Goal: Information Seeking & Learning: Compare options

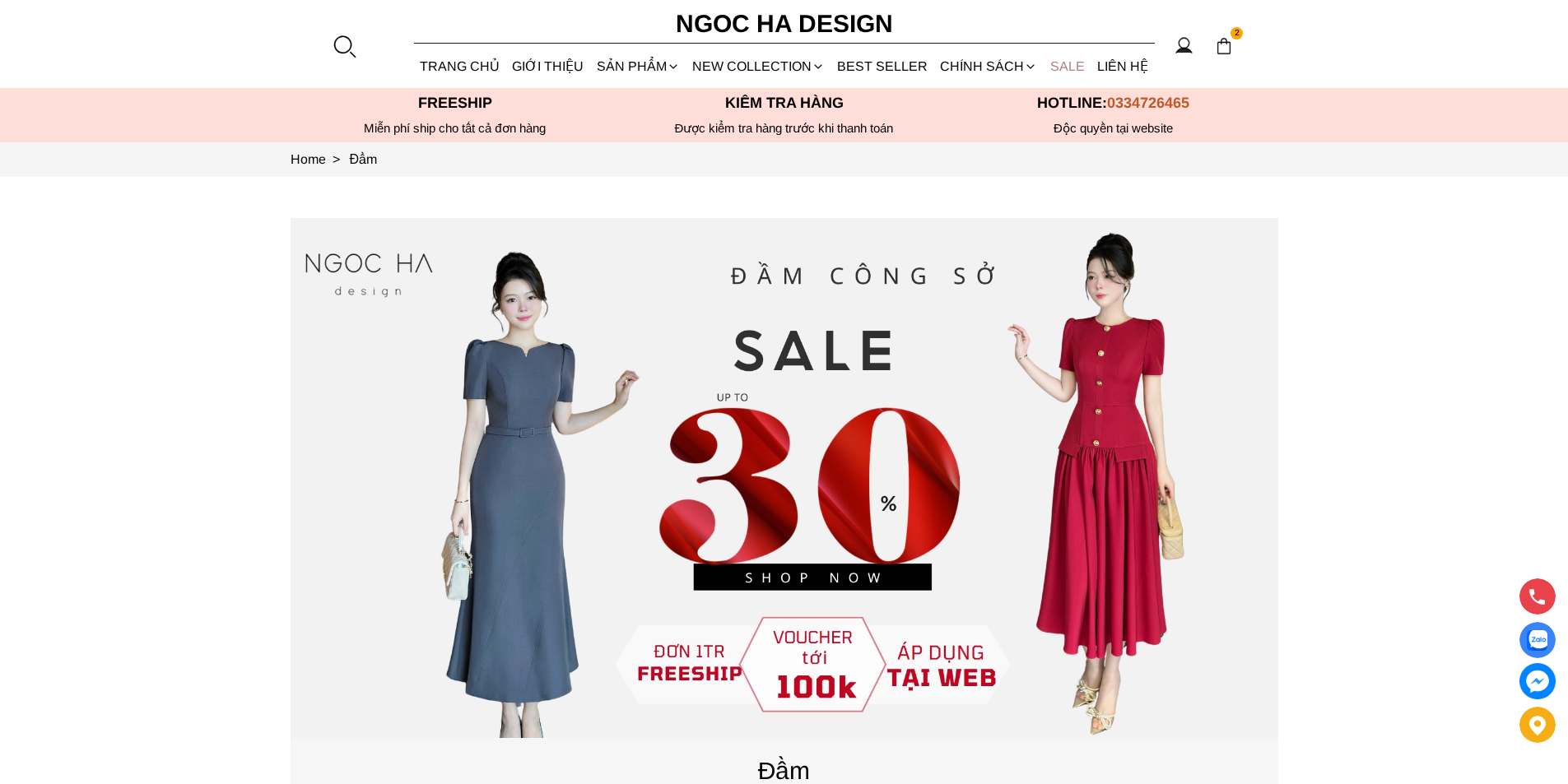
click at [1058, 65] on link "SALE" at bounding box center [1067, 66] width 47 height 44
click at [885, 58] on link "BEST SELLER" at bounding box center [883, 66] width 103 height 44
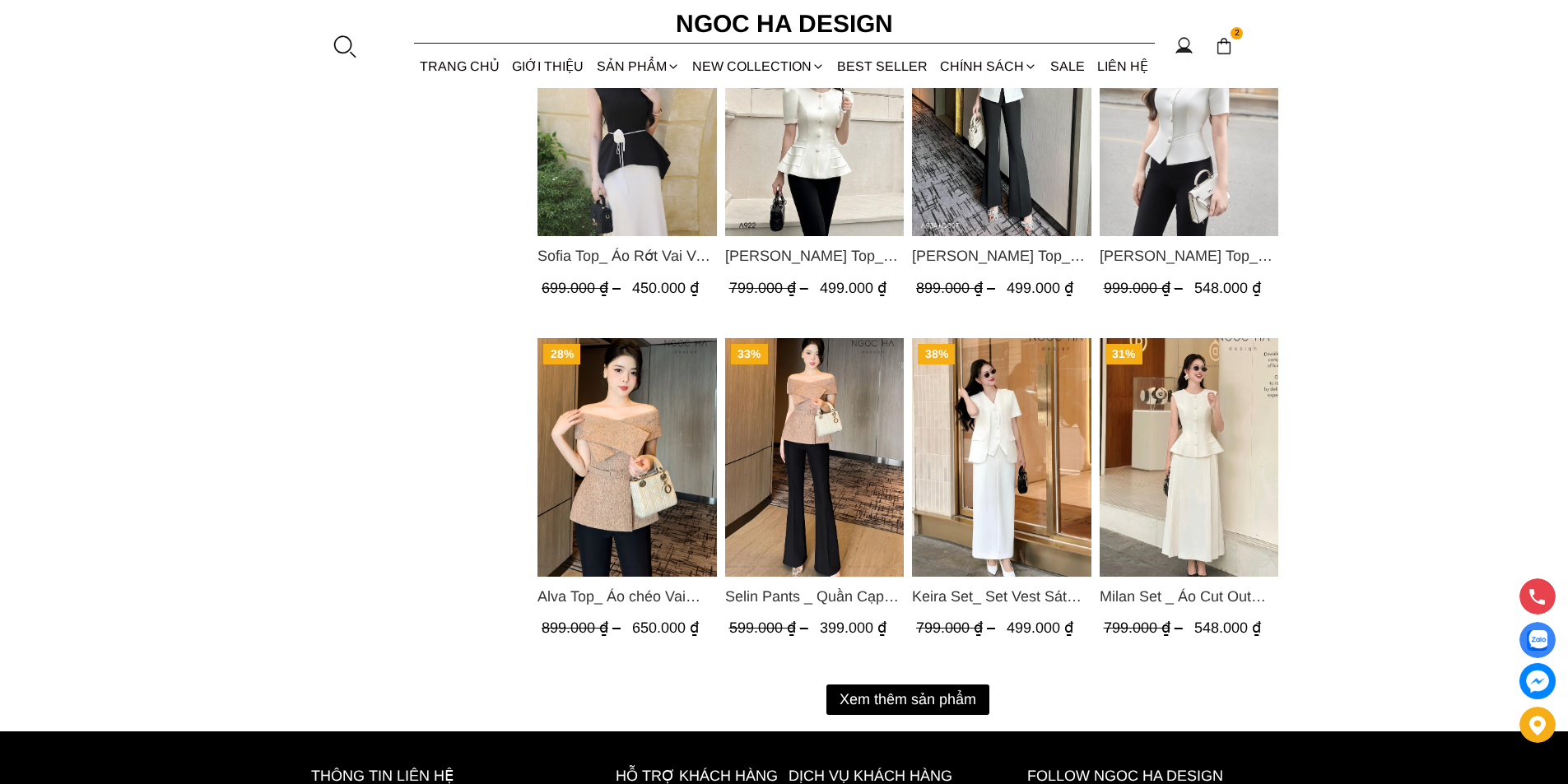
scroll to position [2140, 0]
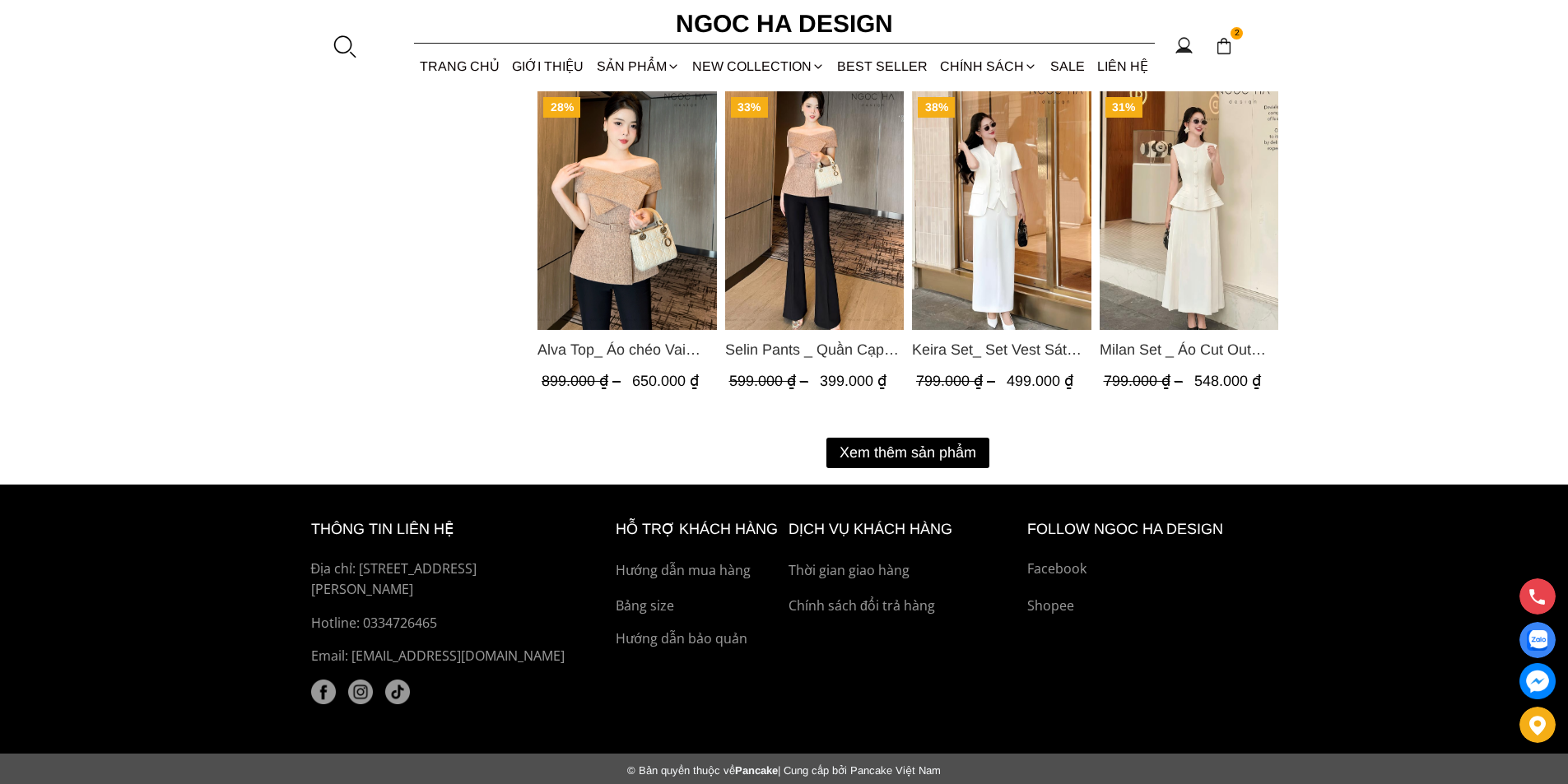
click at [899, 457] on button "Xem thêm sản phẩm" at bounding box center [908, 453] width 163 height 30
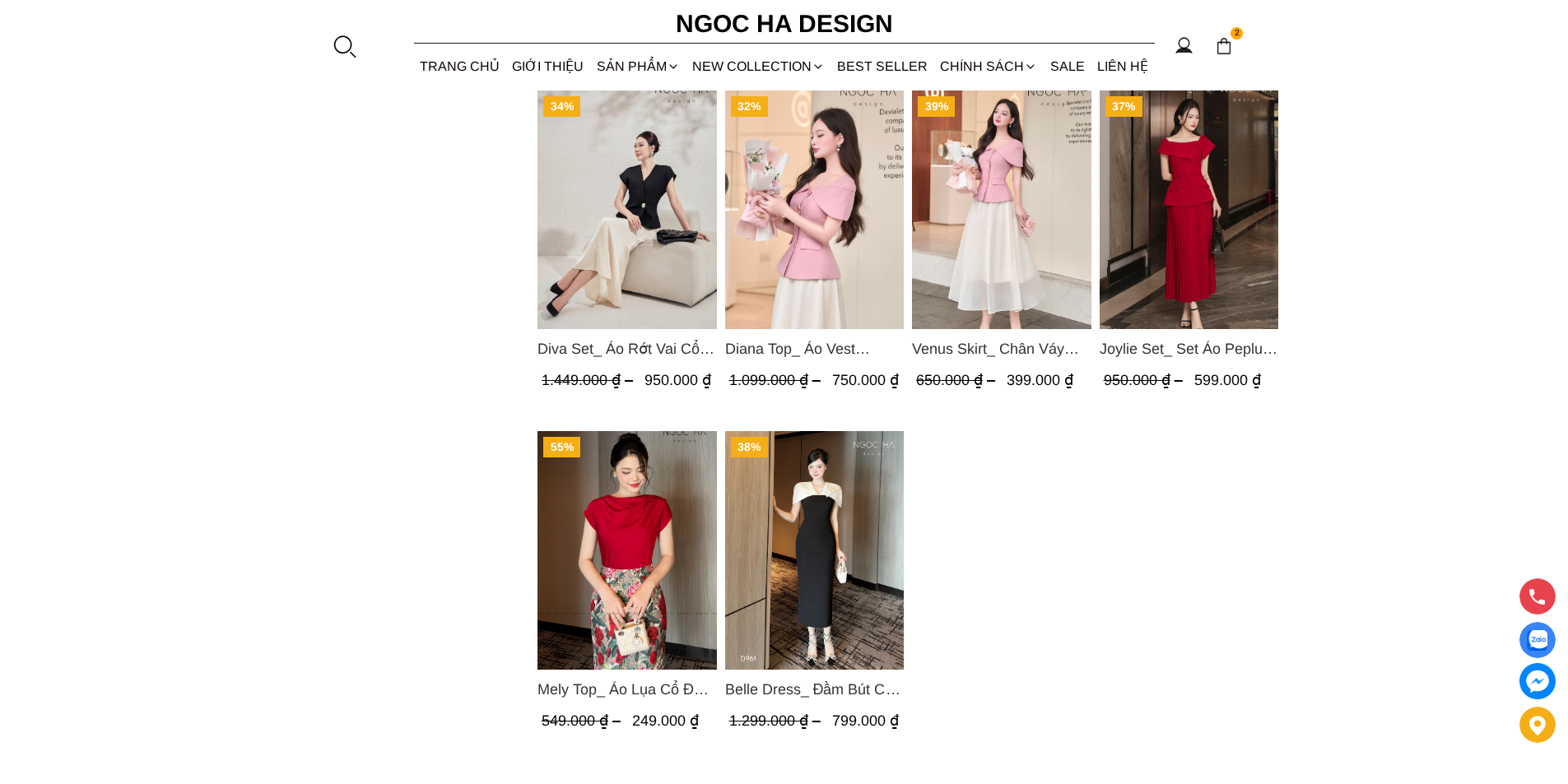
scroll to position [3338, 0]
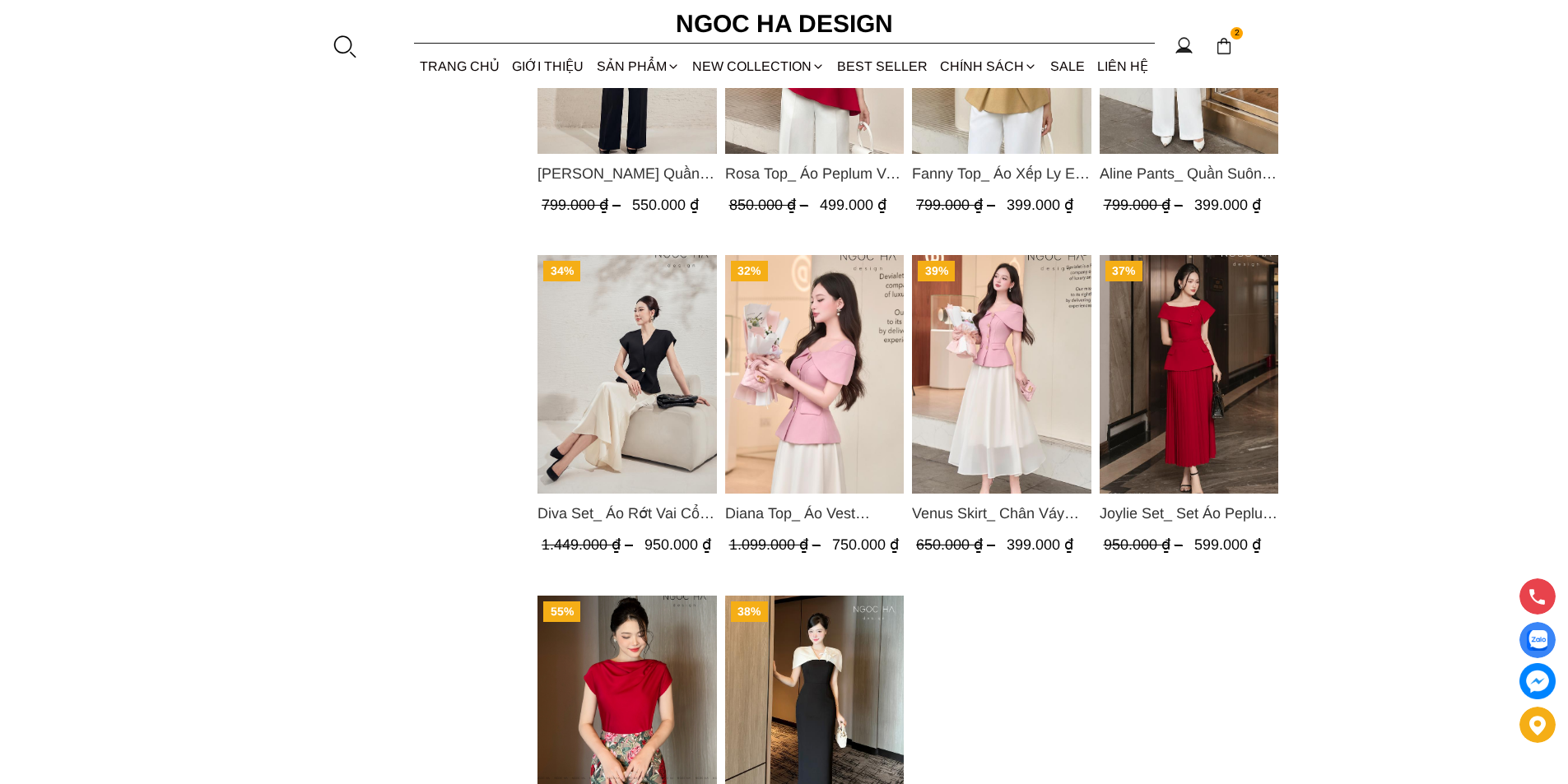
click at [642, 379] on img "Product image - Diva Set_ Áo Rớt Vai Cổ V, Chân Váy Lụa Đuôi Cá A1078+CV134" at bounding box center [627, 375] width 180 height 238
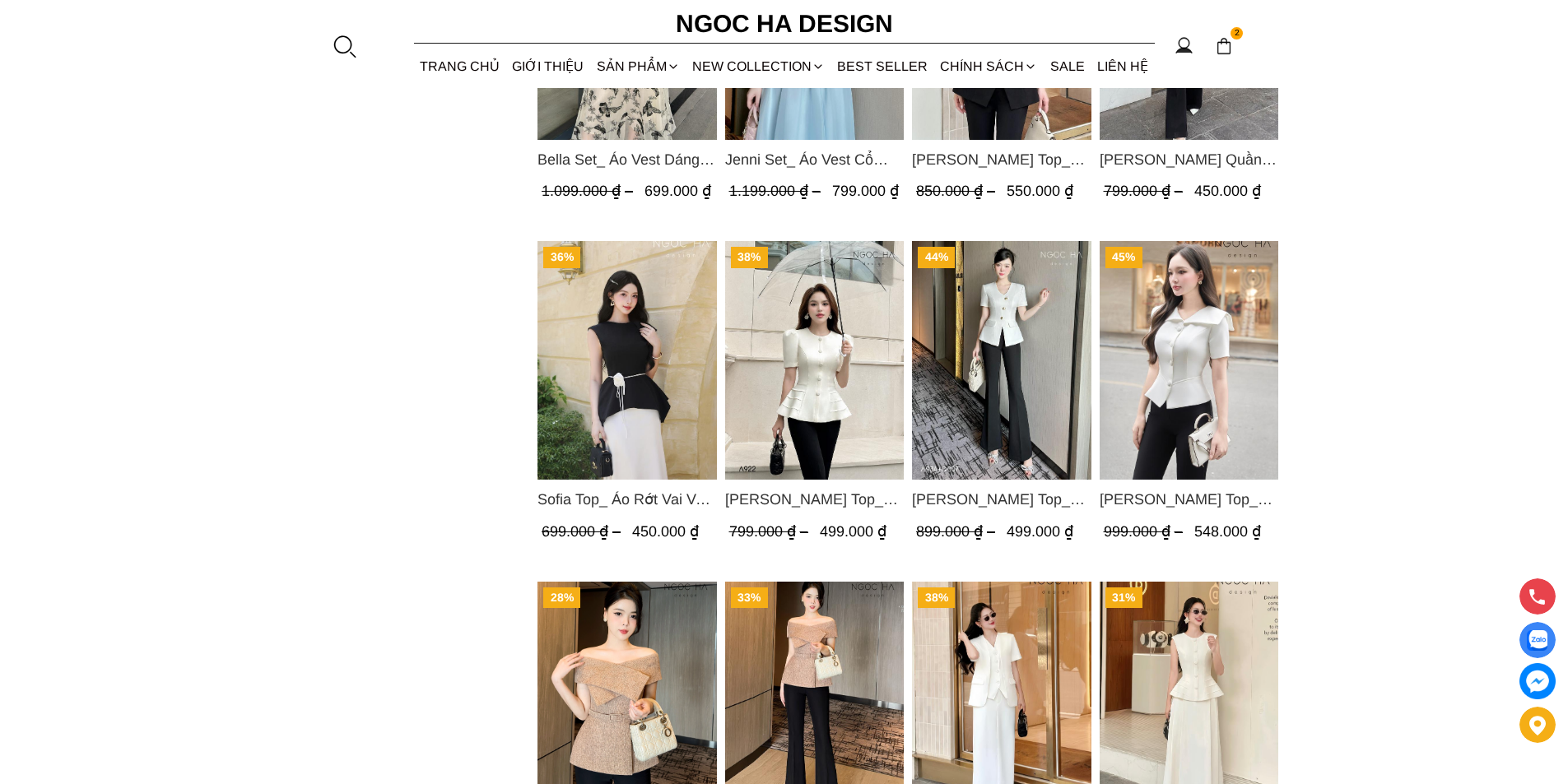
scroll to position [1896, 0]
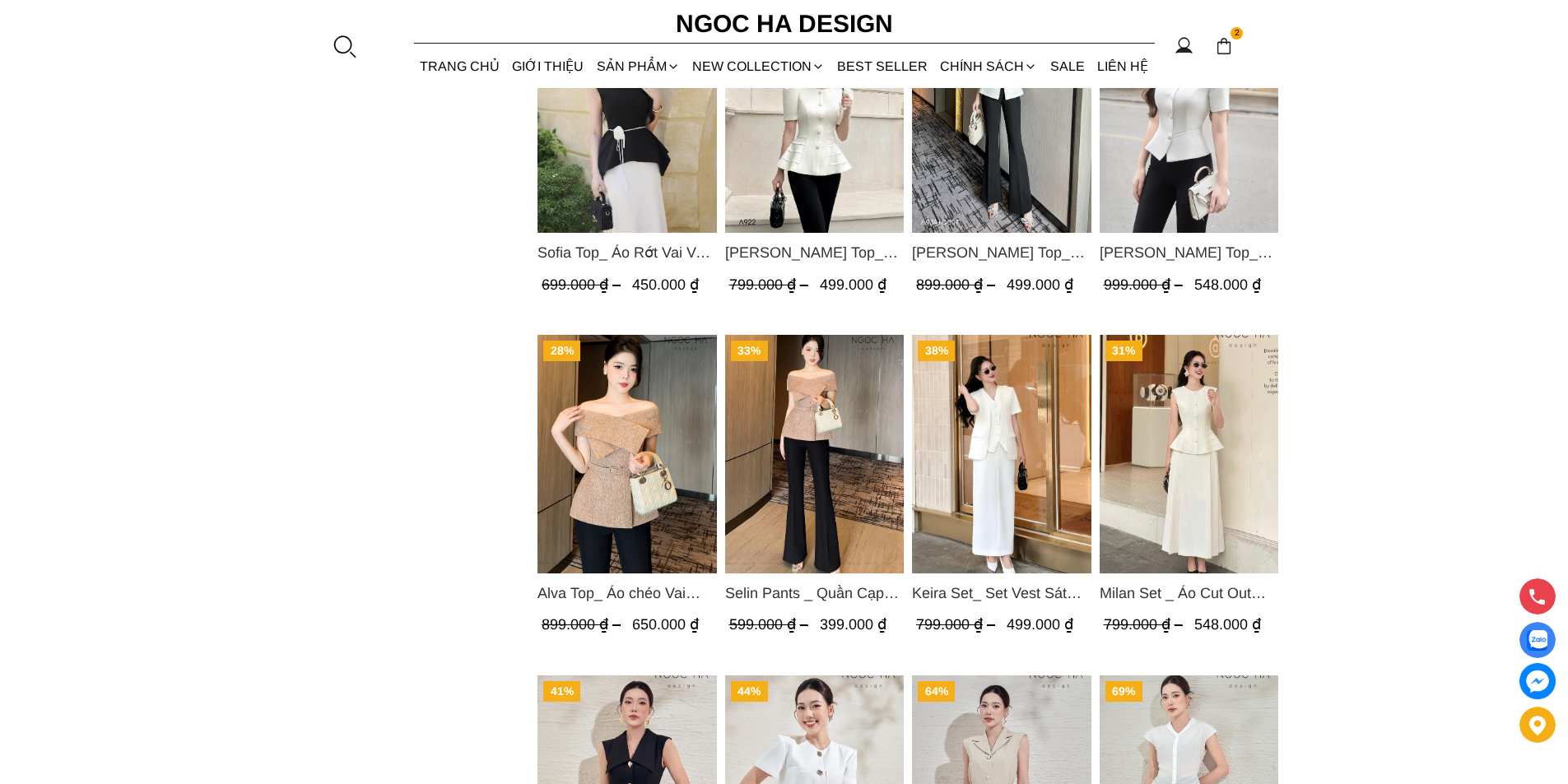
click at [804, 402] on img "Product image - Selin Pants _ Quần Cạp Cao Xếp Ly Giữa 2 màu Đen, Cam - Q007" at bounding box center [814, 454] width 180 height 238
click at [642, 435] on img "Product image - Alva Top_ Áo chéo Vai Kèm Đai Màu Be A822" at bounding box center [627, 454] width 180 height 238
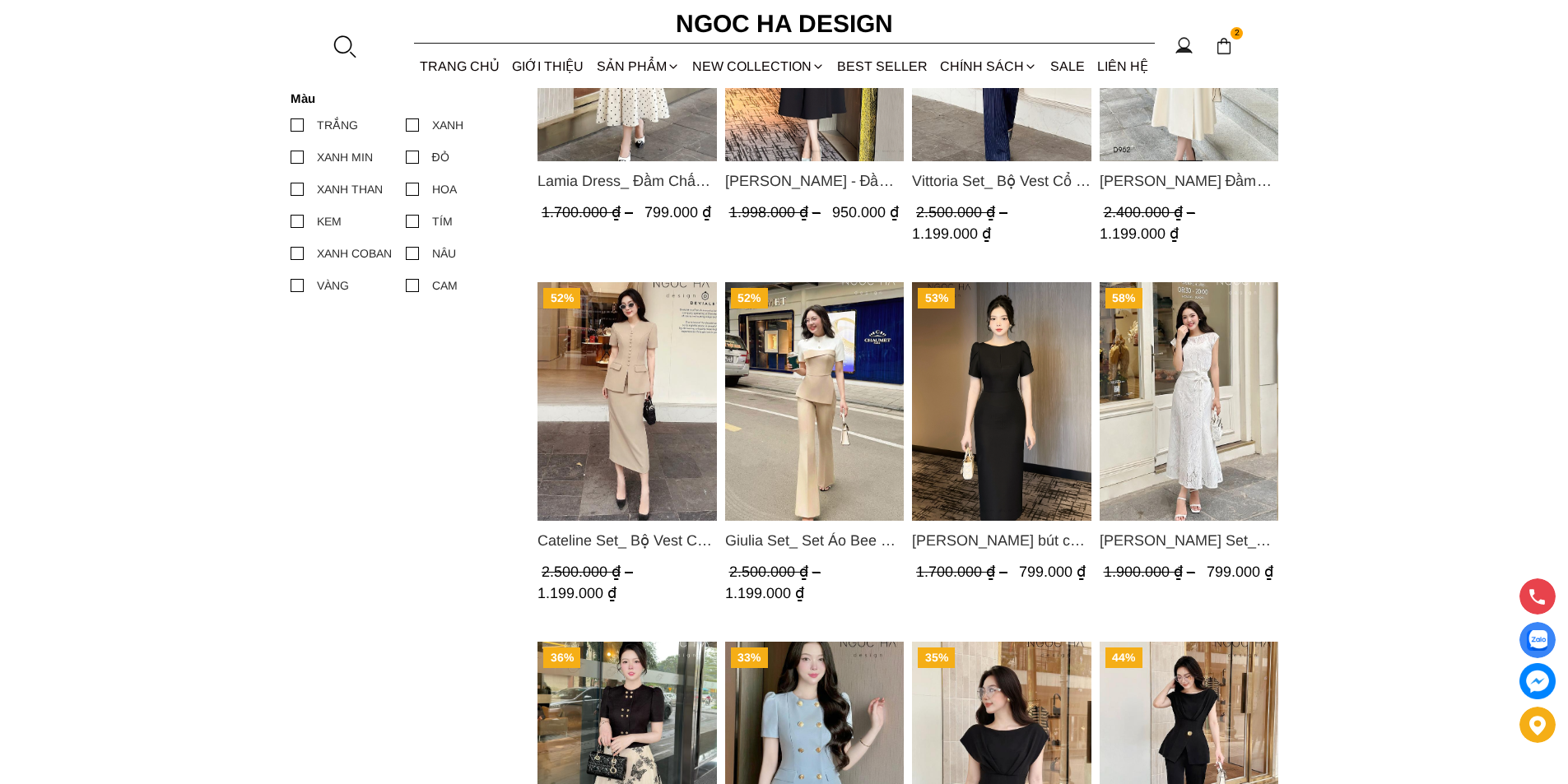
scroll to position [827, 0]
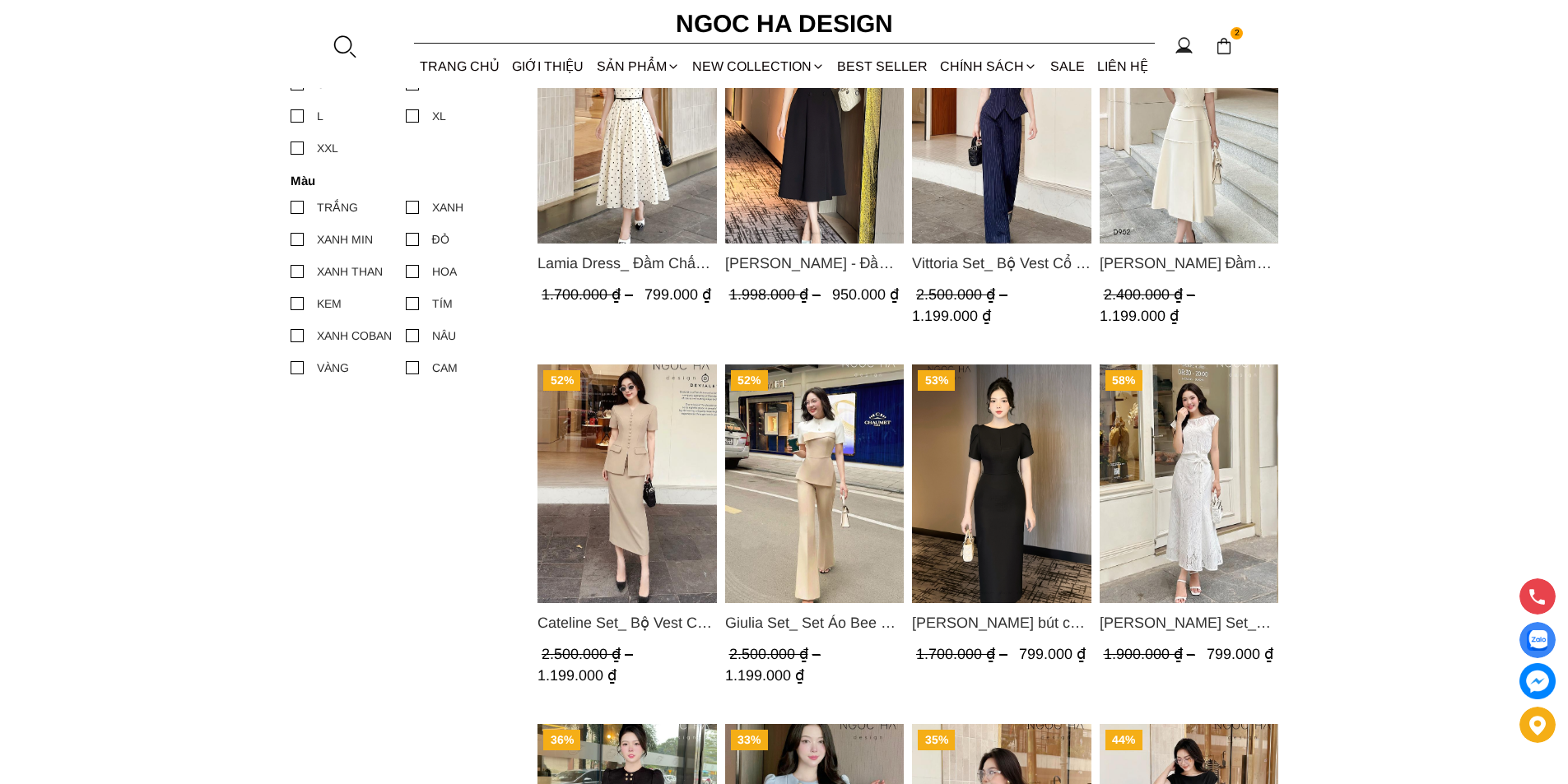
click at [1128, 457] on img "Product image - Isabella Set_ Bộ Ren Áo Sơ Mi Vai Chờm Chân Váy Đuôi Cá Màu Trắ…" at bounding box center [1189, 484] width 180 height 238
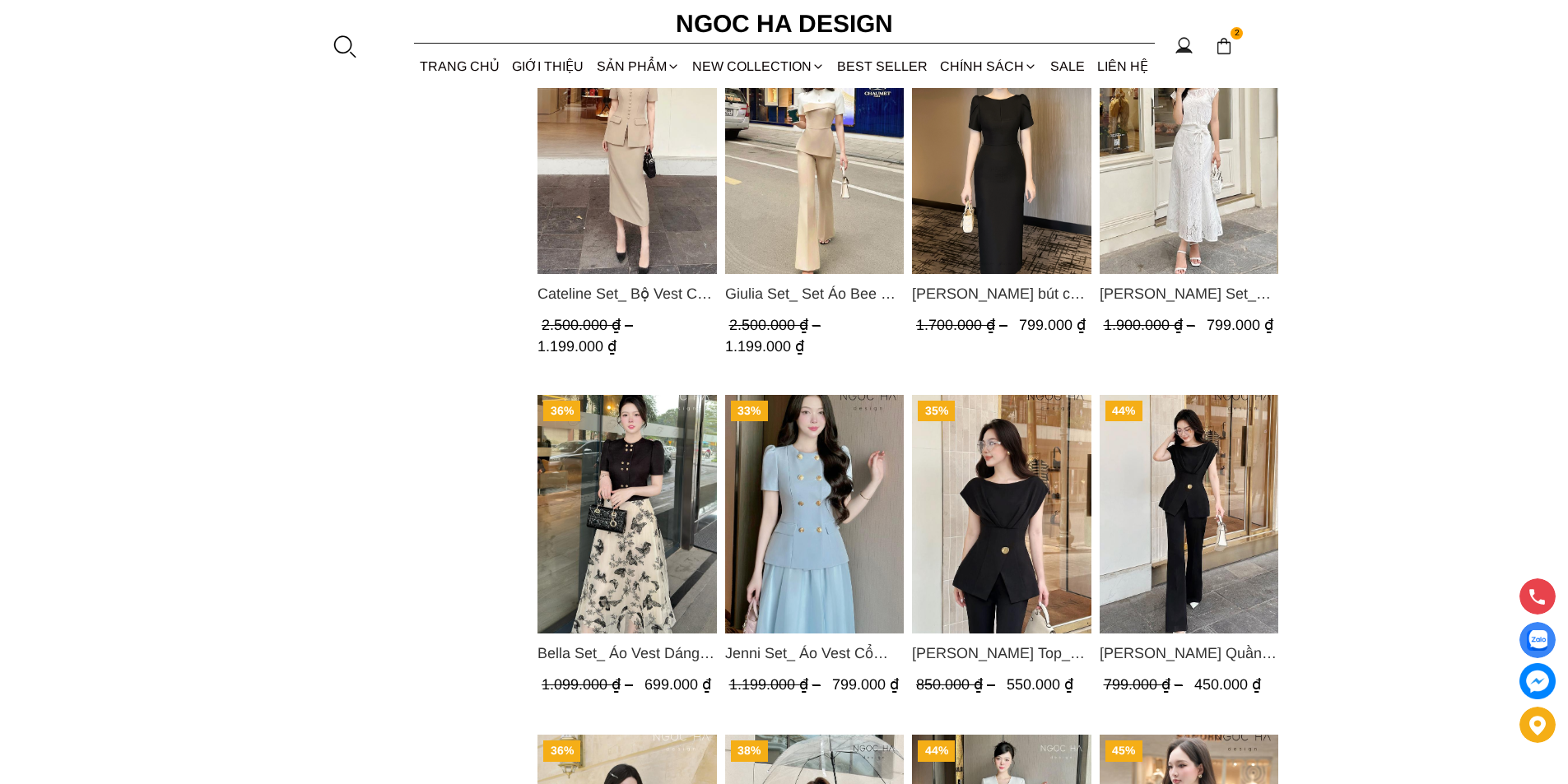
scroll to position [1321, 0]
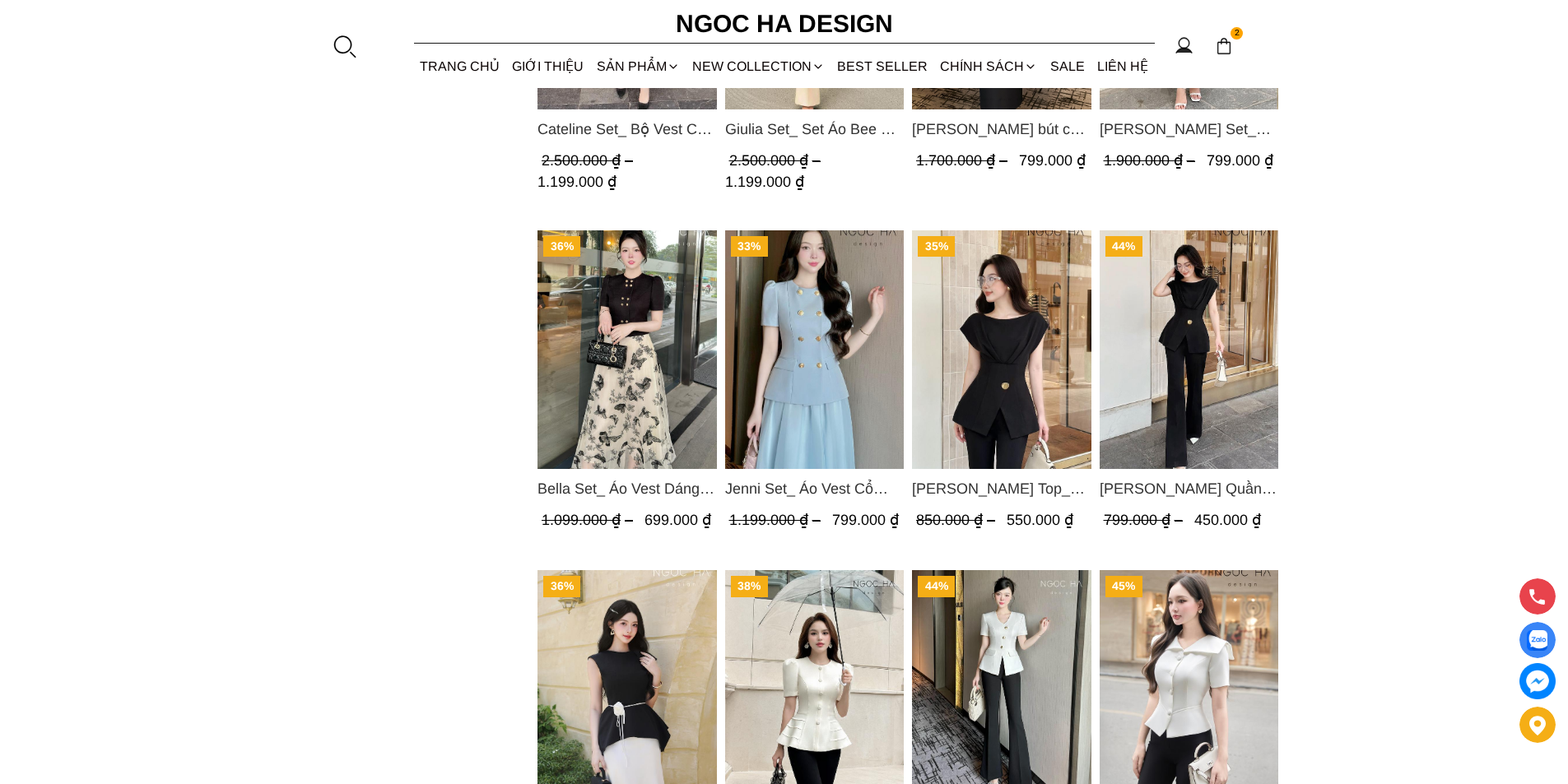
click at [825, 367] on img "Product image - Jenni Set_ Áo Vest Cổ Tròn Đính Cúc, Chân Váy Tơ Màu Xanh A1051…" at bounding box center [814, 350] width 180 height 238
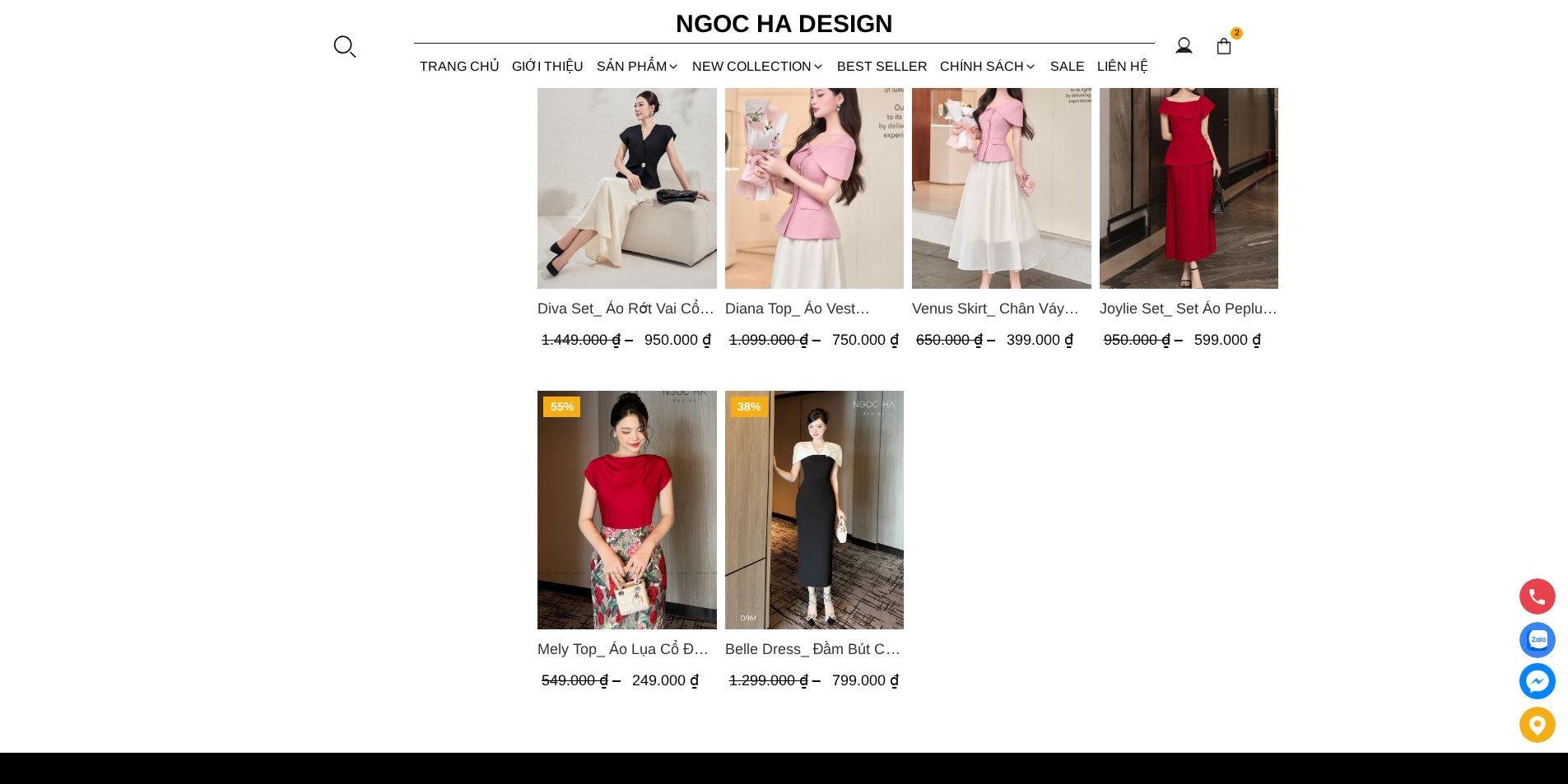
scroll to position [3625, 0]
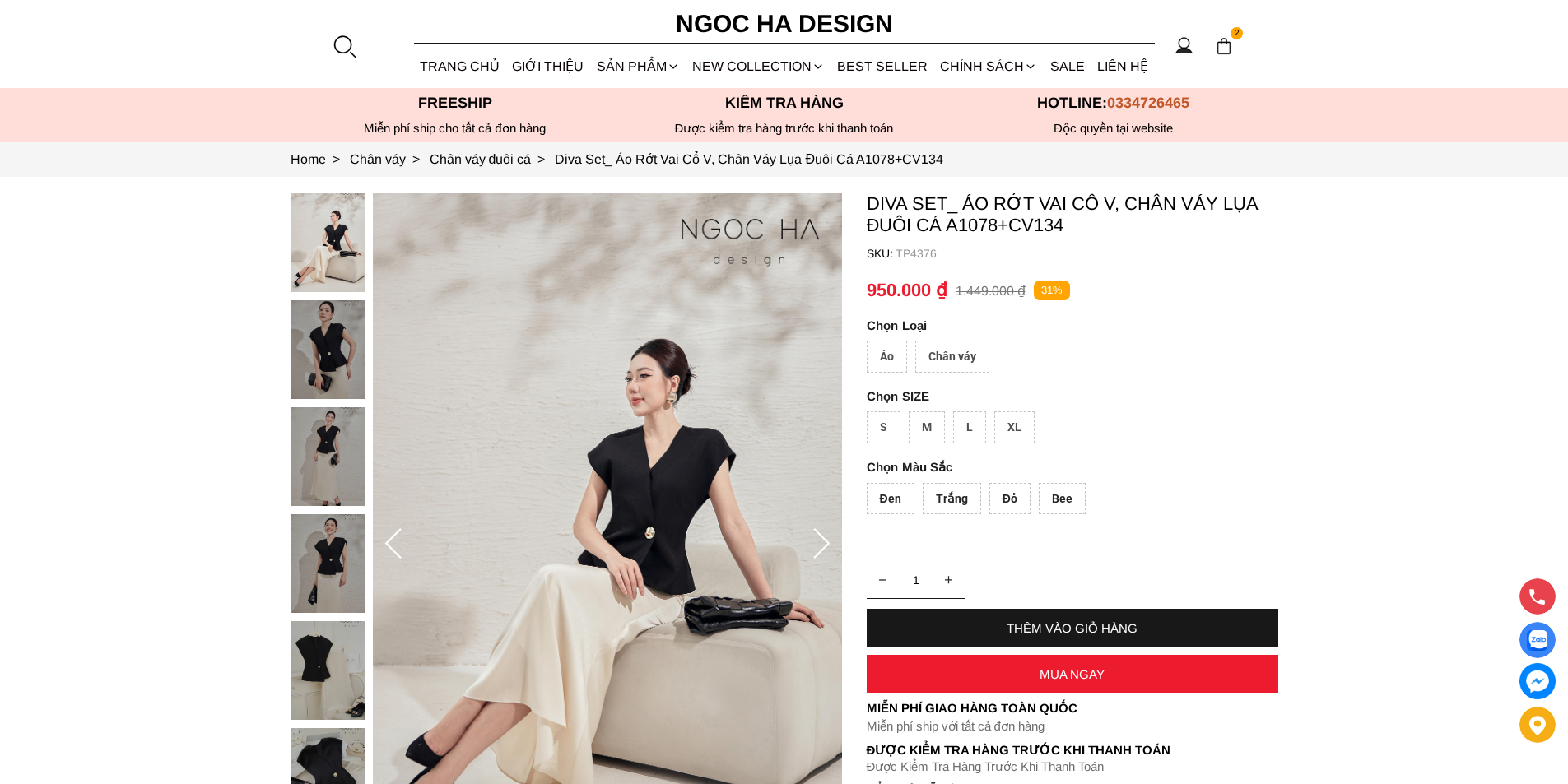
click at [956, 352] on div "Chân váy" at bounding box center [952, 357] width 74 height 32
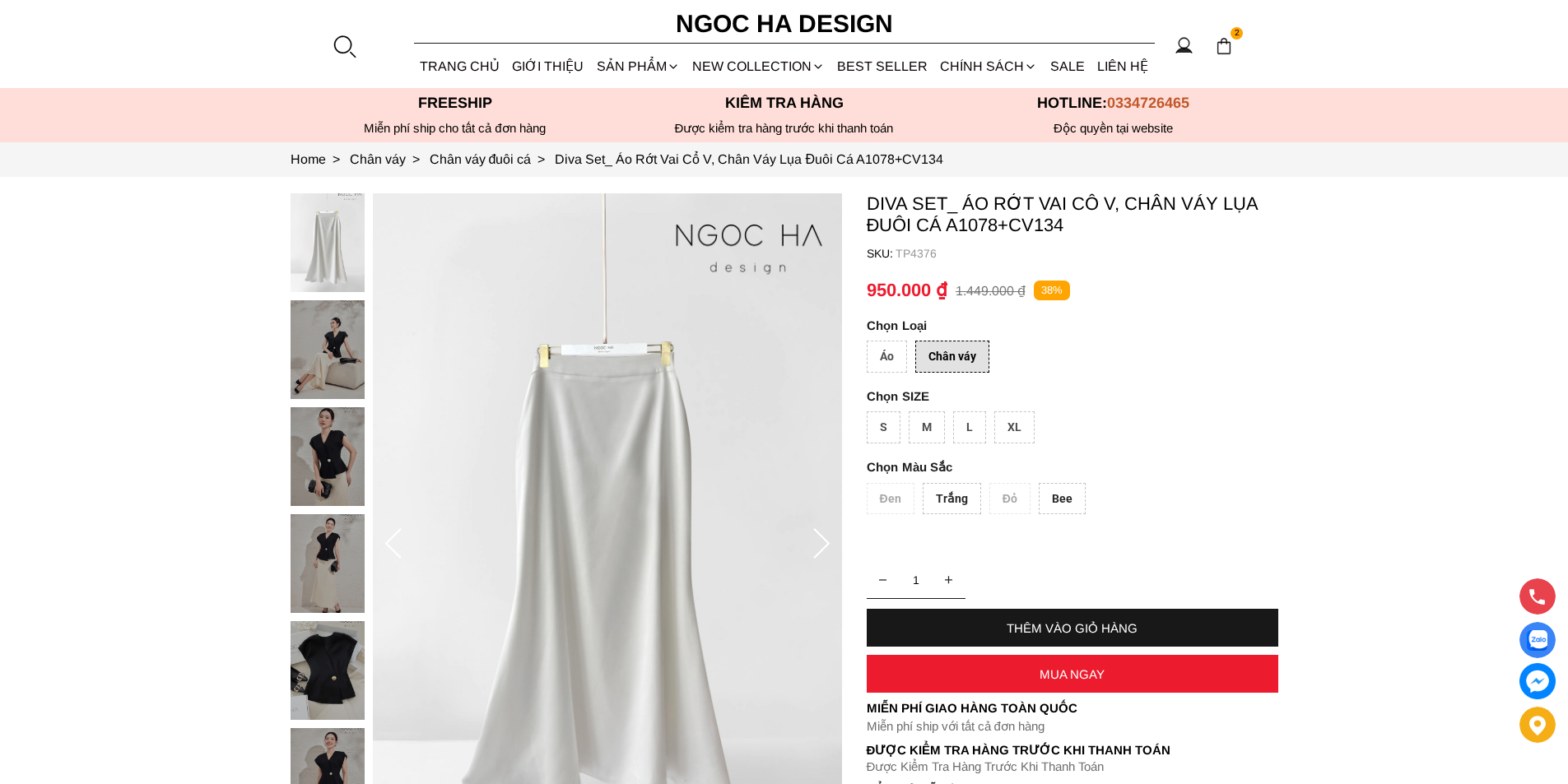
click at [888, 433] on div "S" at bounding box center [884, 427] width 34 height 32
click at [945, 494] on div "Trắng" at bounding box center [952, 499] width 59 height 32
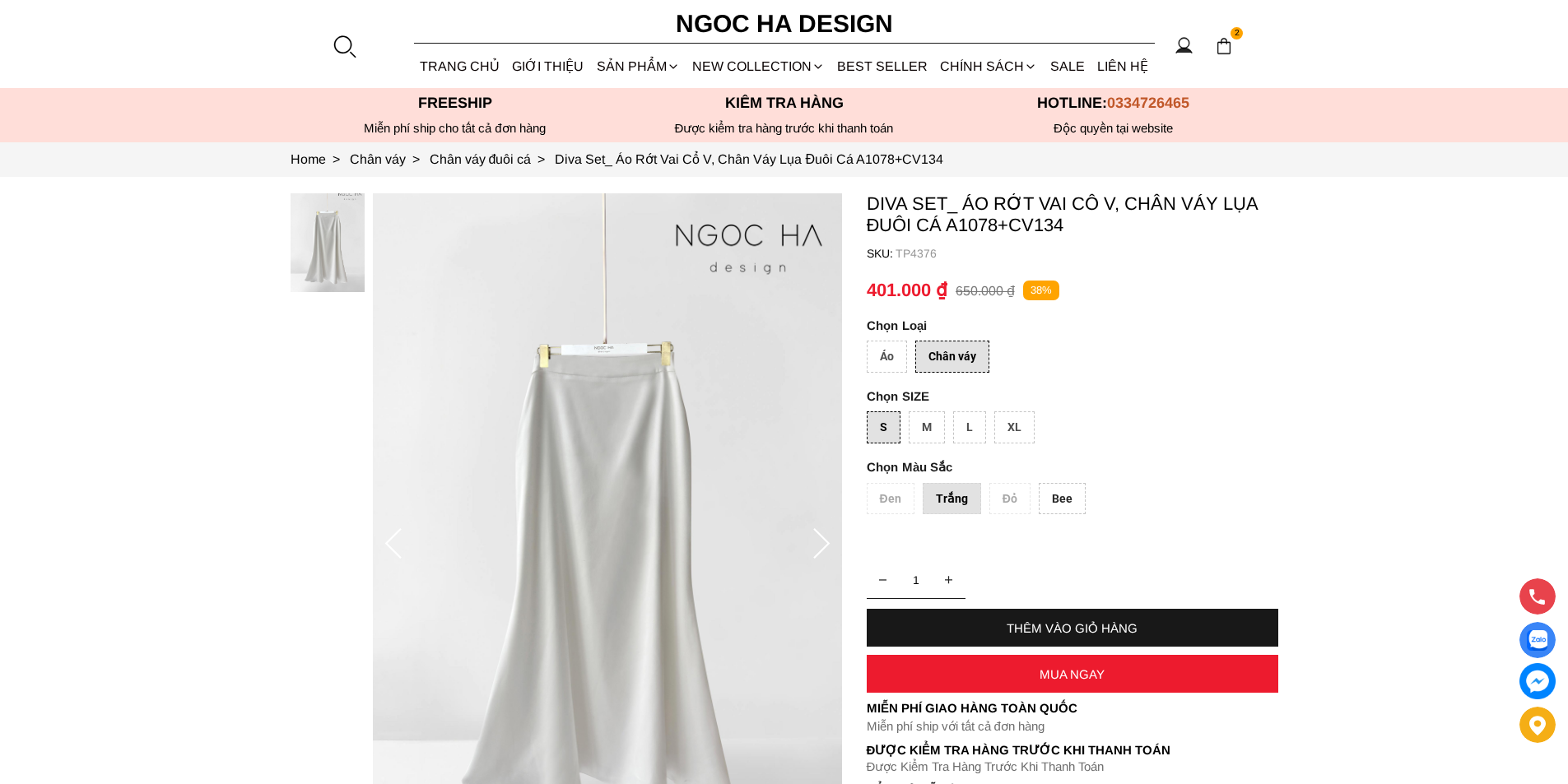
click at [887, 356] on div "Áo" at bounding box center [886, 357] width 40 height 32
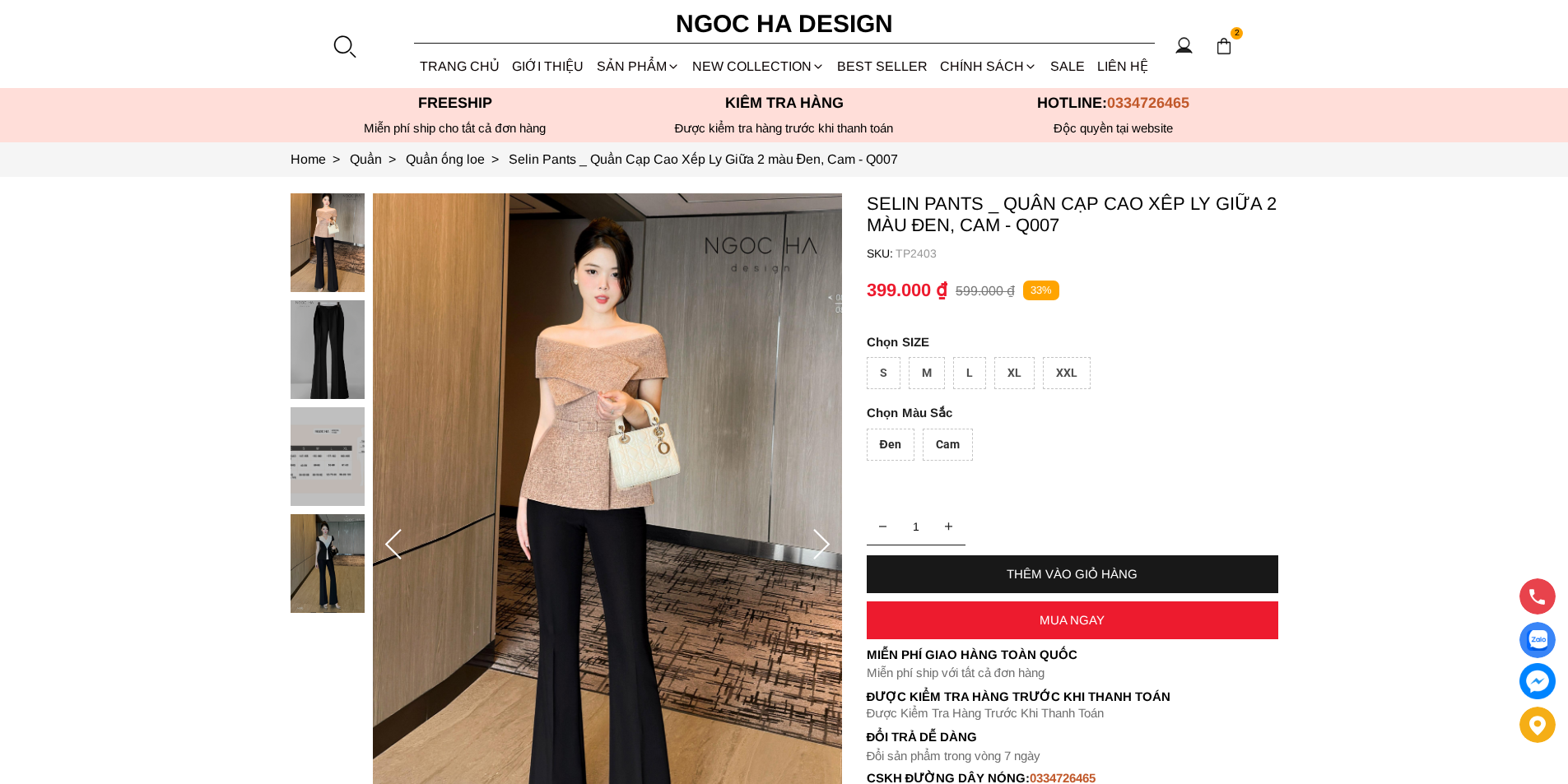
click at [1069, 367] on div "XXL" at bounding box center [1067, 373] width 48 height 32
click at [1014, 367] on div "XL" at bounding box center [1014, 373] width 40 height 32
click at [959, 370] on div "L" at bounding box center [969, 373] width 33 height 32
click at [932, 370] on div "M" at bounding box center [926, 373] width 36 height 32
click at [893, 368] on div "S" at bounding box center [884, 373] width 34 height 32
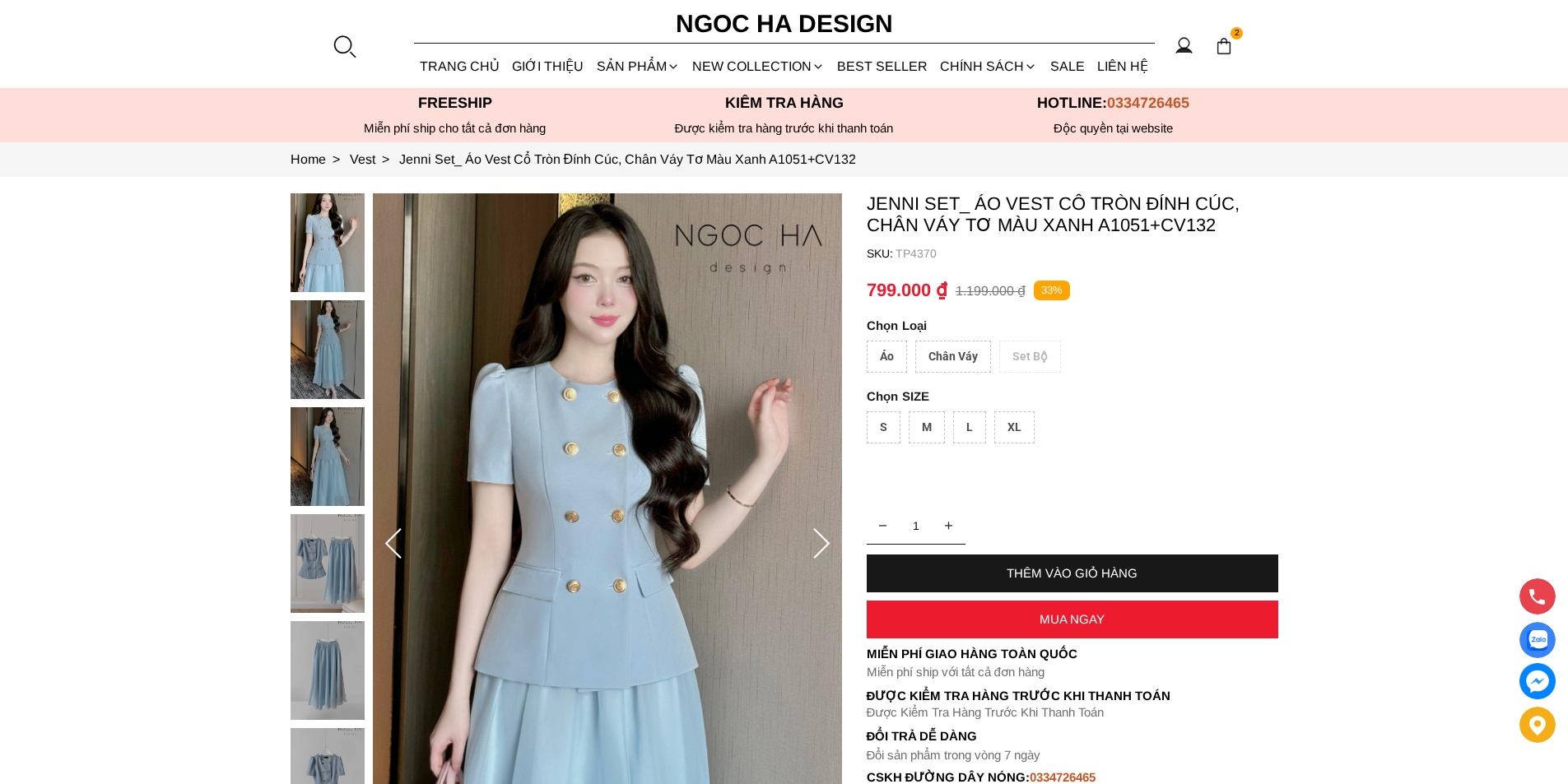
click at [932, 352] on div "Chân Váy" at bounding box center [953, 357] width 76 height 32
click at [883, 354] on div "Áo" at bounding box center [886, 357] width 40 height 32
click at [934, 349] on div "Chân Váy" at bounding box center [953, 357] width 76 height 32
click at [898, 354] on div "Áo" at bounding box center [886, 357] width 40 height 32
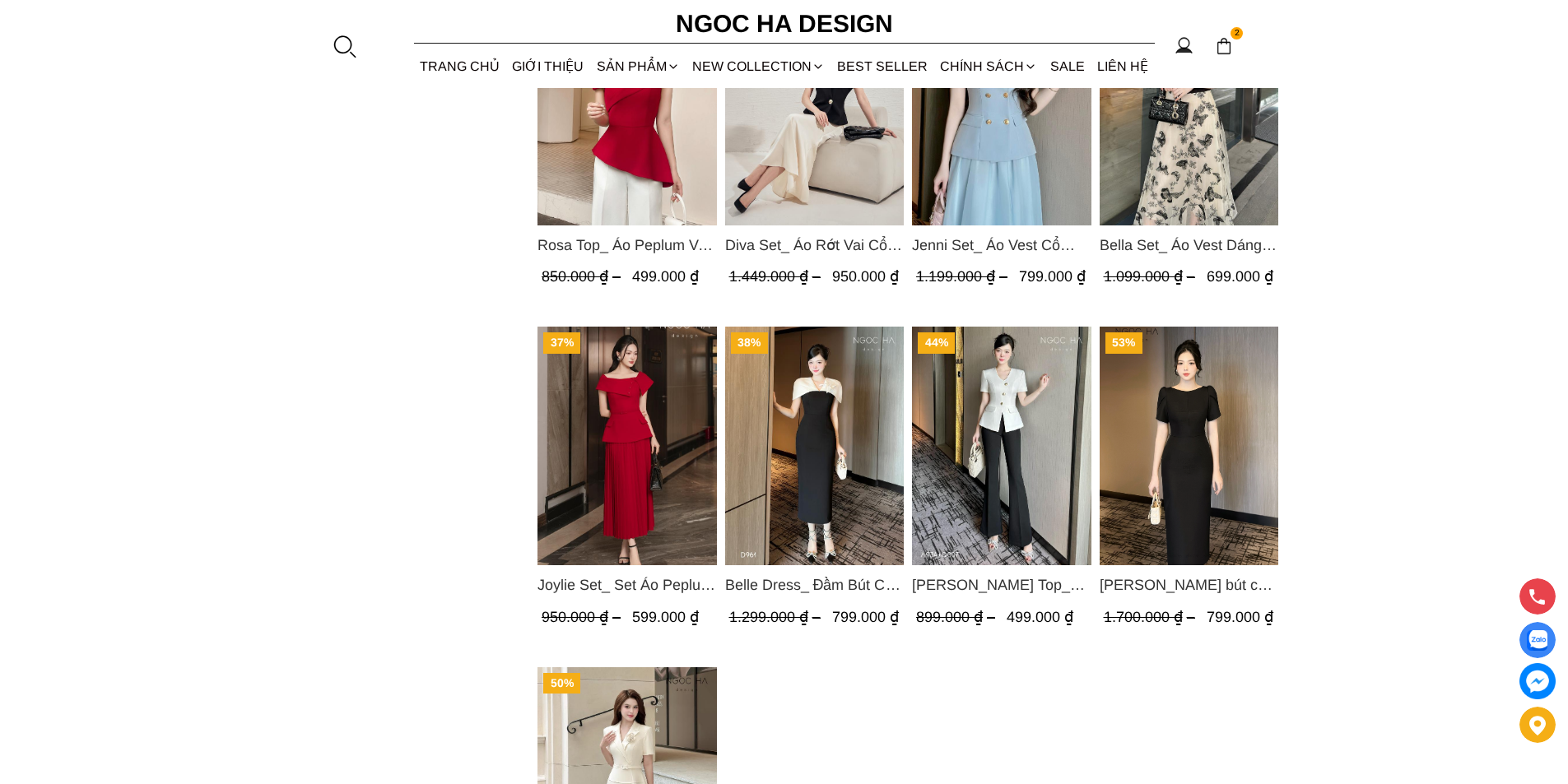
scroll to position [1646, 0]
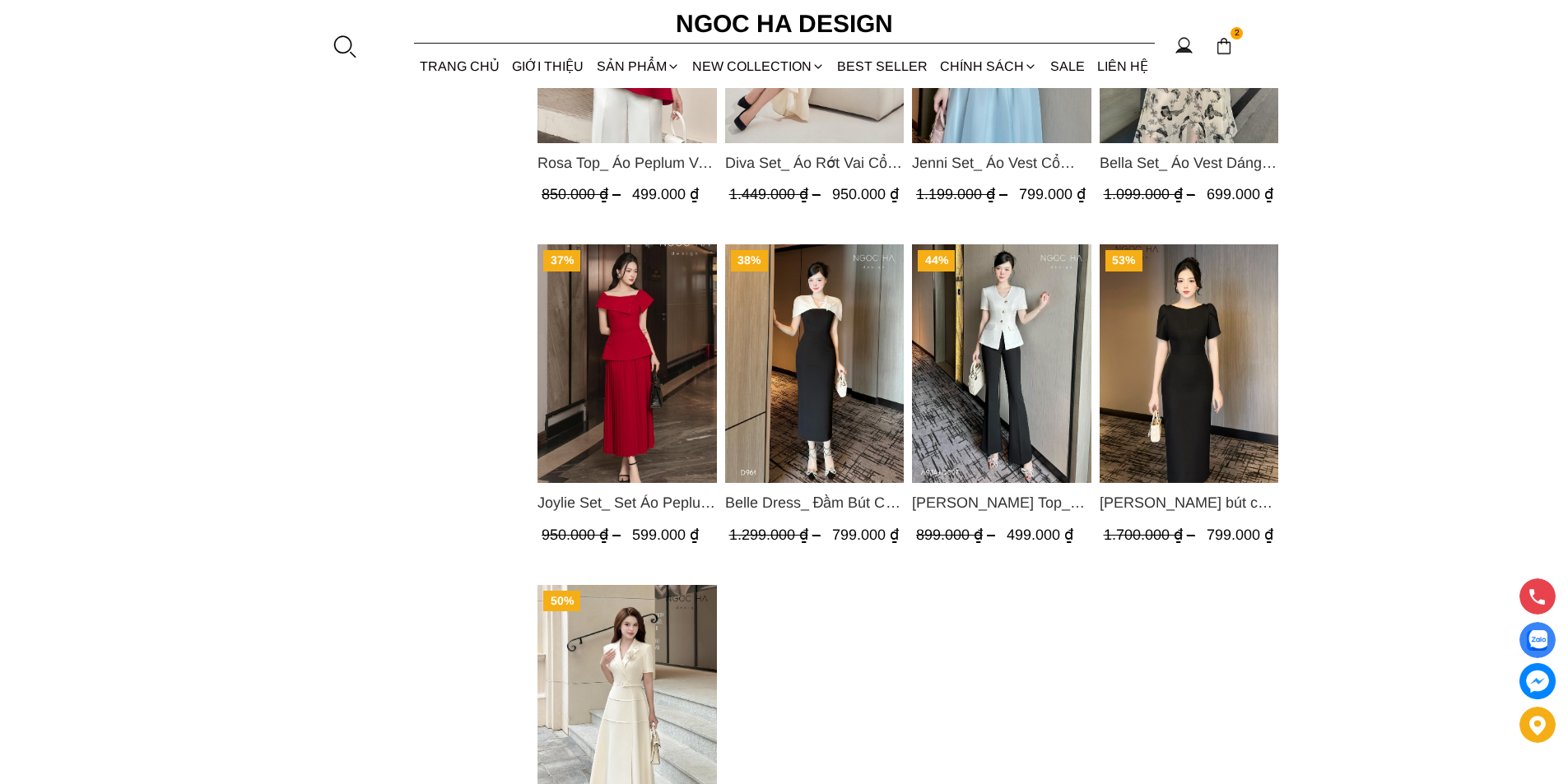
click at [934, 387] on img "Product image - Amy Top_ Áo Vạt Chéo Đính 3 Cúc Tay Cộc Màu Trắng A934" at bounding box center [1002, 364] width 180 height 238
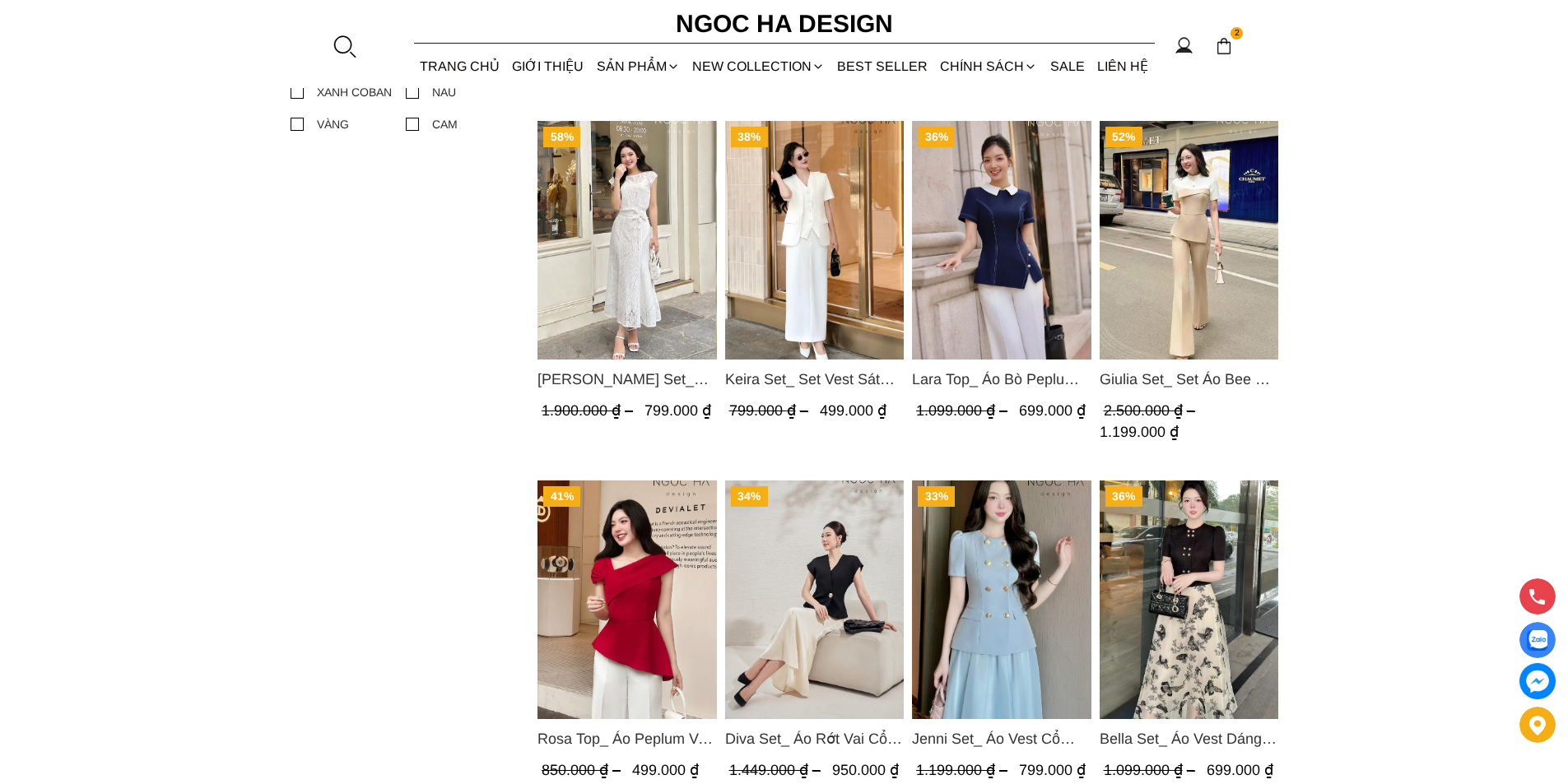
scroll to position [988, 0]
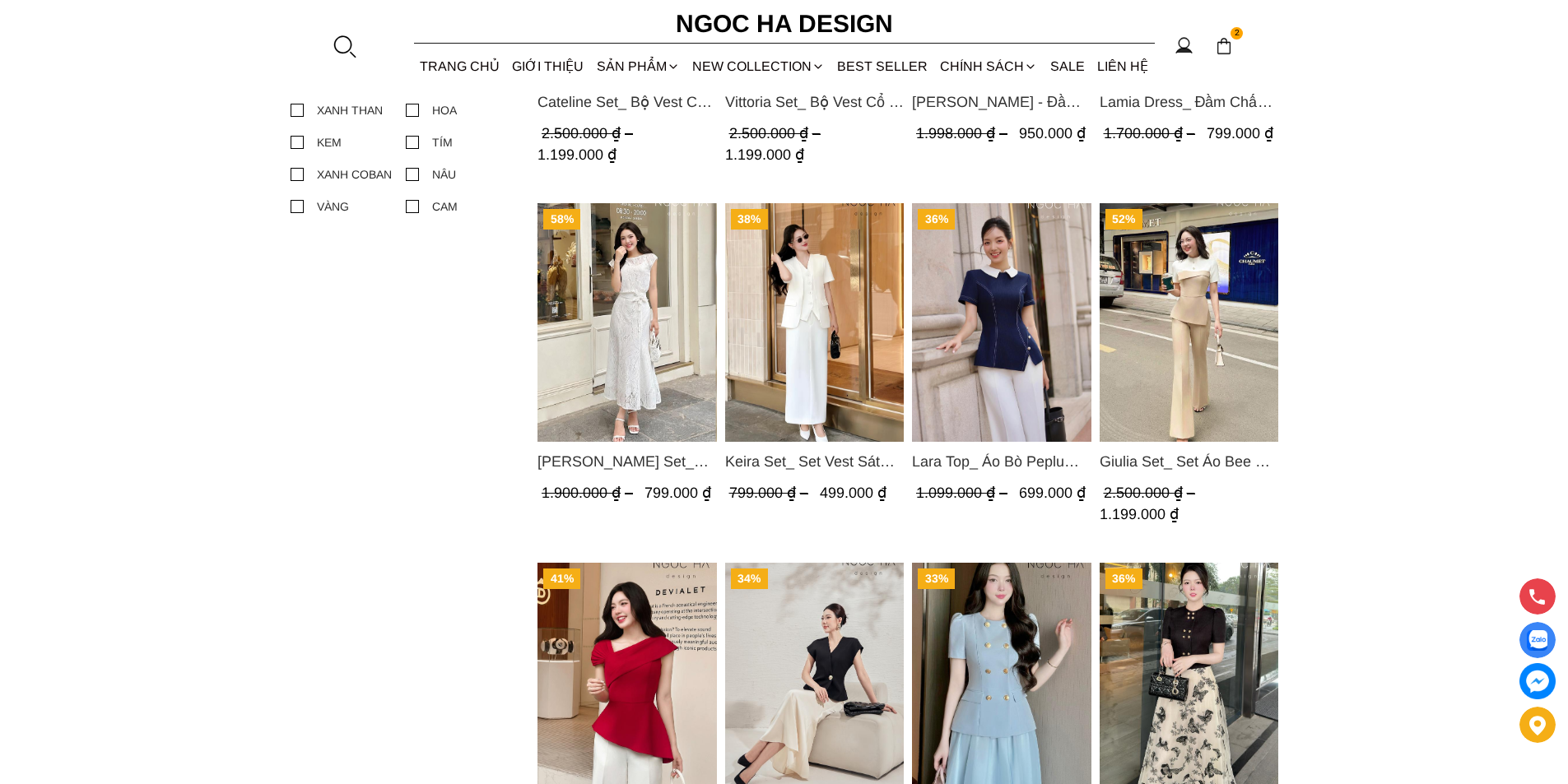
click at [1016, 360] on img "Product image - Lara Top_ Áo Bò Peplum Vạt Chép Đính Cúc Mix Cổ Trắng A1058" at bounding box center [1002, 322] width 180 height 238
click at [1036, 278] on img "Product image - Lara Top_ Áo Bò Peplum Vạt Chép Đính Cúc Mix Cổ Trắng A1058" at bounding box center [1002, 322] width 180 height 238
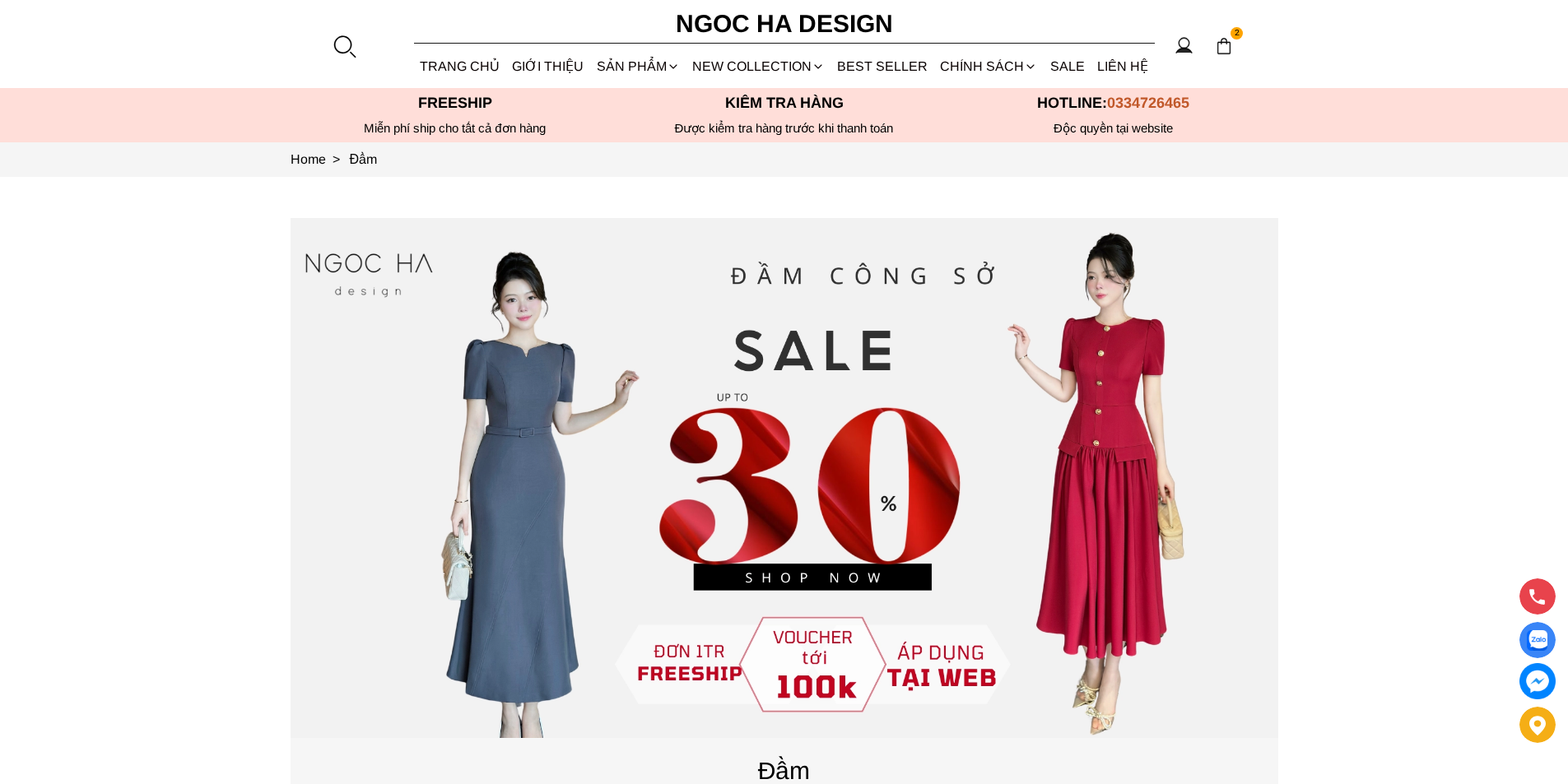
click at [337, 37] on div at bounding box center [344, 46] width 25 height 25
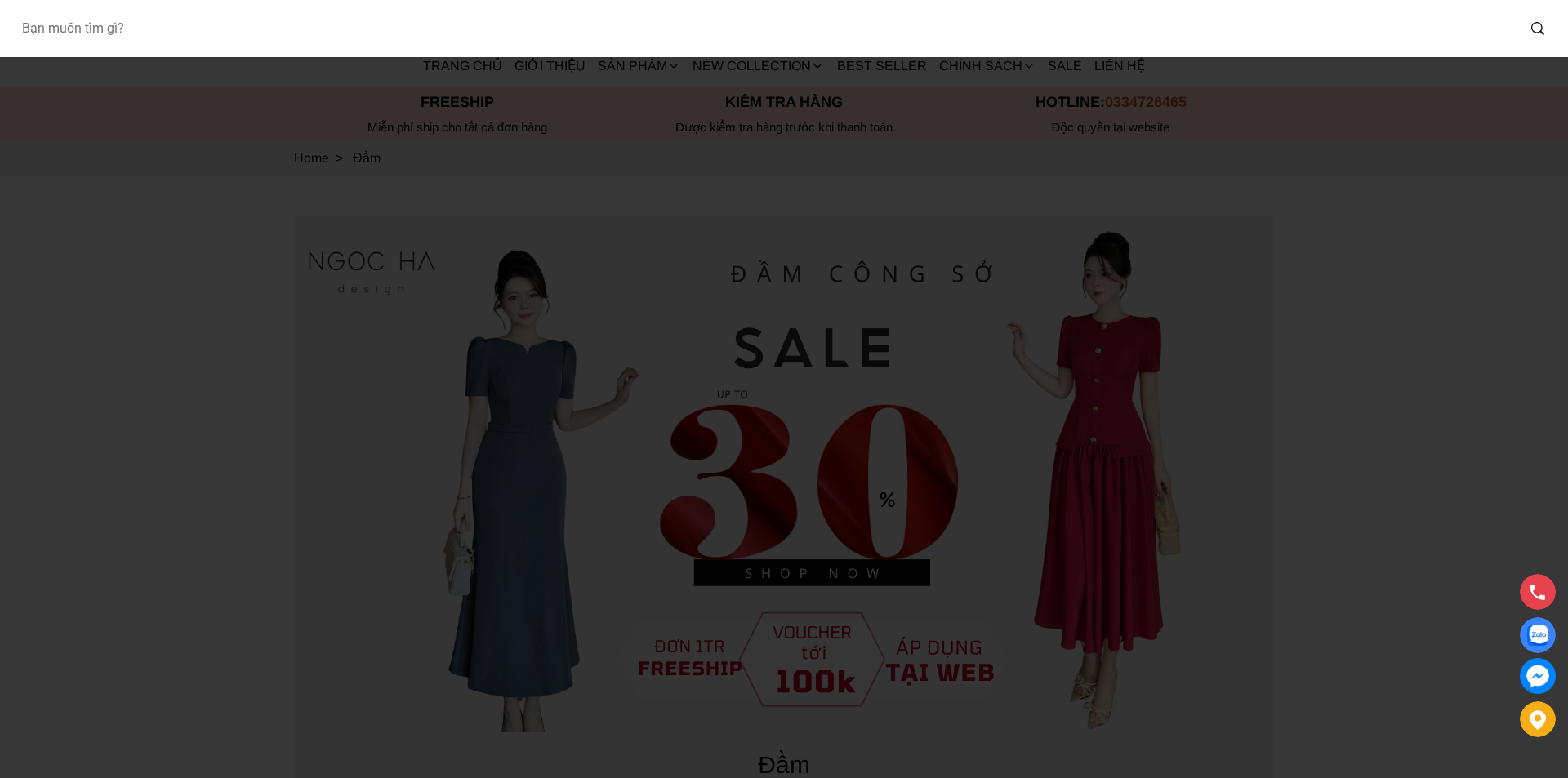
click at [350, 30] on input "Input search Bạn muốn tìm gì?" at bounding box center [761, 28] width 1507 height 38
type input "D1012"
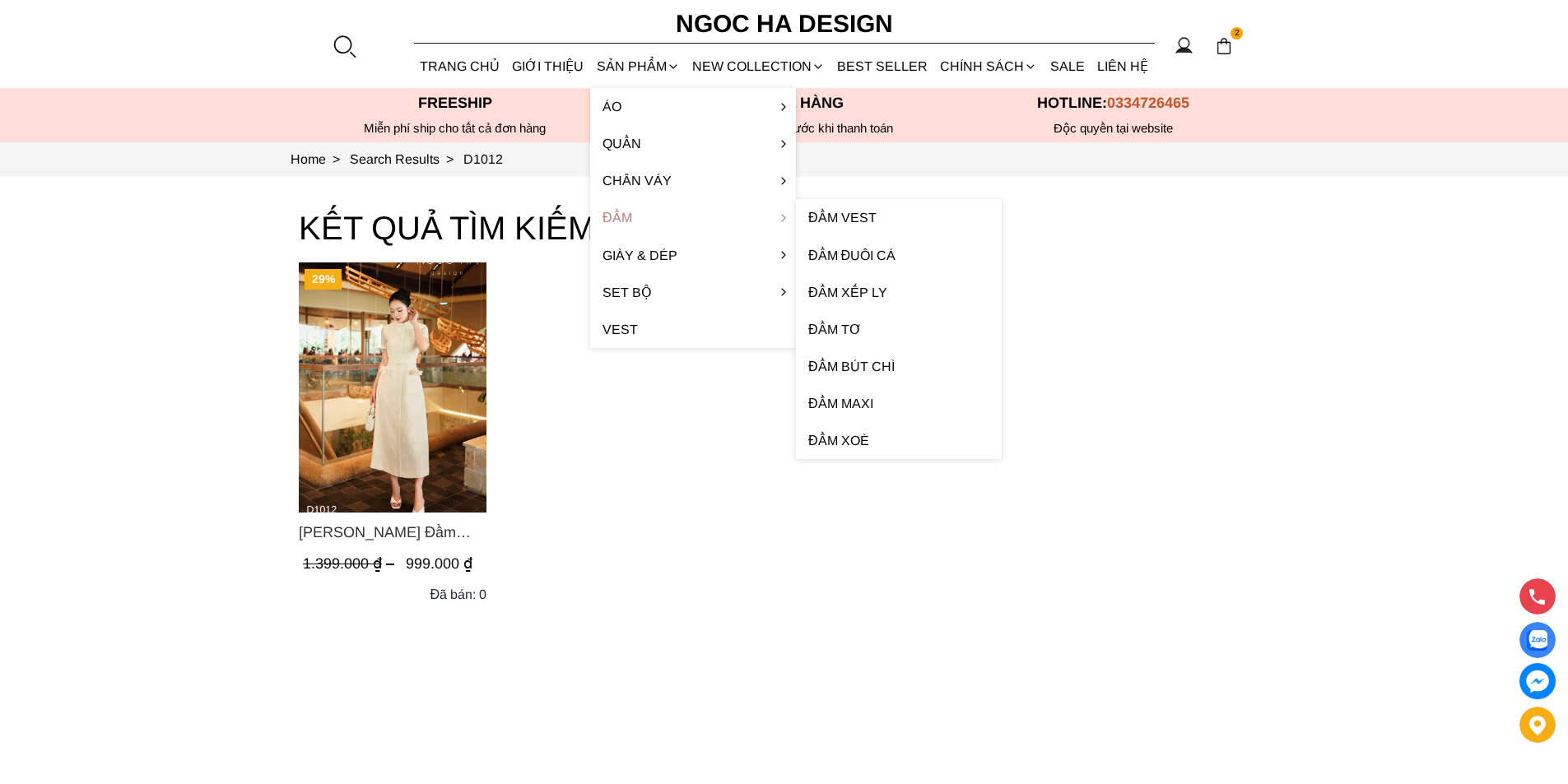
click at [634, 220] on link "Đầm" at bounding box center [692, 218] width 206 height 37
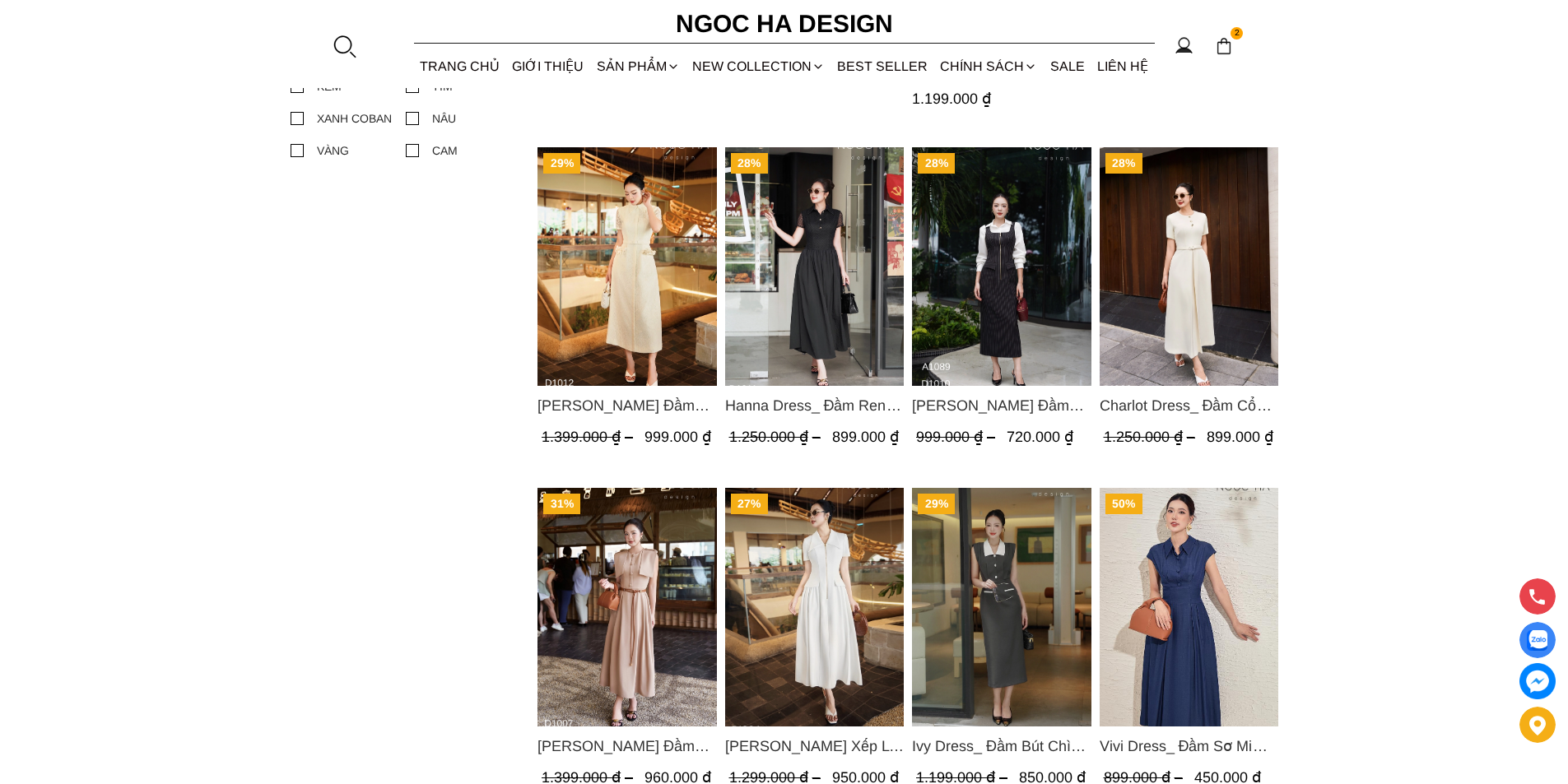
scroll to position [1399, 0]
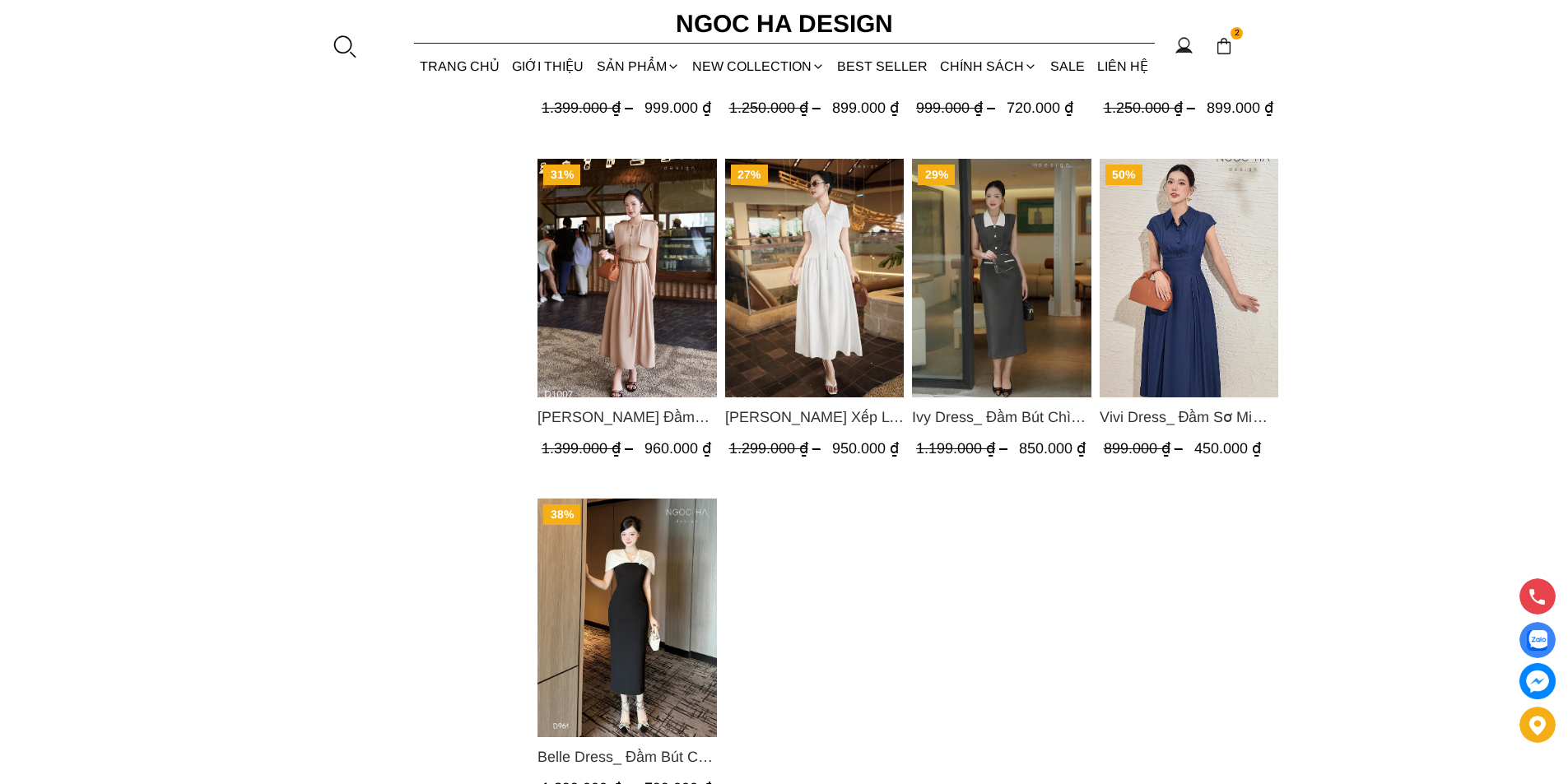
click at [1216, 301] on img "Product image - Vivi Dress_ Đầm Sơ Mi Rớt Vai Bò Lụa Màu Xanh D1000" at bounding box center [1189, 278] width 180 height 238
click at [780, 303] on img "Product image - Ella Dress_Đầm Xếp Ly Xòe Khóa Đồng Màu Trắng D1006" at bounding box center [814, 278] width 180 height 238
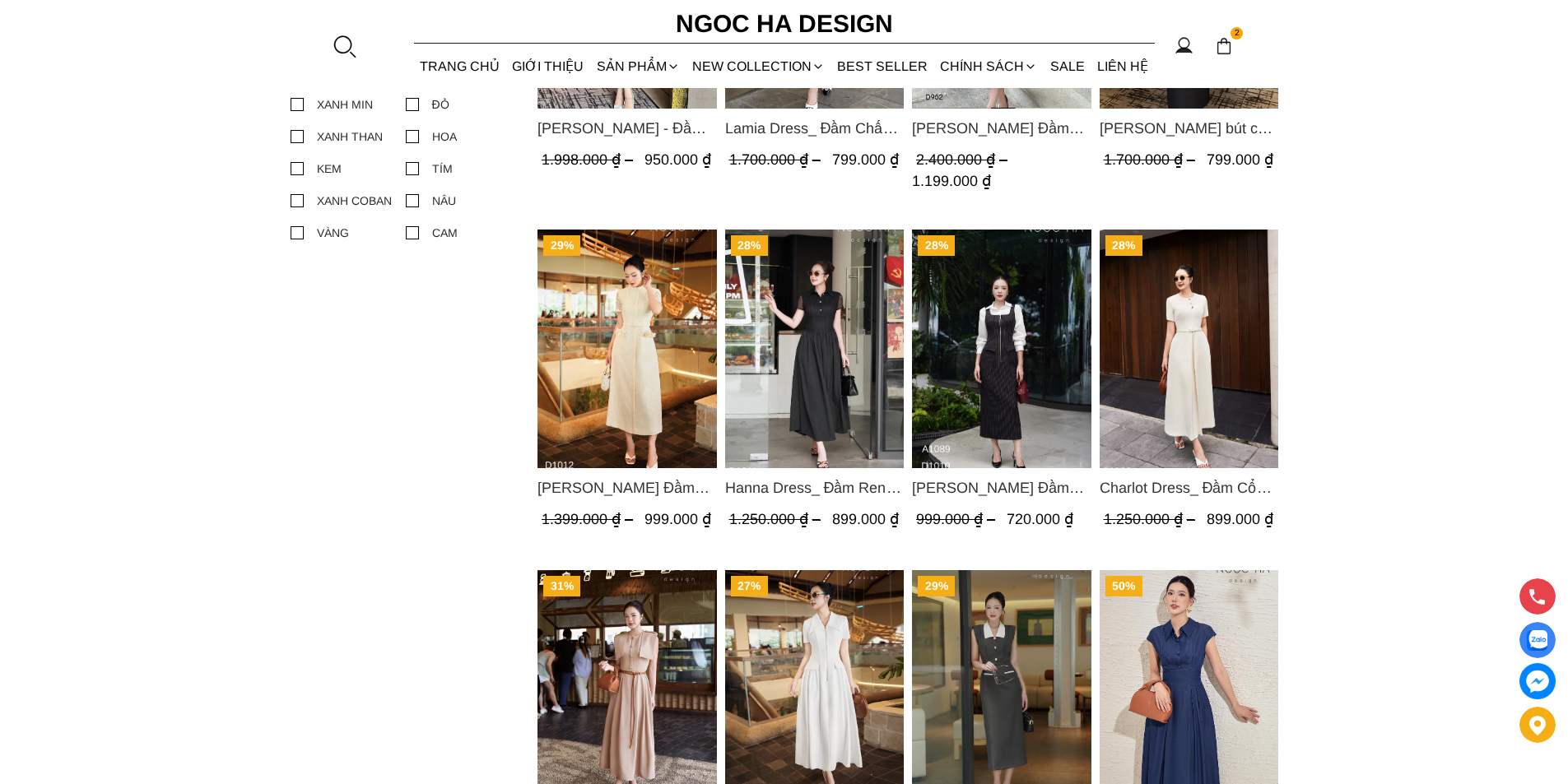
scroll to position [1070, 0]
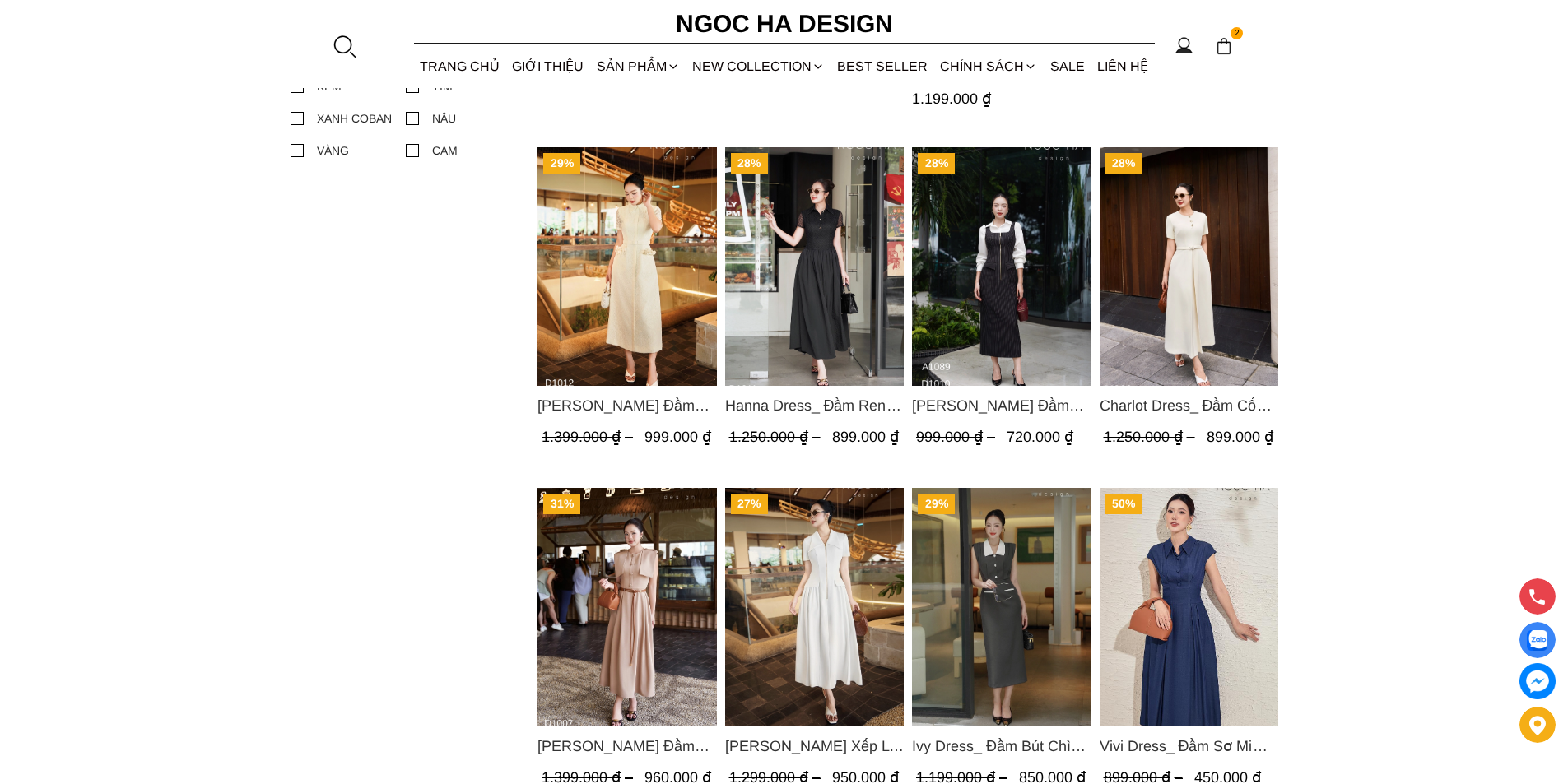
click at [976, 275] on img "Product image - Mary Dress_ Đầm Kẻ Sọc Sát Nách Khóa Đồng D1010" at bounding box center [1002, 267] width 180 height 238
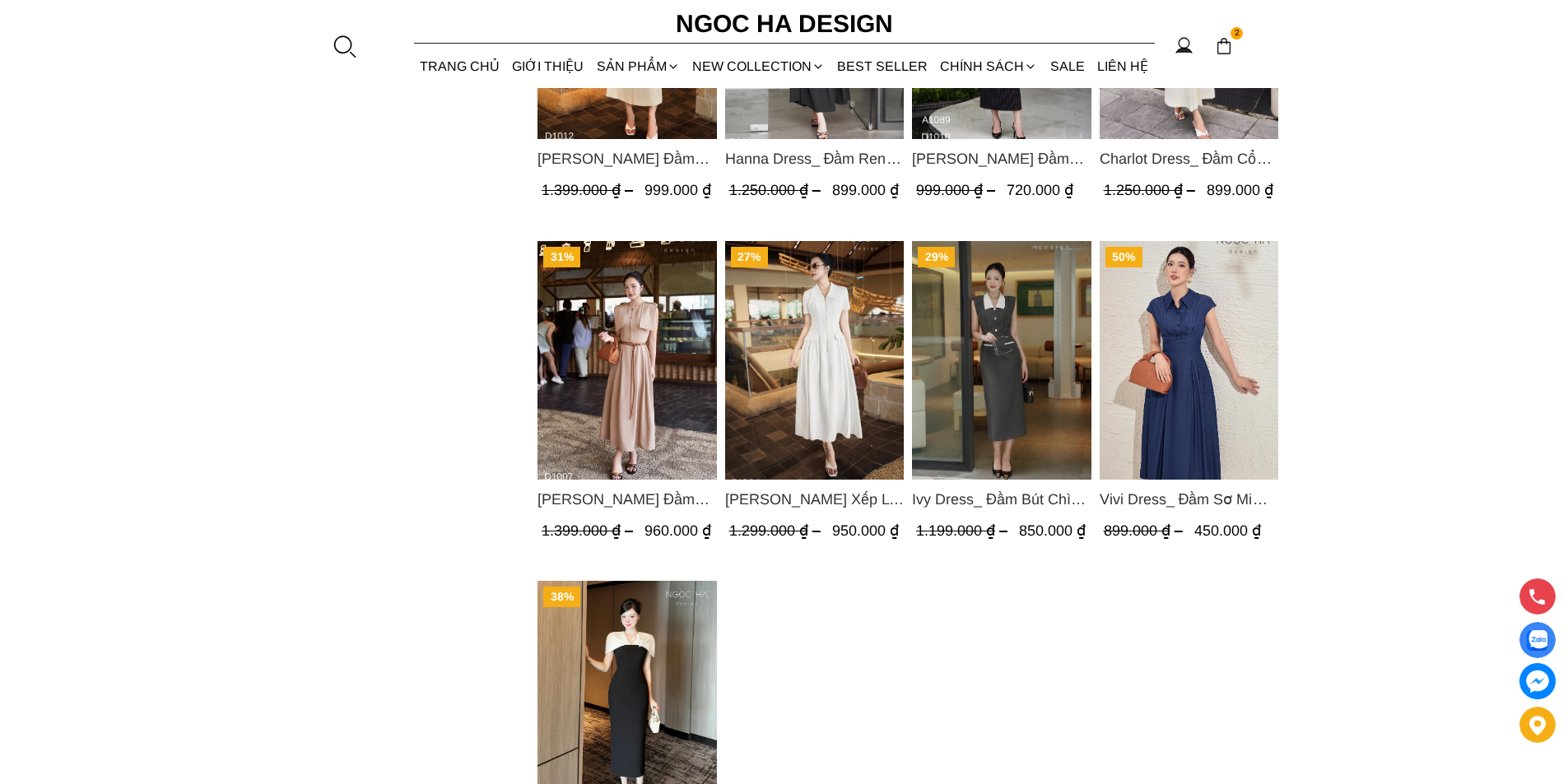
click at [1152, 372] on img "Product image - Vivi Dress_ Đầm Sơ Mi Rớt Vai Bò Lụa Màu Xanh D1000" at bounding box center [1189, 360] width 180 height 238
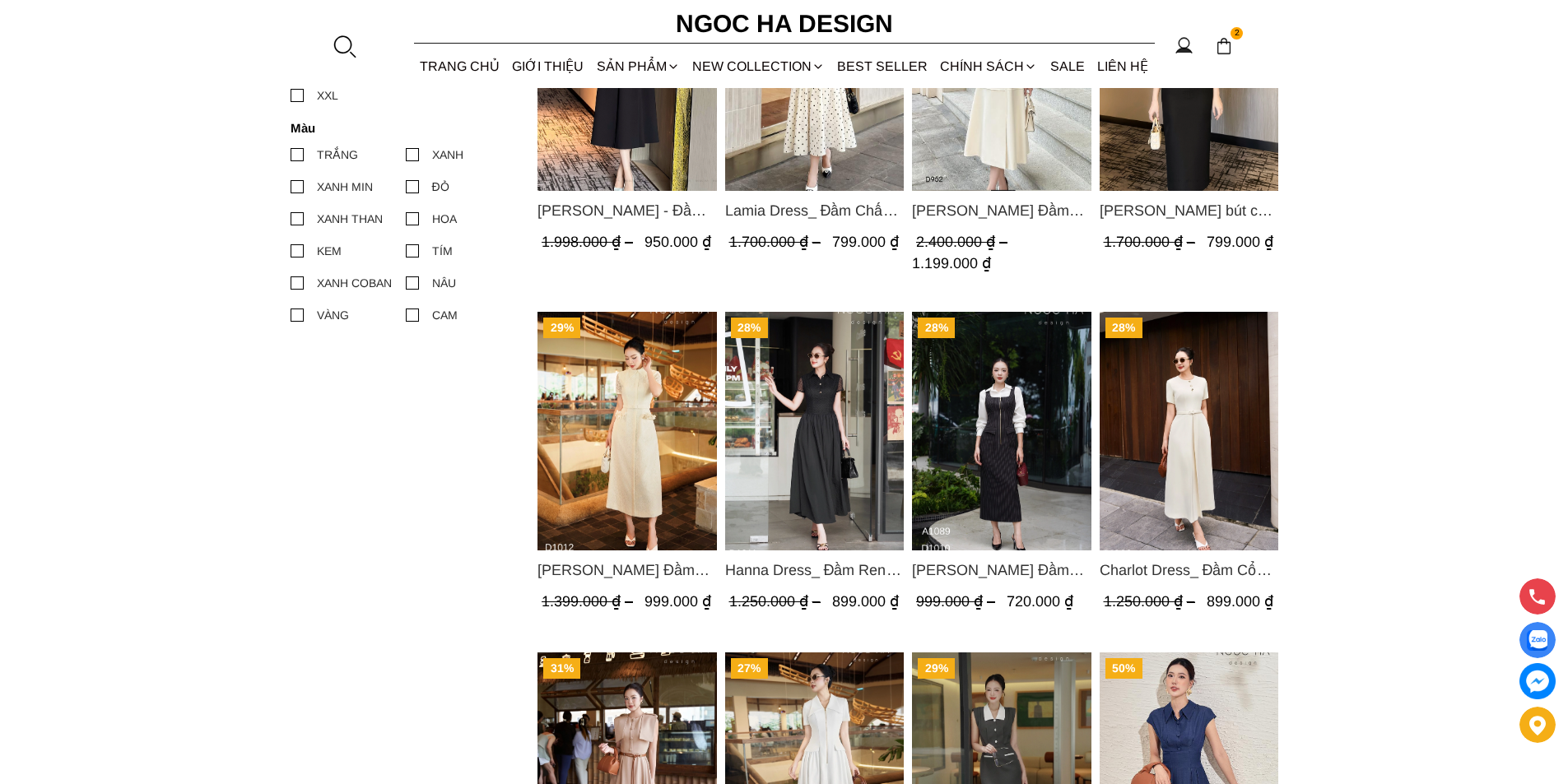
scroll to position [494, 0]
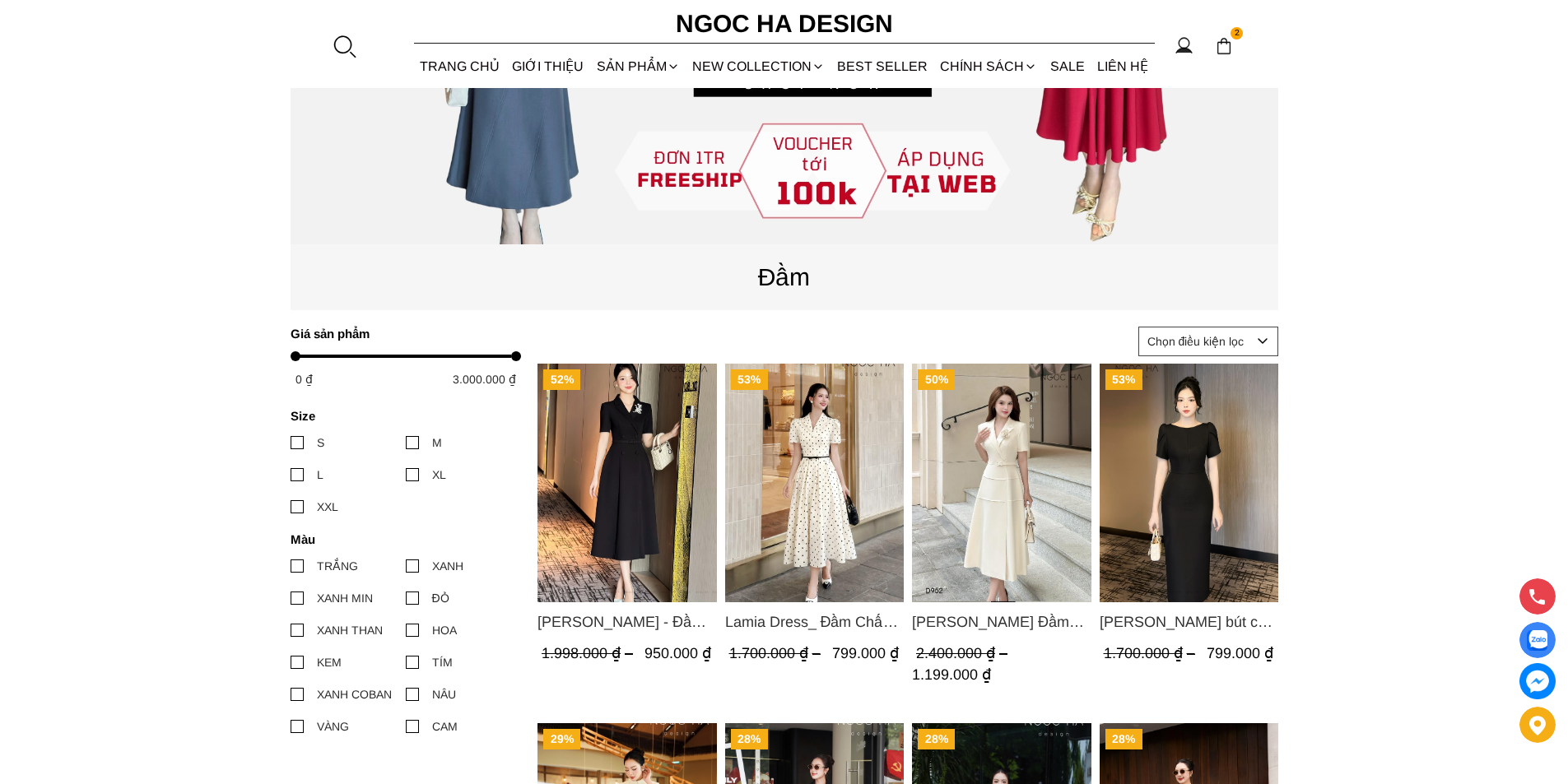
click at [653, 527] on img "Product image - Irene Dress - Đầm Vest Dáng Xòe Kèm Đai D713" at bounding box center [627, 483] width 180 height 238
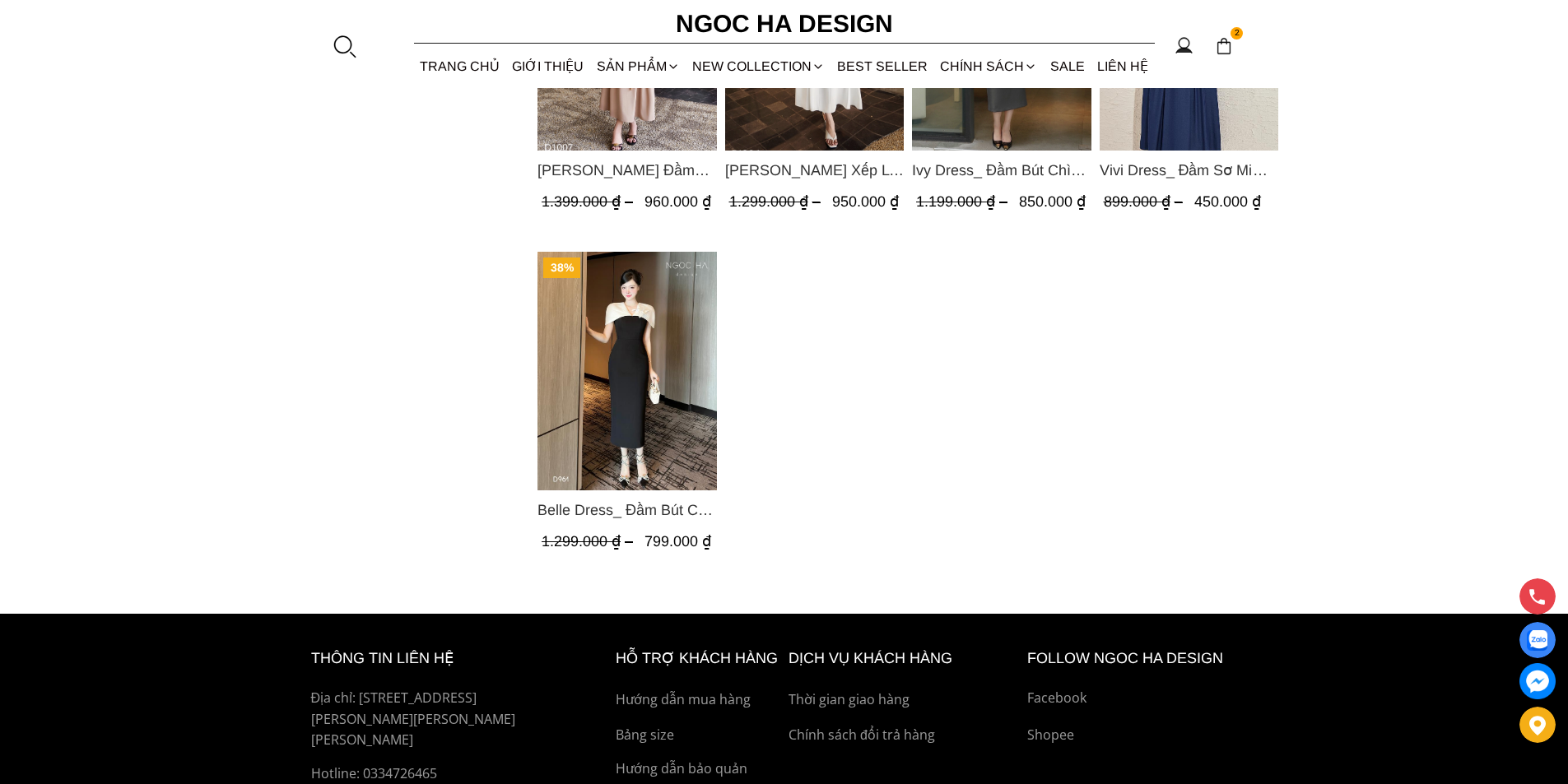
scroll to position [1728, 0]
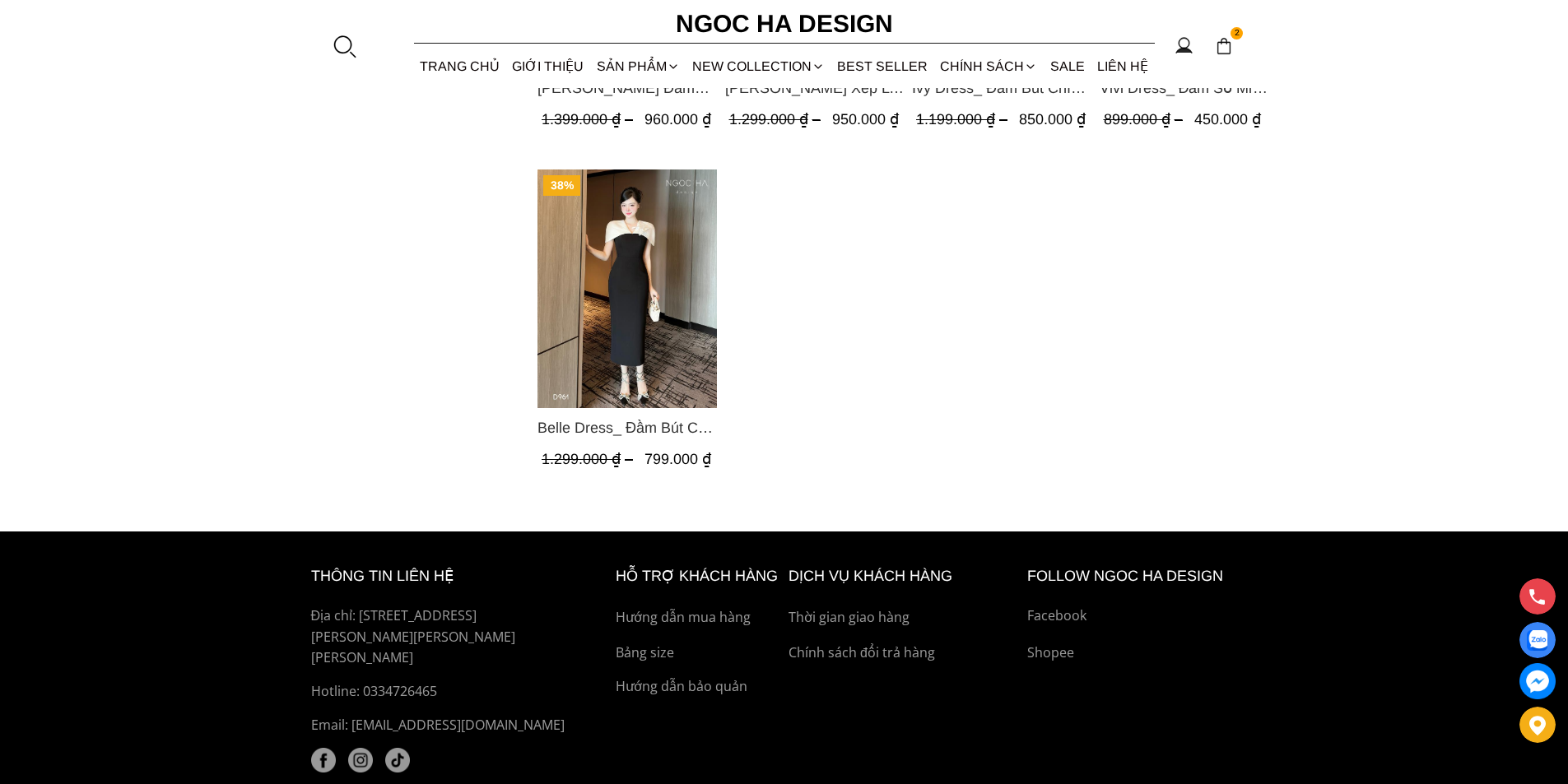
click at [636, 328] on img "Product image - Belle Dress_ Đầm Bút Chì Đen Phối Choàng Vai May Ly Màu Trắng K…" at bounding box center [627, 289] width 180 height 238
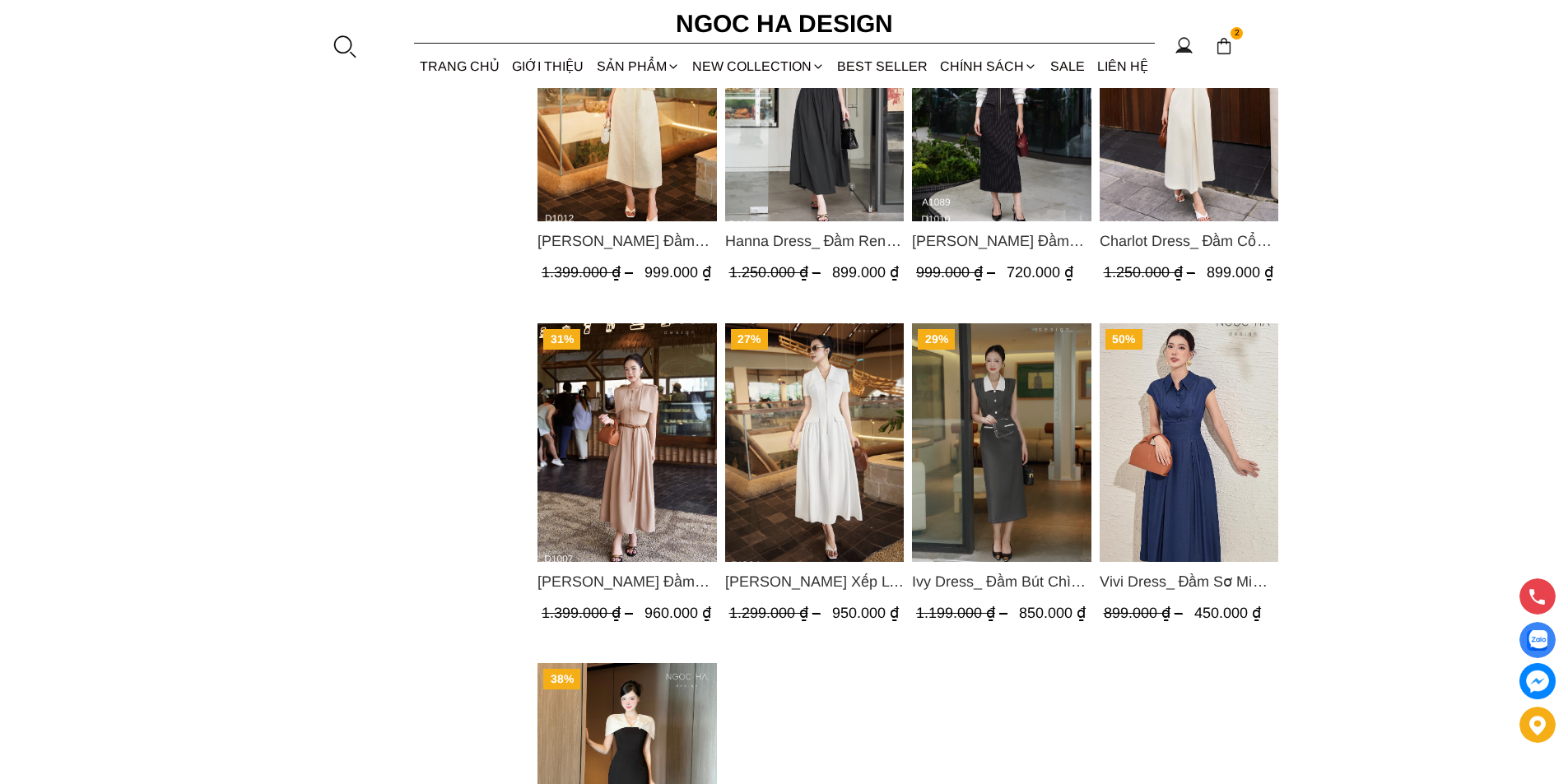
click at [990, 411] on img "Product image - Ivy Dress_ Đầm Bút Chì Vai Chờm Màu Ghi Mix Cổ Trắng D1005" at bounding box center [1002, 442] width 180 height 238
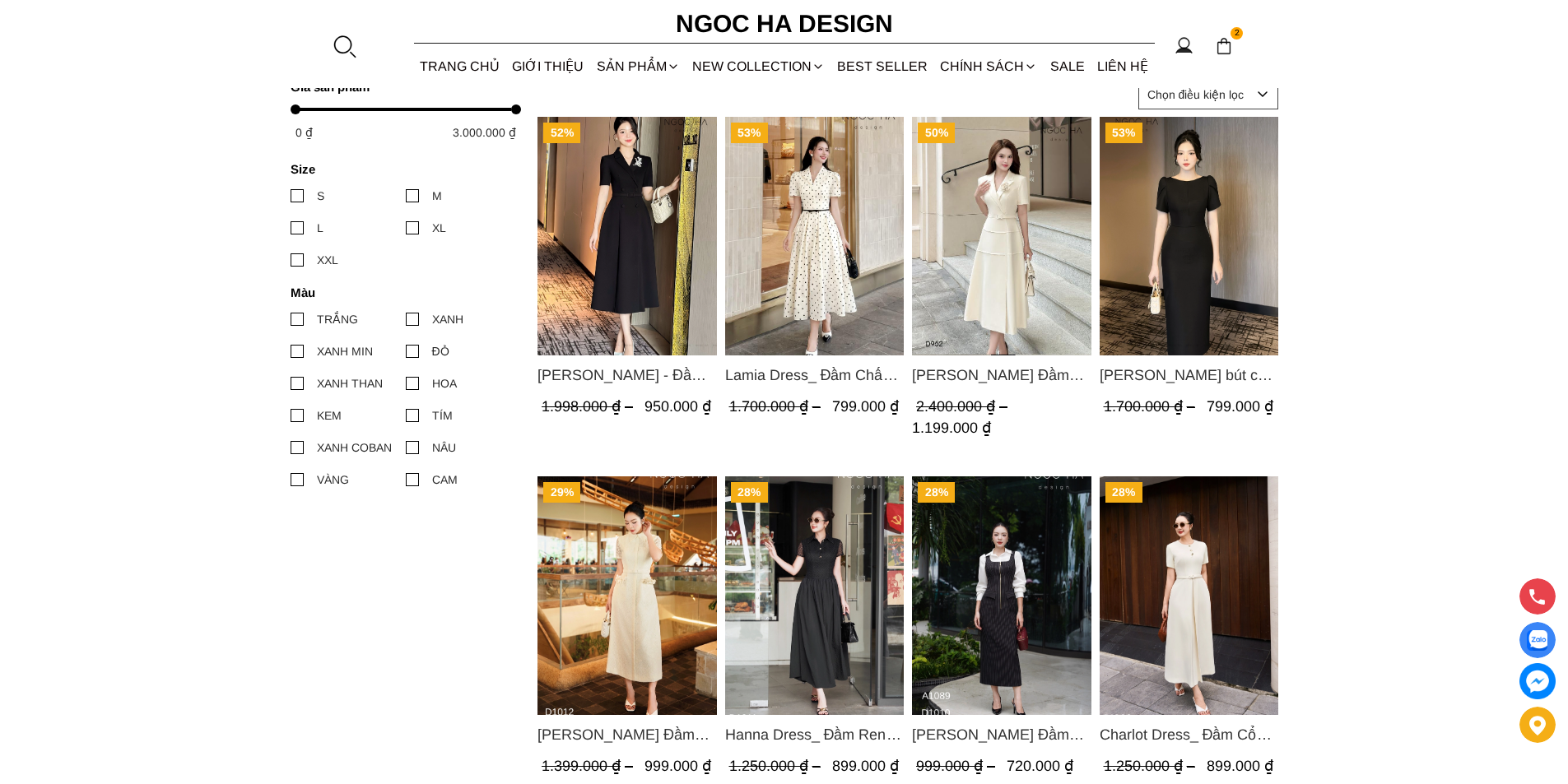
click at [780, 193] on img "Product image - Lamia Dress_ Đầm Chấm Bi Cổ Vest Màu Kem D1003" at bounding box center [814, 236] width 180 height 238
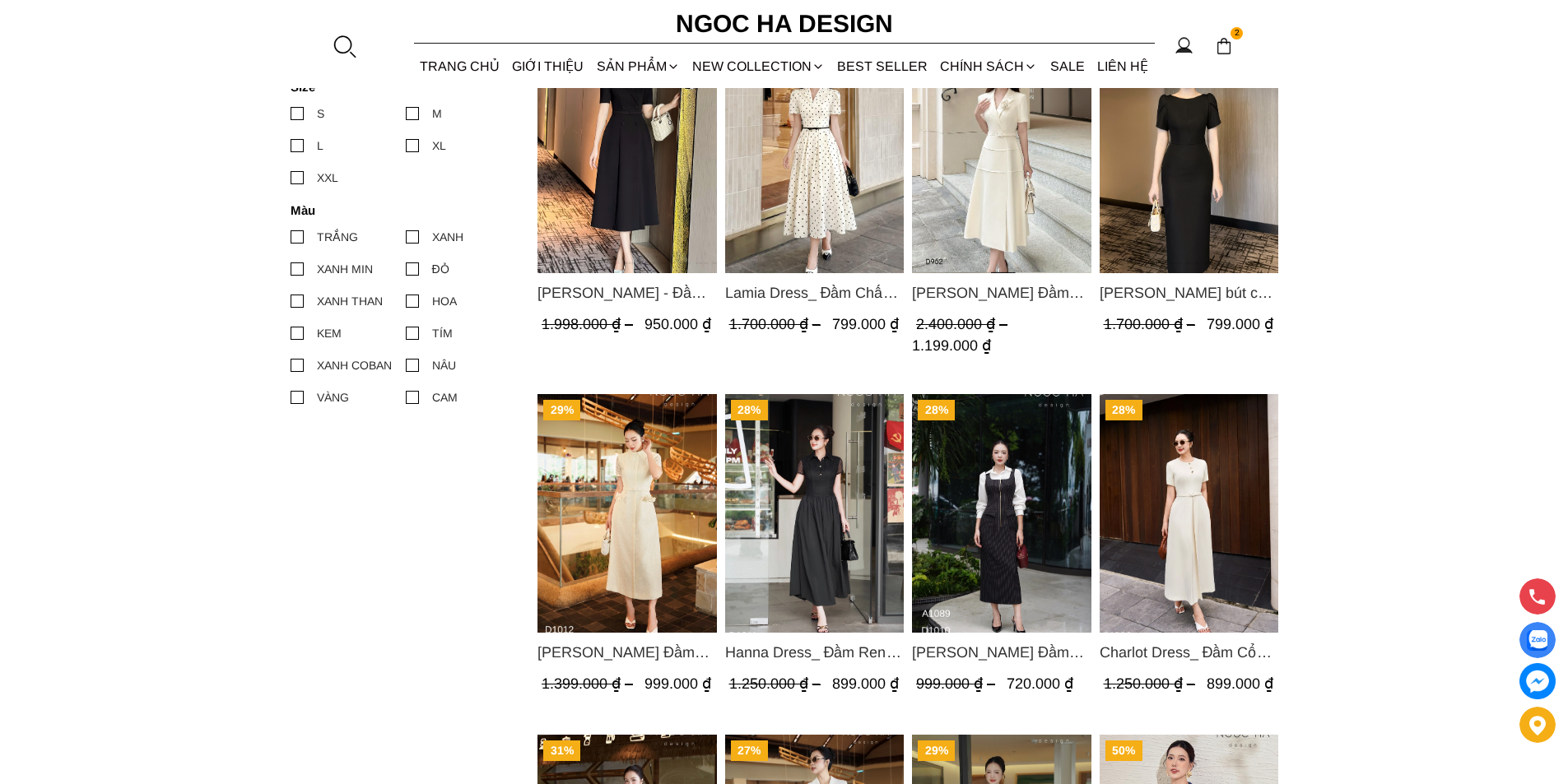
scroll to position [988, 0]
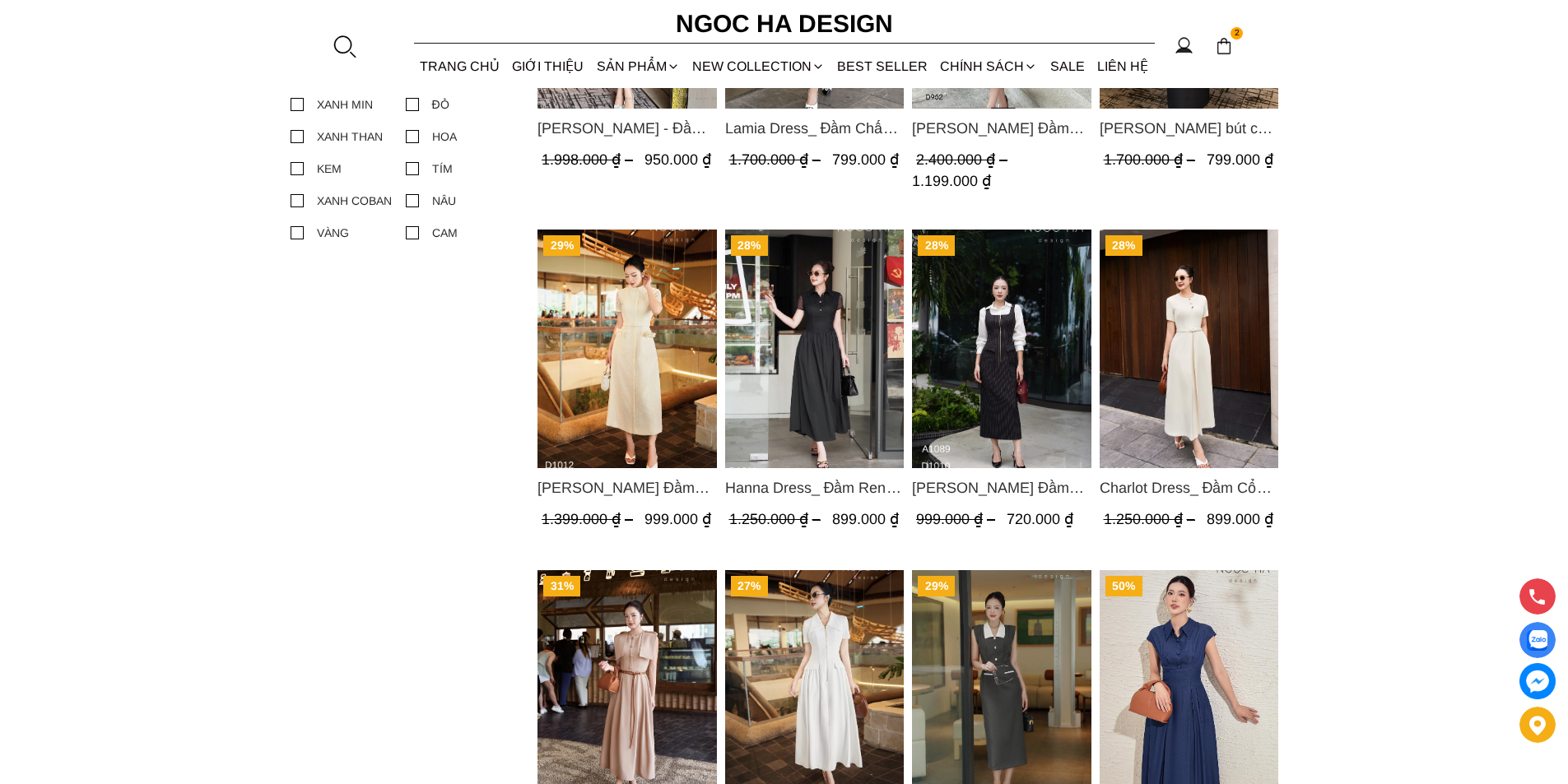
click at [800, 665] on img "Product image - Ella Dress_Đầm Xếp Ly Xòe Khóa Đồng Màu Trắng D1006" at bounding box center [814, 689] width 180 height 238
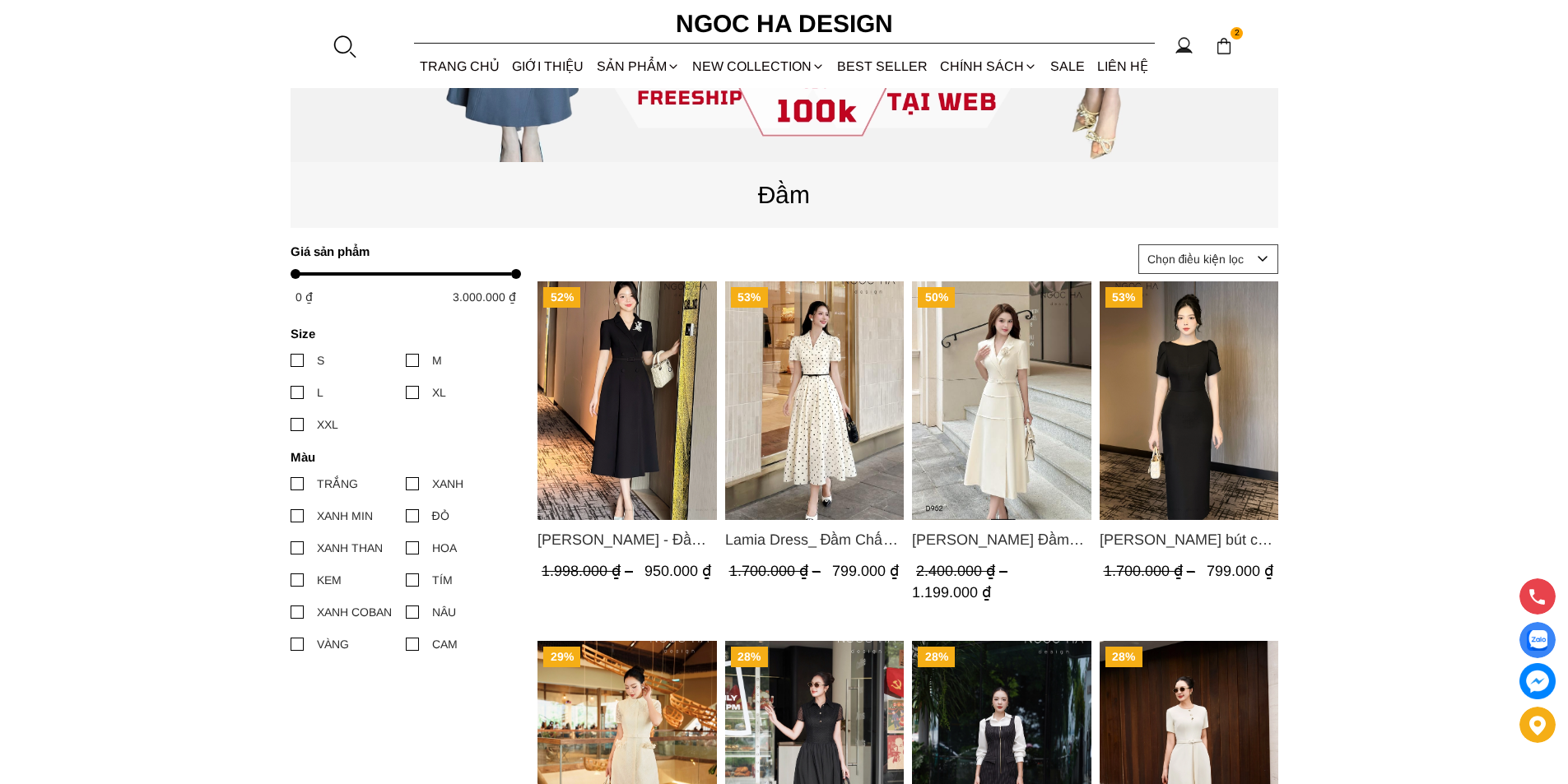
scroll to position [494, 0]
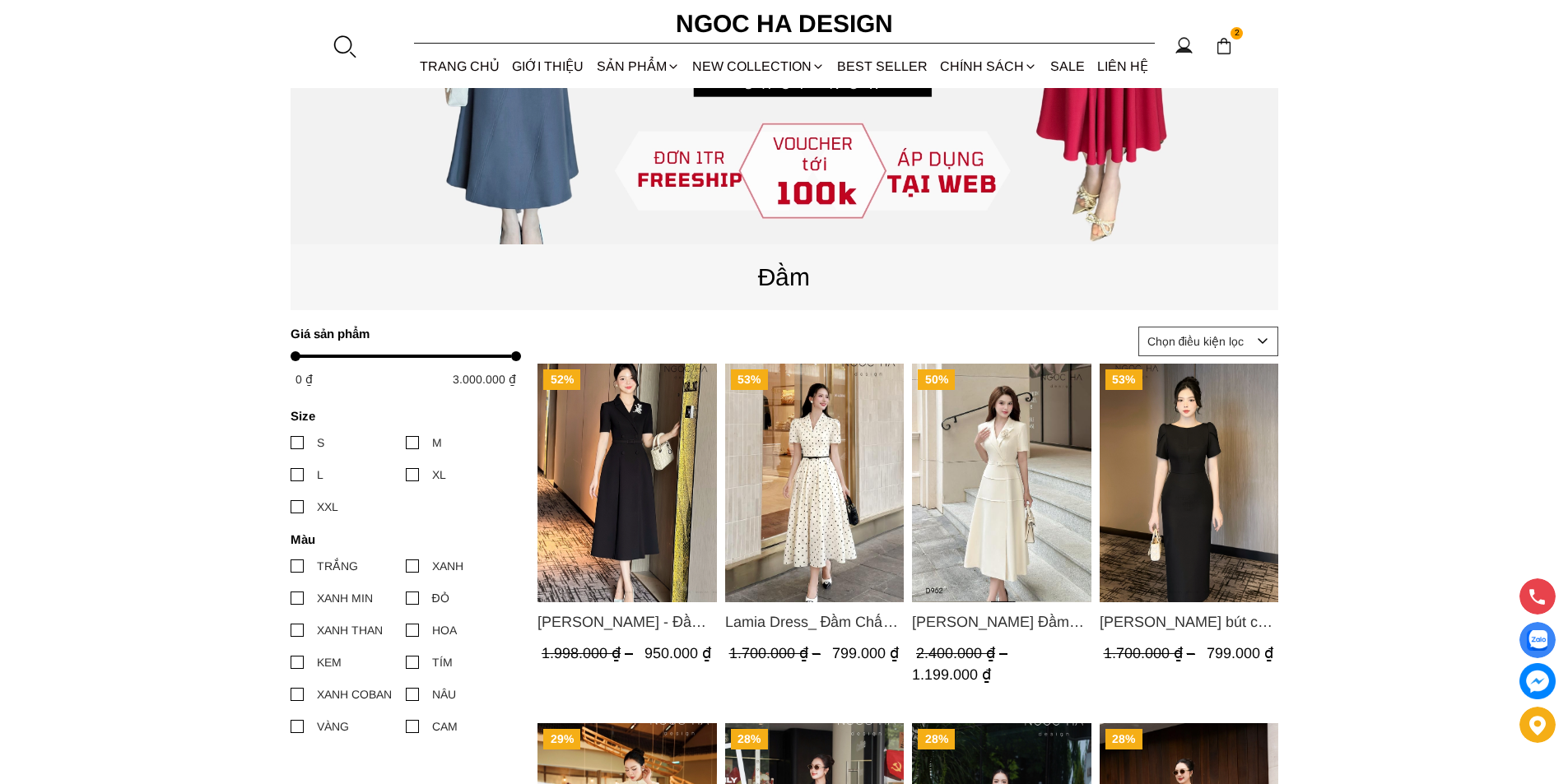
click at [974, 488] on img "Product image - Louisa Dress_ Đầm Cổ Vest Cài Hoa Tùng May Gân Nổi Kèm Đai Màu …" at bounding box center [1002, 483] width 180 height 238
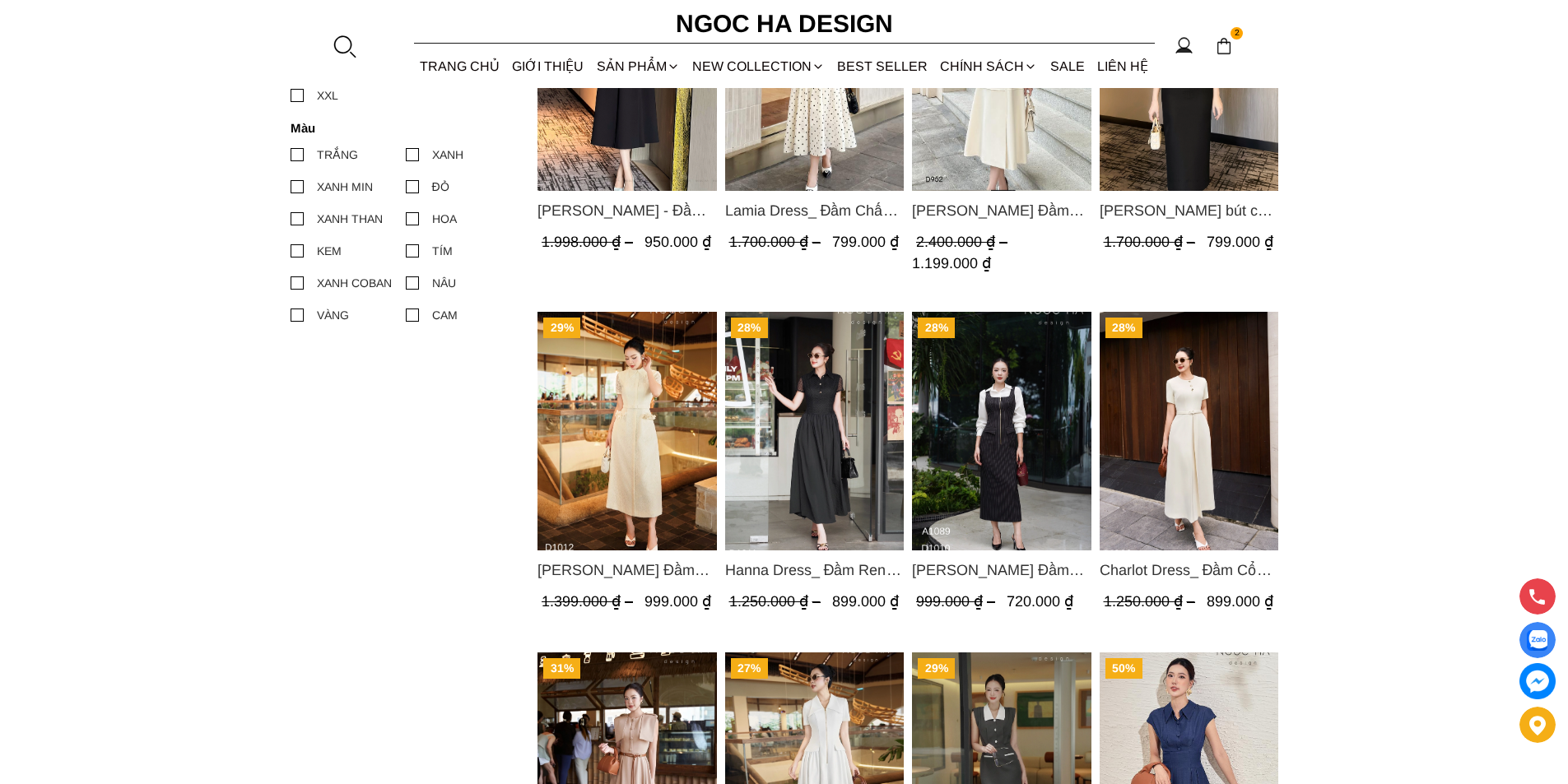
scroll to position [1317, 0]
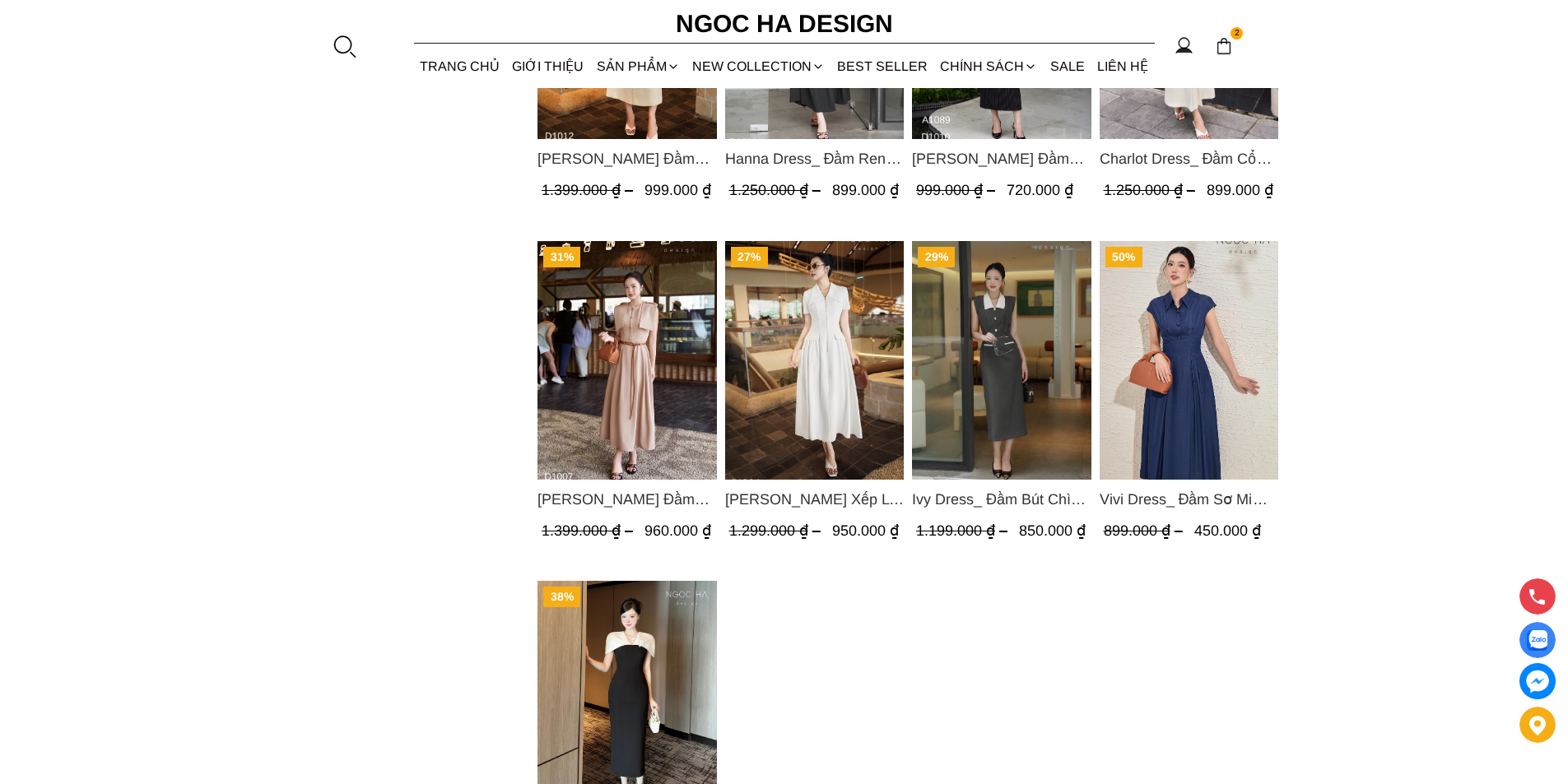
click at [683, 345] on img "Product image - Helen Dress_ Đầm Xòe Choàng Vai Màu Bee Kaki D1007" at bounding box center [627, 360] width 180 height 238
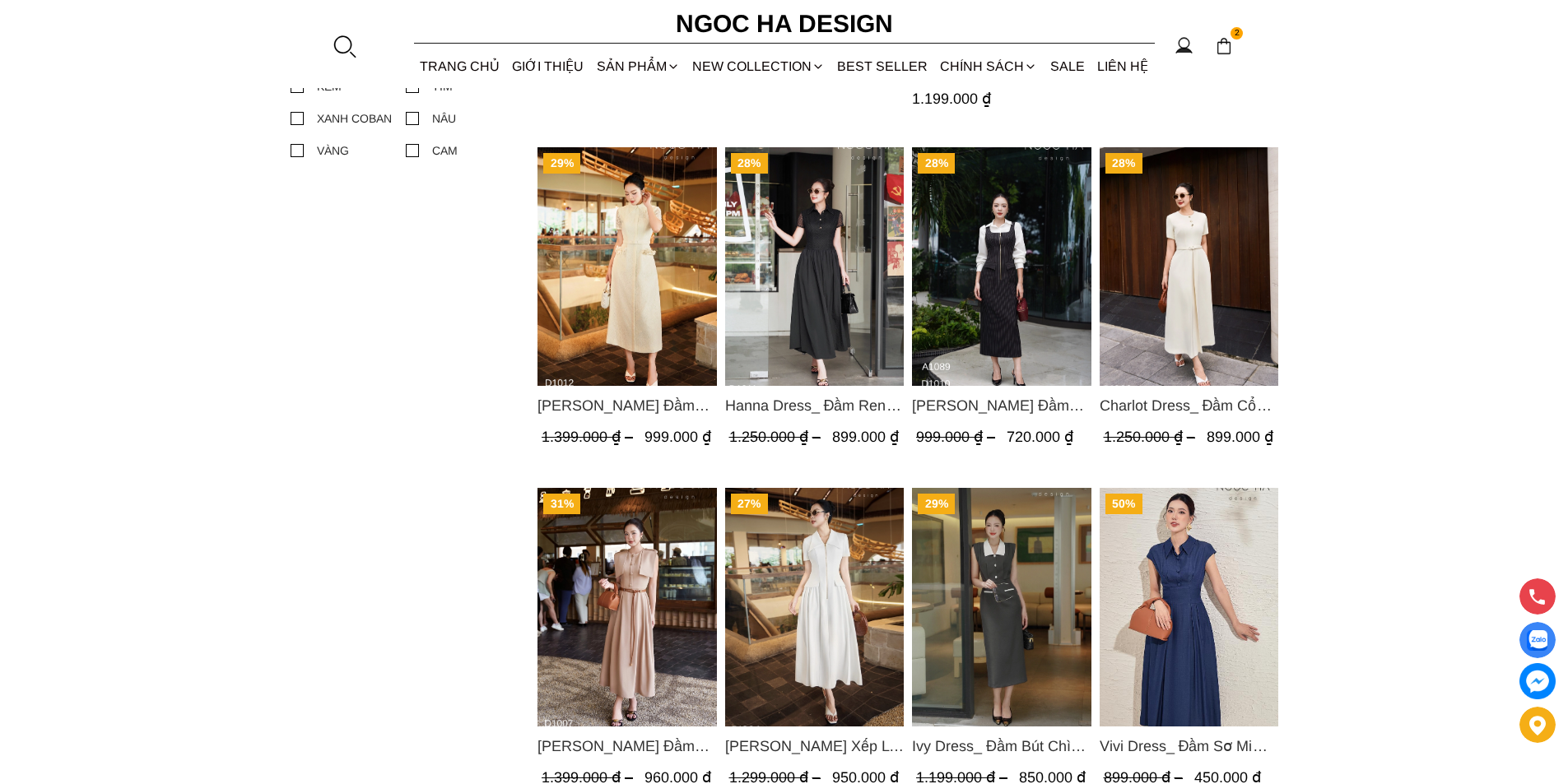
click at [1161, 173] on img "Product image - Charlot Dress_ Đầm Cổ Tròn Xếp Ly Giữa Kèm Đai Màu Kem D1009" at bounding box center [1189, 267] width 180 height 238
click at [846, 288] on img "Product image - Hanna Dress_ Đầm Ren Mix Vải Thô Màu Đen D1011" at bounding box center [814, 267] width 180 height 238
click at [659, 238] on img "Product image - Catherine Dress_ Đầm Ren Đính Hoa Túi Màu Kem D1012" at bounding box center [627, 267] width 180 height 238
click at [1177, 562] on img "Product image - Vivi Dress_ Đầm Sơ Mi Rớt Vai Bò Lụa Màu Xanh D1000" at bounding box center [1189, 607] width 180 height 238
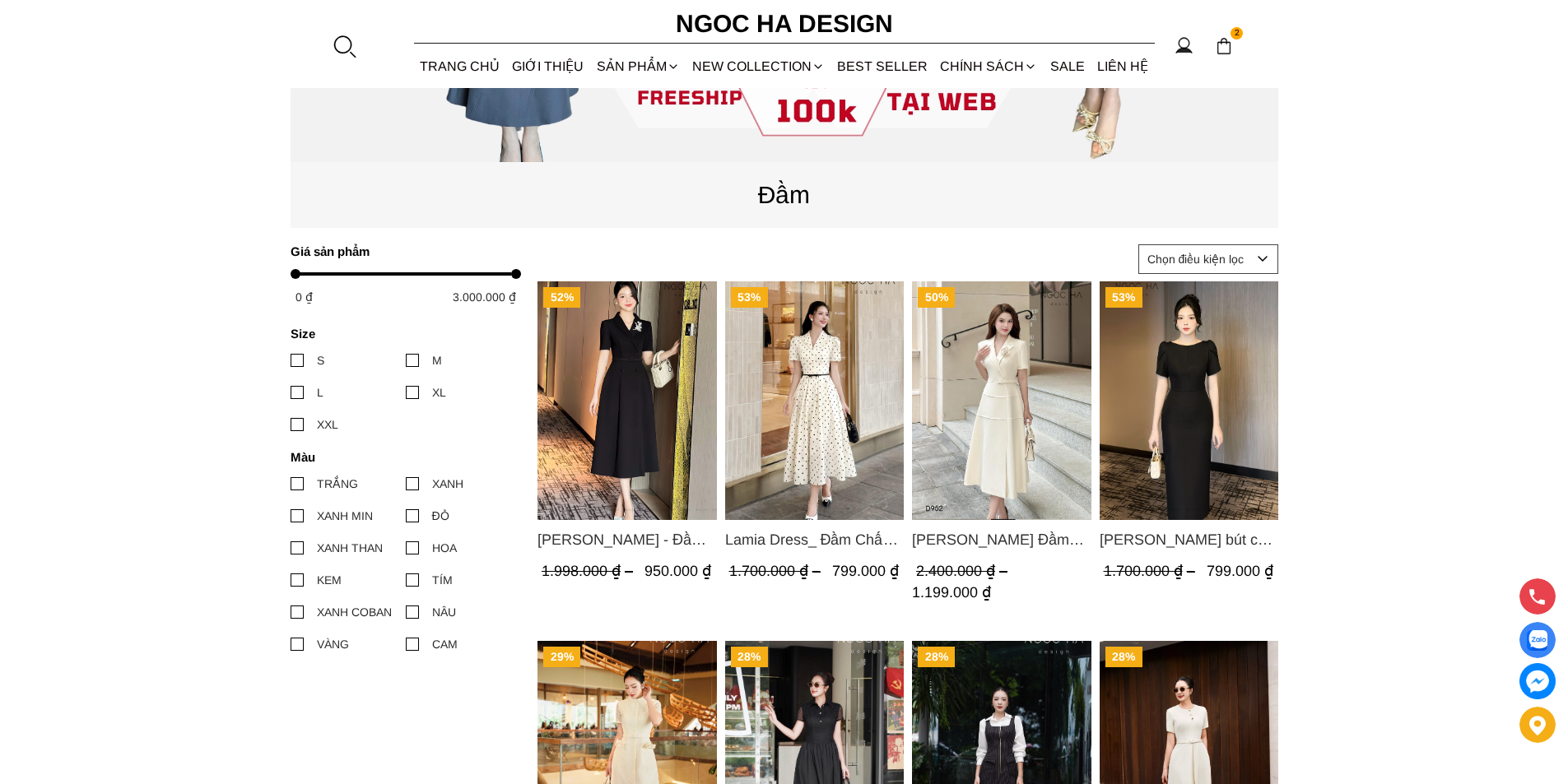
scroll to position [494, 0]
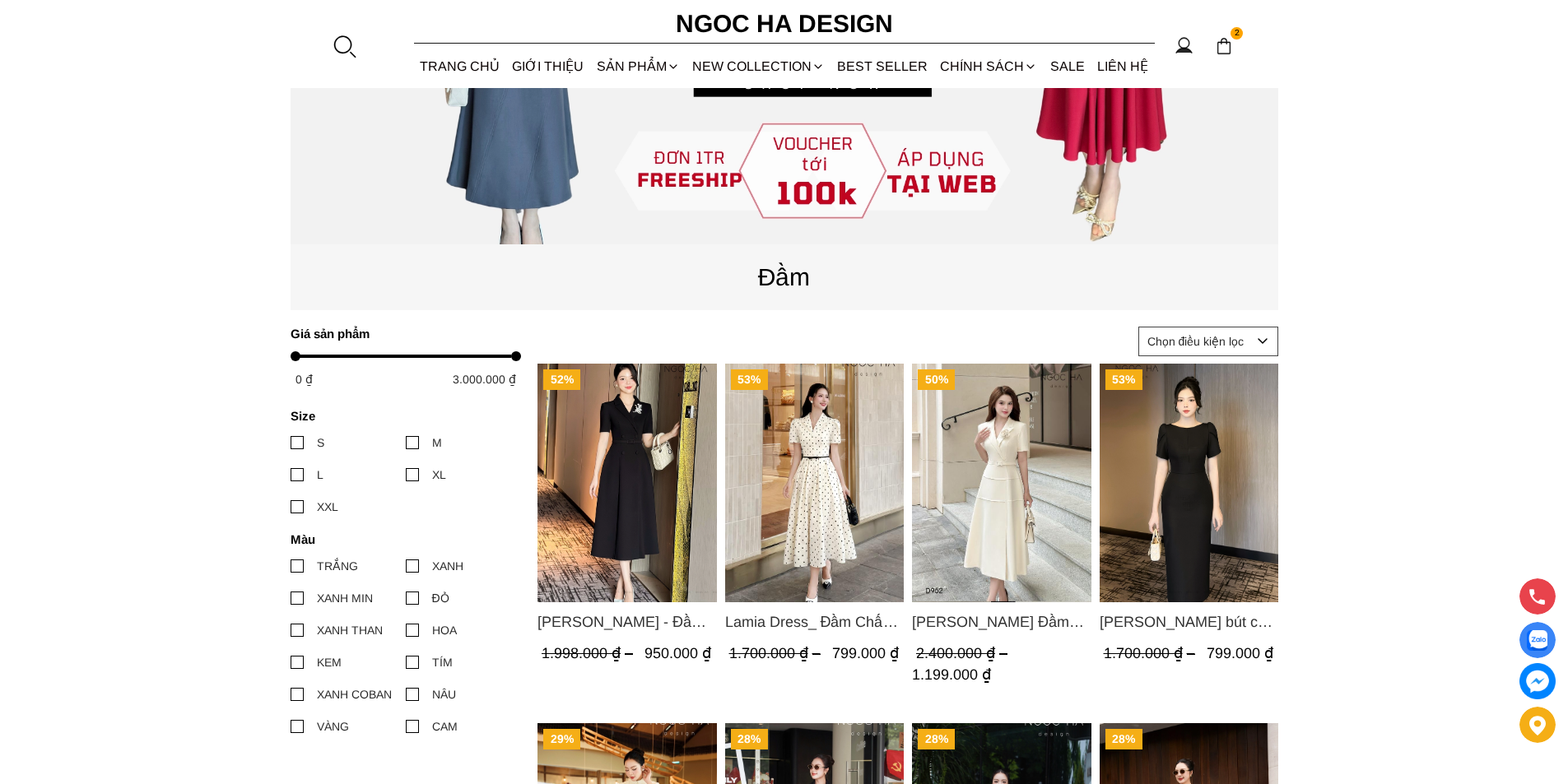
click at [1140, 458] on img "Product image - Alice Dress_Đầm bút chì ,tay nụ hồng ,bồng đầu tay màu đen D727" at bounding box center [1189, 483] width 180 height 238
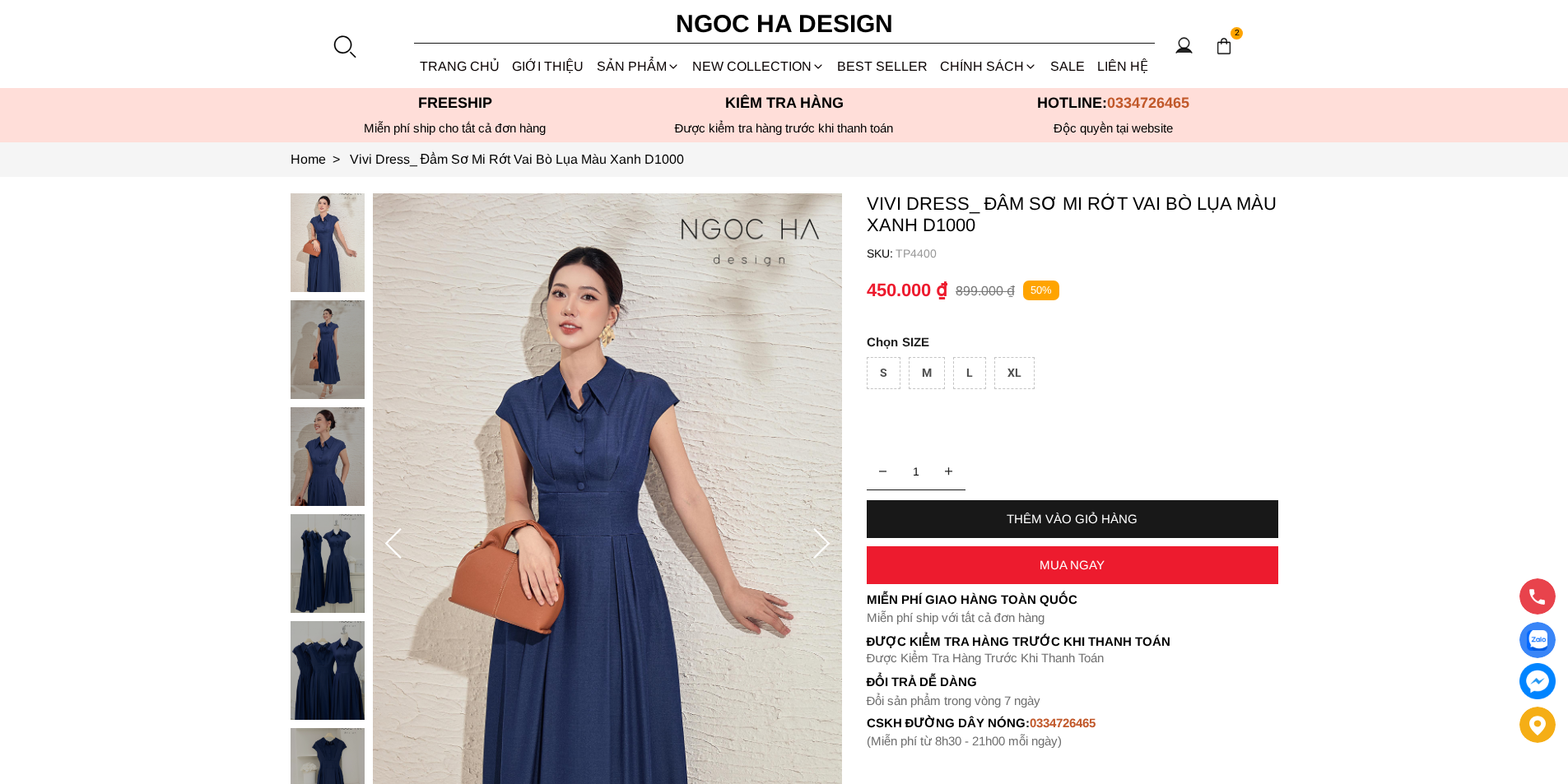
click at [0, 4] on section "2 Trang chủ Giới thiệu Sản phẩm Áo Áo thun Áo sơ mi Áo Peplum Áo lụa Áo len Quầ…" at bounding box center [784, 44] width 1568 height 88
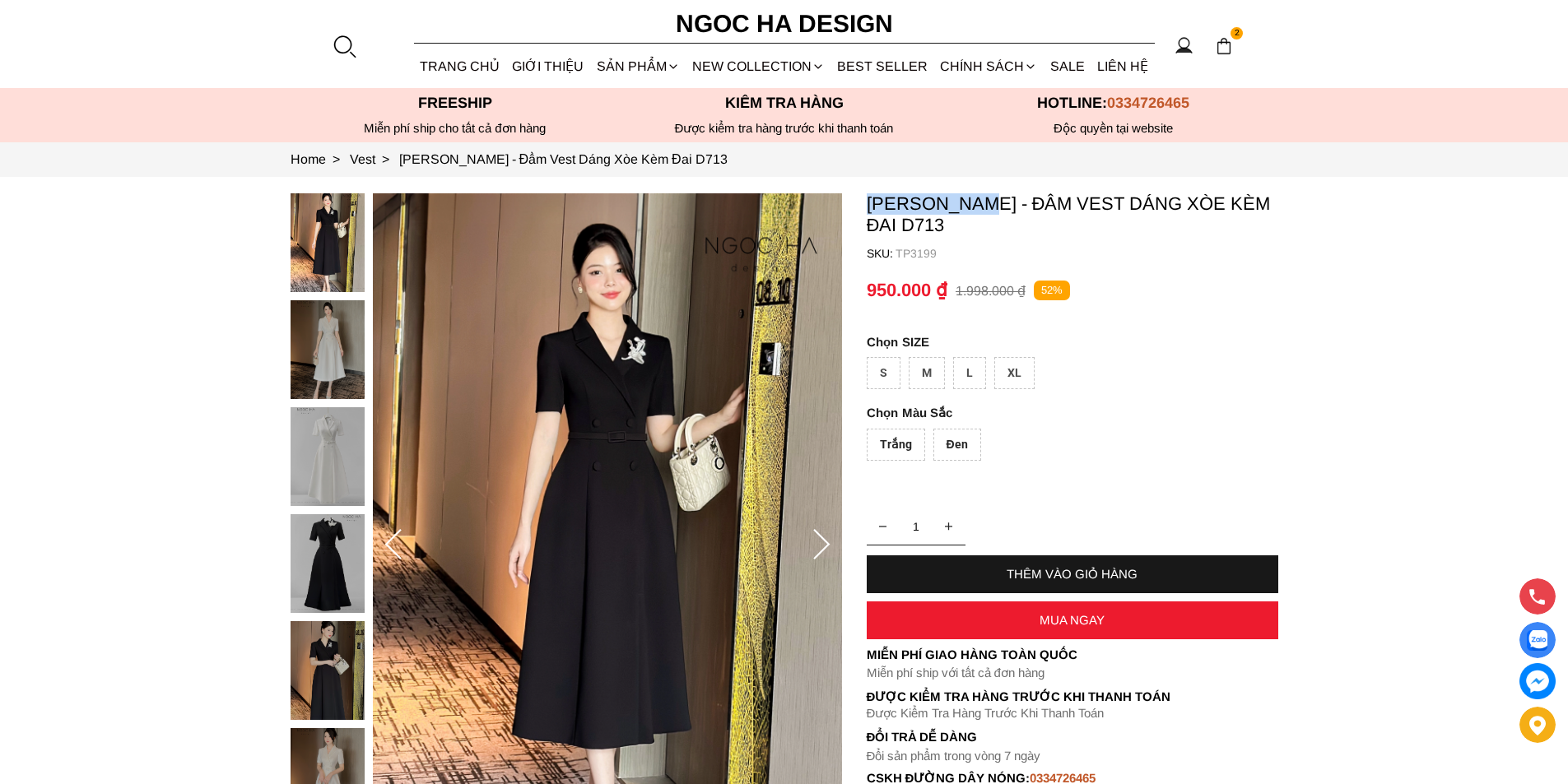
drag, startPoint x: 872, startPoint y: 203, endPoint x: 983, endPoint y: 204, distance: 111.0
click at [983, 204] on section "Irene Dress - Đầm Vest Dáng Xòe Kèm Đai D713 SKU: TP3199 Trắng Đen 1 THÊM VÀO G…" at bounding box center [784, 546] width 1568 height 737
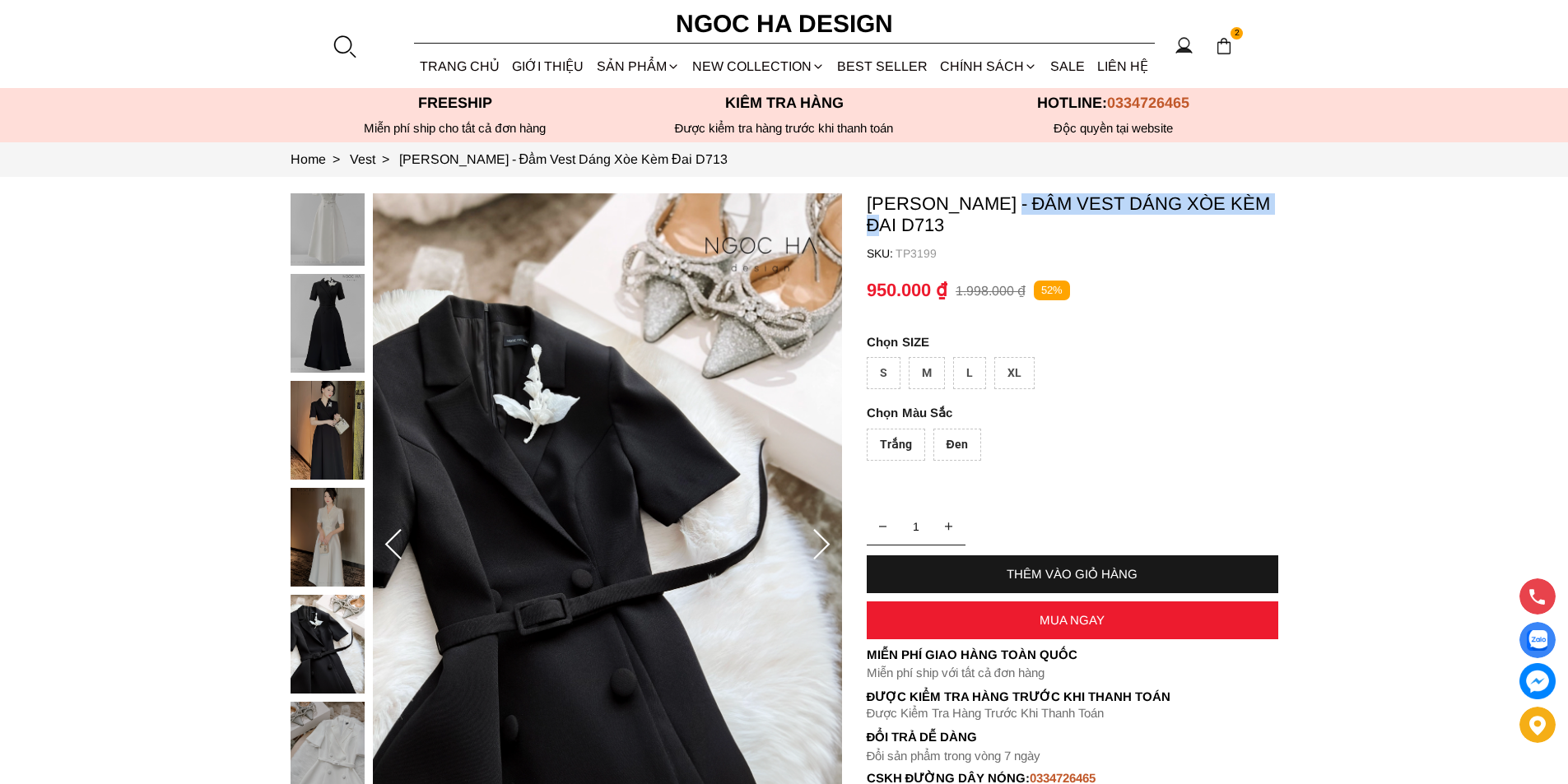
copy p "Đầm Vest Dáng Xòe Kèm Đai"
drag, startPoint x: 1010, startPoint y: 190, endPoint x: 1279, endPoint y: 203, distance: 269.3
click at [1279, 203] on section "Irene Dress - Đầm Vest Dáng Xòe Kèm Đai D713 SKU: TP3199 Trắng Đen 1 THÊM VÀO G…" at bounding box center [784, 546] width 1568 height 737
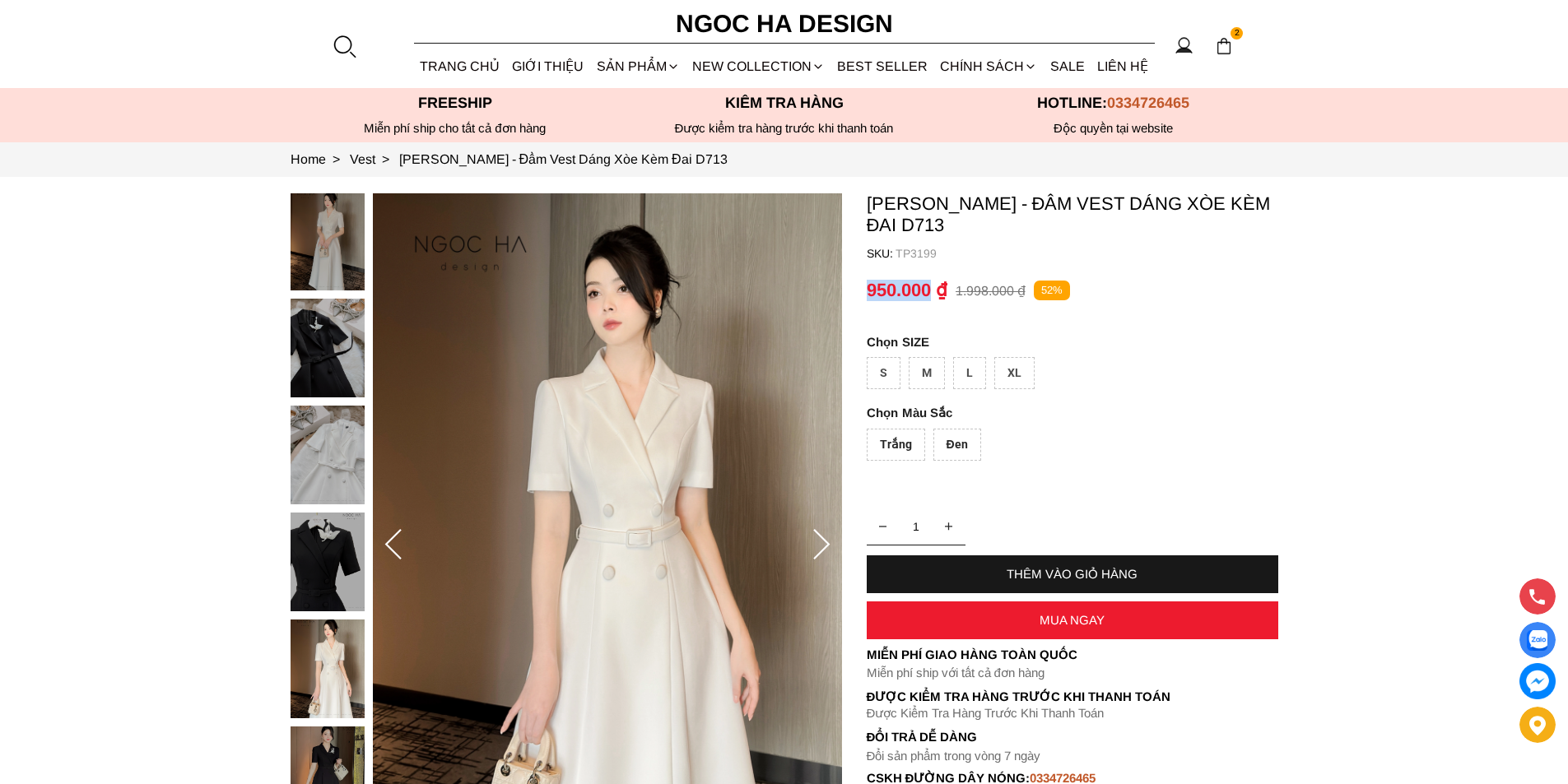
copy p "950.000"
drag, startPoint x: 893, startPoint y: 289, endPoint x: 927, endPoint y: 294, distance: 34.4
click at [927, 294] on section "Irene Dress - Đầm Vest Dáng Xòe Kèm Đai D713 SKU: TP3199 Trắng Đen 1 THÊM VÀO G…" at bounding box center [784, 546] width 1568 height 737
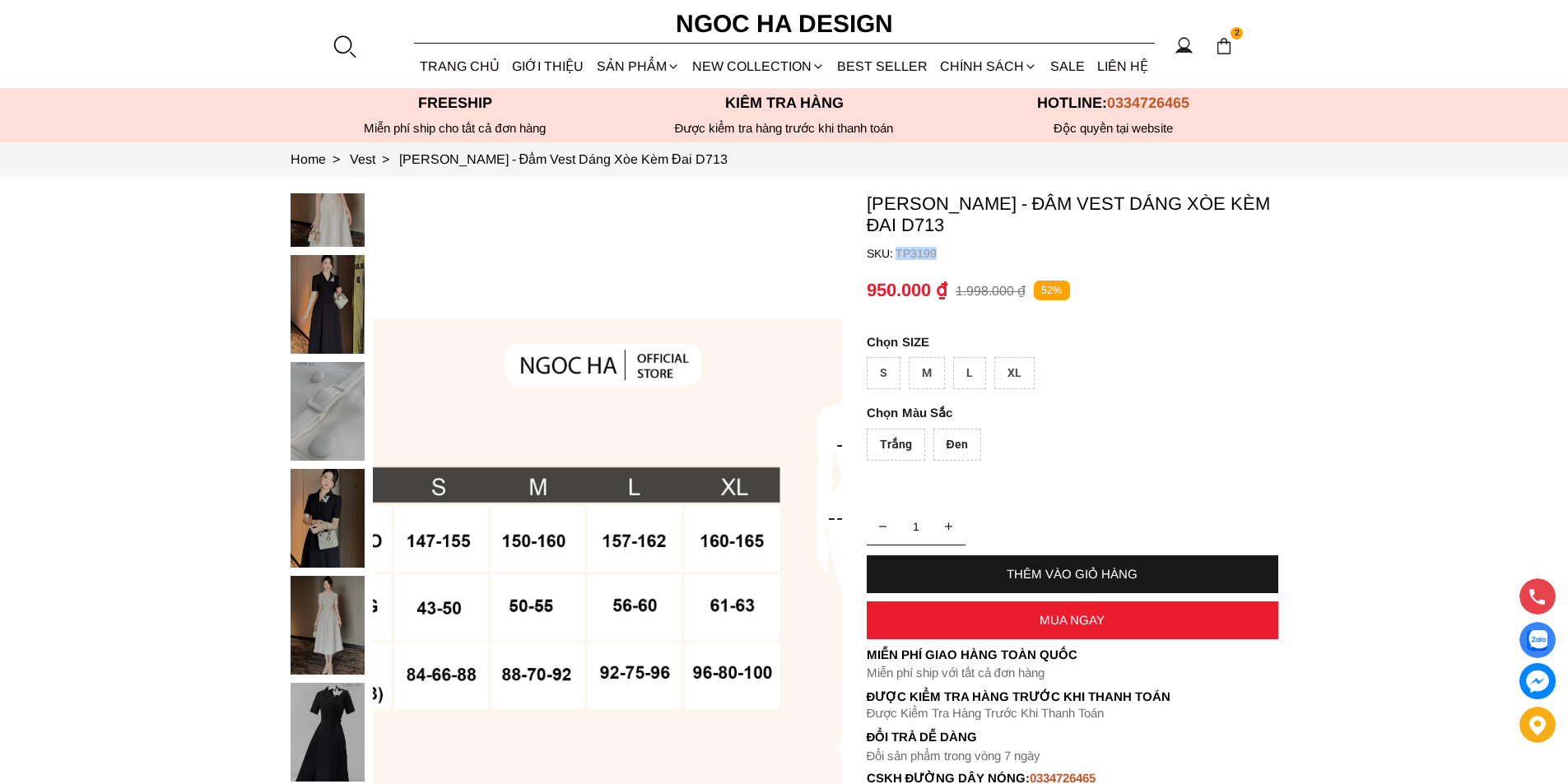
copy container "TP3199"
drag, startPoint x: 952, startPoint y: 253, endPoint x: 893, endPoint y: 264, distance: 60.0
click at [893, 264] on container "Irene Dress - Đầm Vest Dáng Xòe Kèm Đai D713 SKU: TP3199 Trắng Đen 1 THÊM VÀO G…" at bounding box center [1072, 498] width 411 height 610
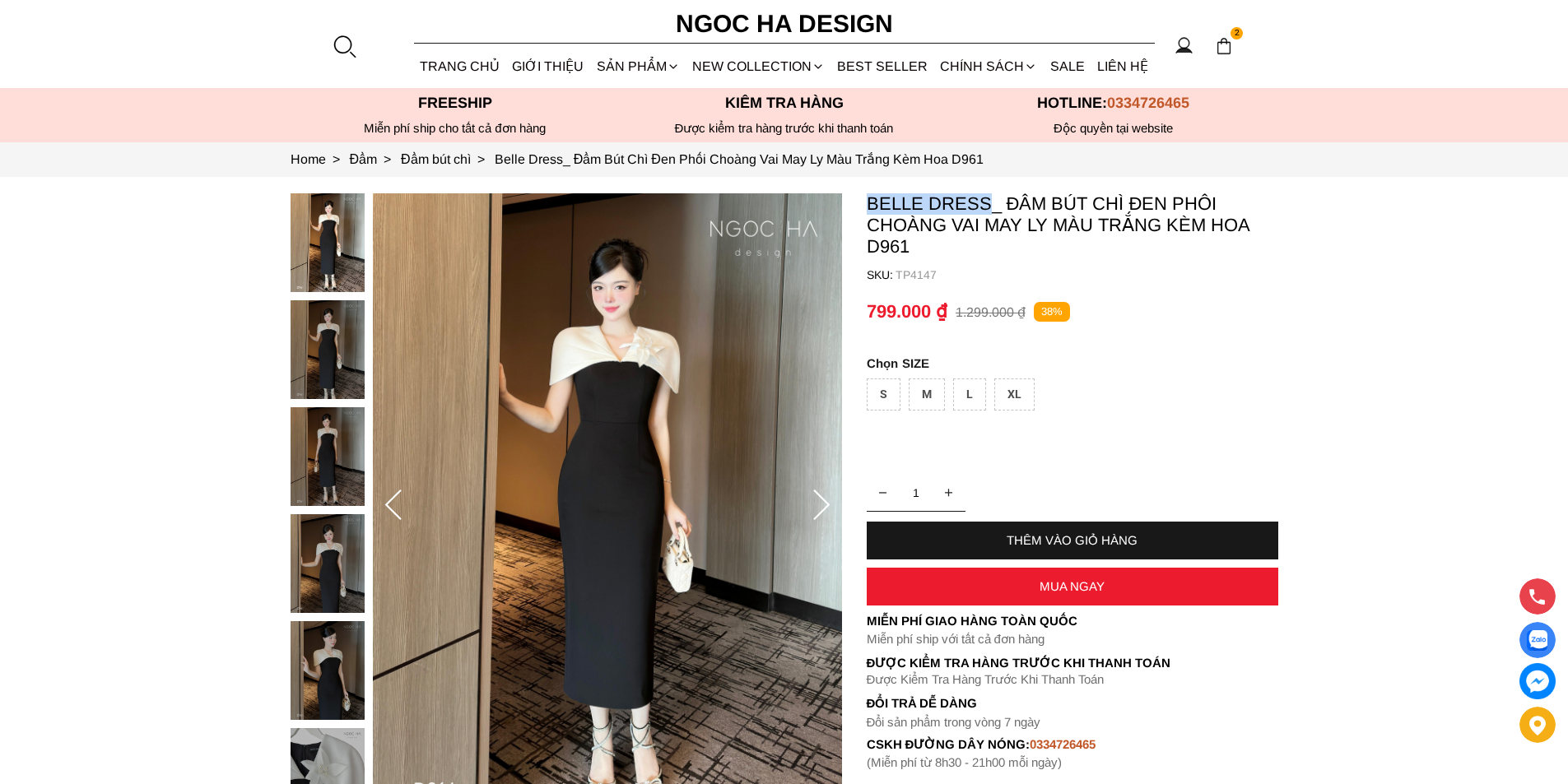
copy p "Belle Dress"
drag, startPoint x: 864, startPoint y: 195, endPoint x: 985, endPoint y: 199, distance: 121.1
click at [985, 199] on section "Belle Dress_ Đầm Bút Chì Đen Phối Choàng Vai May Ly Màu Trắng Kèm Hoa D961 SKU:…" at bounding box center [784, 506] width 1568 height 659
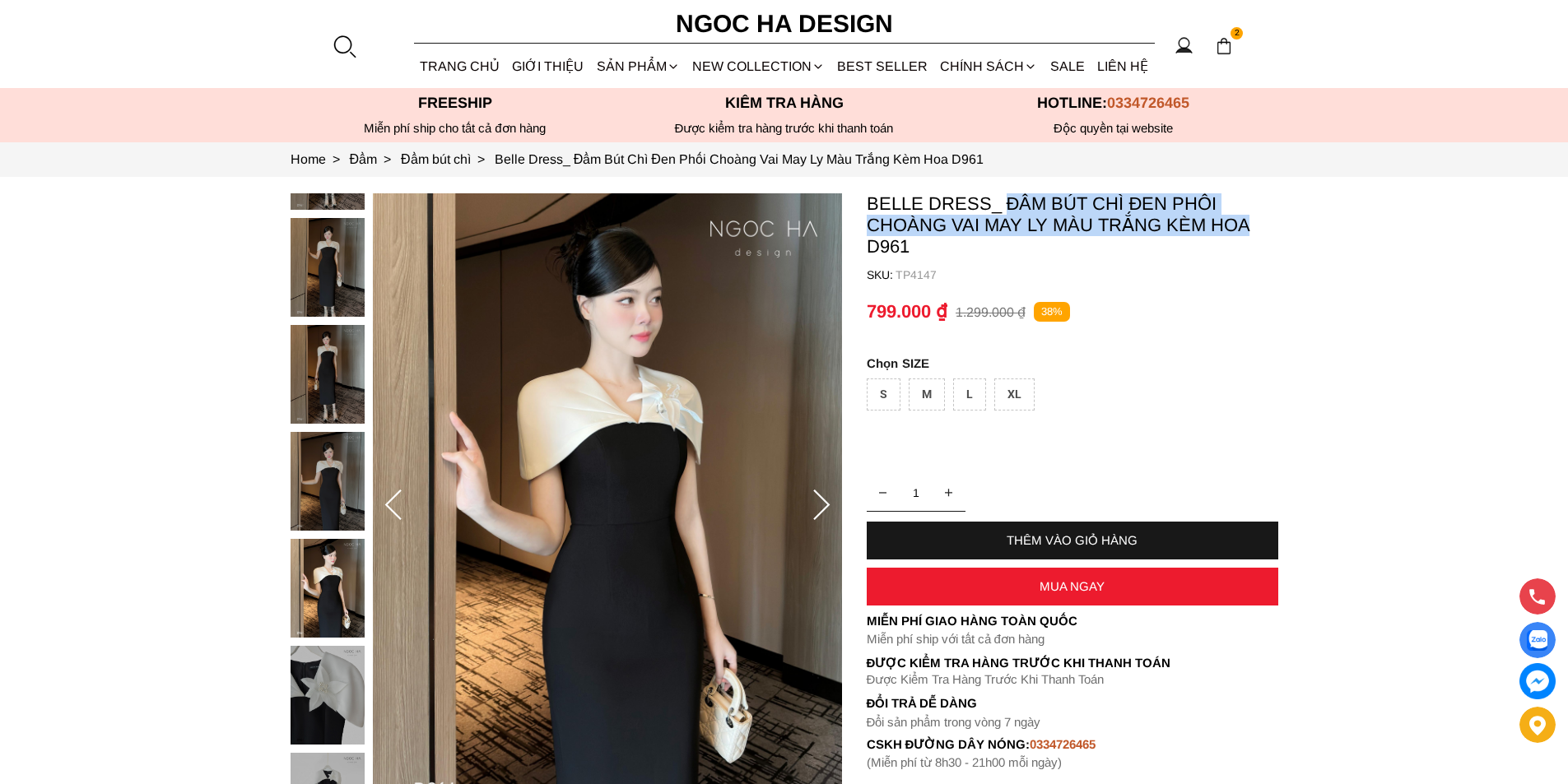
copy p "Đầm Bút Chì Đen Phối Choàng Vai May Ly Màu Trắng Kèm Hoa"
drag, startPoint x: 1010, startPoint y: 192, endPoint x: 1254, endPoint y: 225, distance: 246.2
click at [1254, 225] on section "Belle Dress_ Đầm Bút Chì Đen Phối Choàng Vai May Ly Màu Trắng Kèm Hoa D961 SKU:…" at bounding box center [784, 506] width 1568 height 659
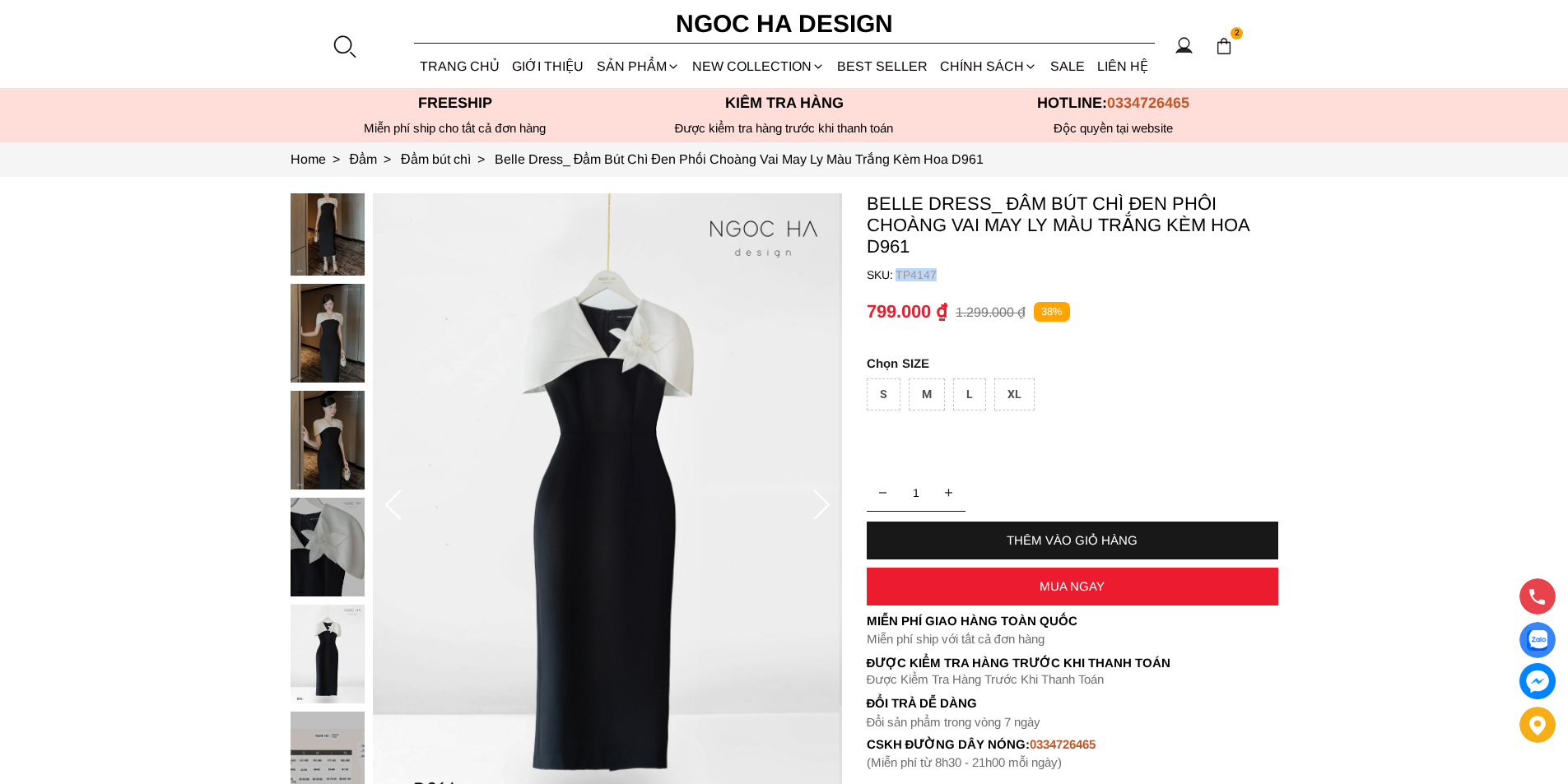
copy p "TP4147"
drag, startPoint x: 963, startPoint y: 272, endPoint x: 896, endPoint y: 283, distance: 67.9
click at [896, 283] on container "Belle Dress_ Đầm Bút Chì Đen Phối Choàng Vai May Ly Màu Trắng Kèm Hoa D961 SKU:…" at bounding box center [1072, 481] width 411 height 577
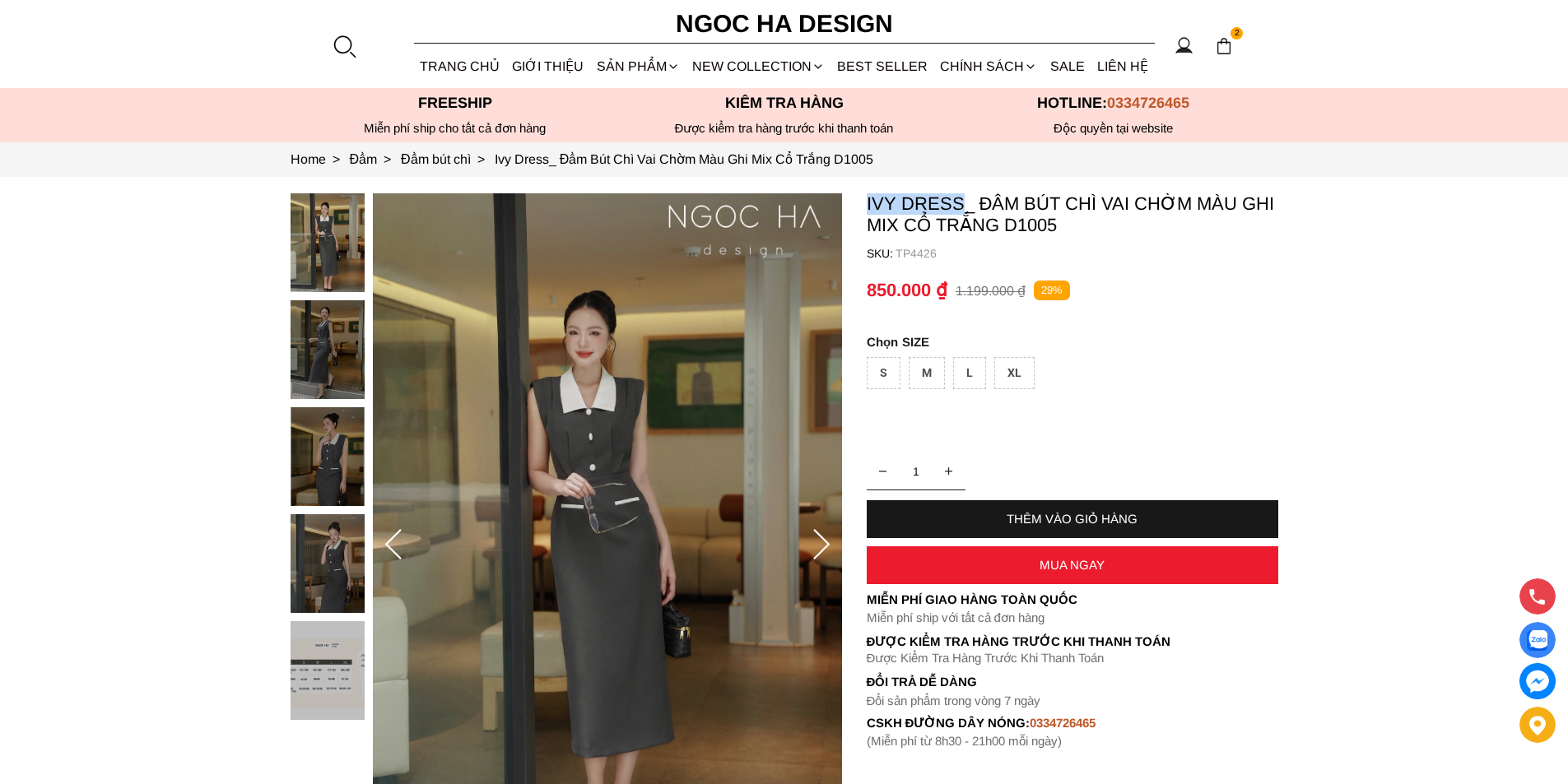
copy p "Ivy Dress"
drag, startPoint x: 863, startPoint y: 198, endPoint x: 961, endPoint y: 213, distance: 99.1
click at [961, 213] on section "Ivy Dress_ Đầm Bút Chì Vai Chờm Màu Ghi Mix Cổ Trắng D1005 SKU: TP4426 1 THÊM V…" at bounding box center [784, 546] width 1568 height 737
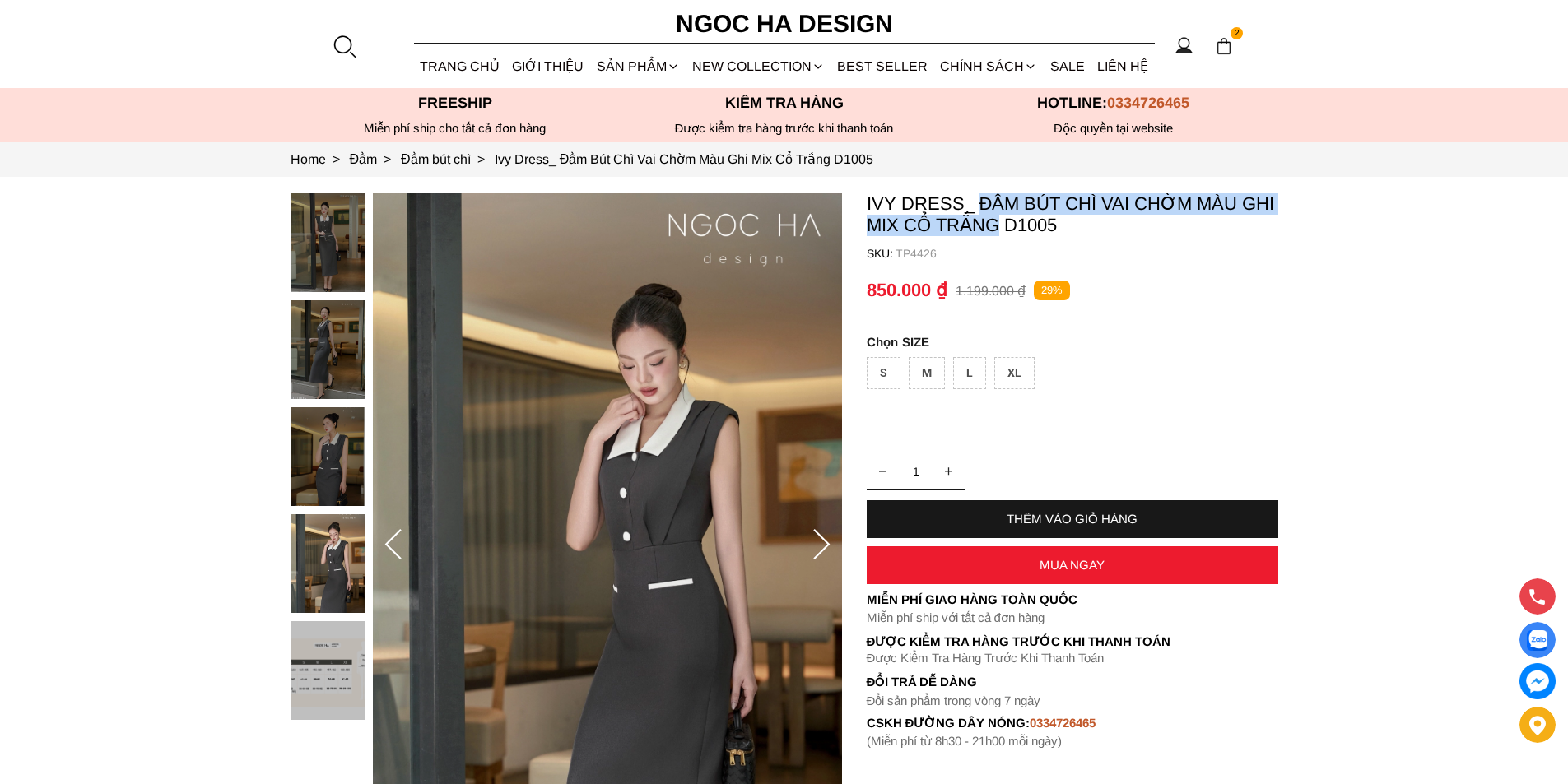
copy p "Đầm Bút Chì Vai Chờm Màu Ghi Mix Cổ Trắng"
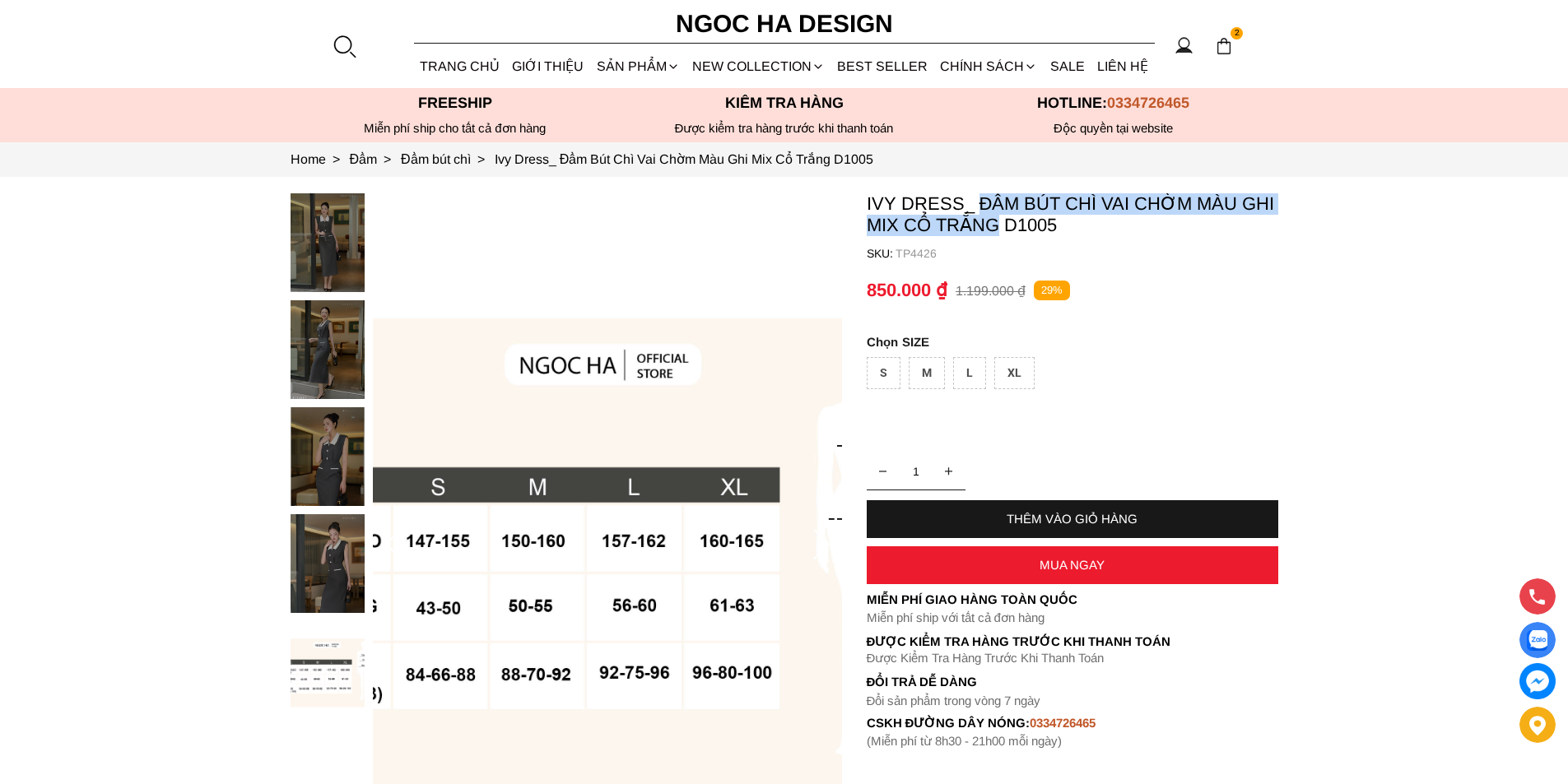
drag, startPoint x: 979, startPoint y: 192, endPoint x: 998, endPoint y: 235, distance: 47.0
click at [998, 235] on section "Ivy Dress_ Đầm Bút Chì Vai Chờm Màu Ghi Mix Cổ Trắng D1005 SKU: TP4426 1 THÊM V…" at bounding box center [784, 546] width 1568 height 737
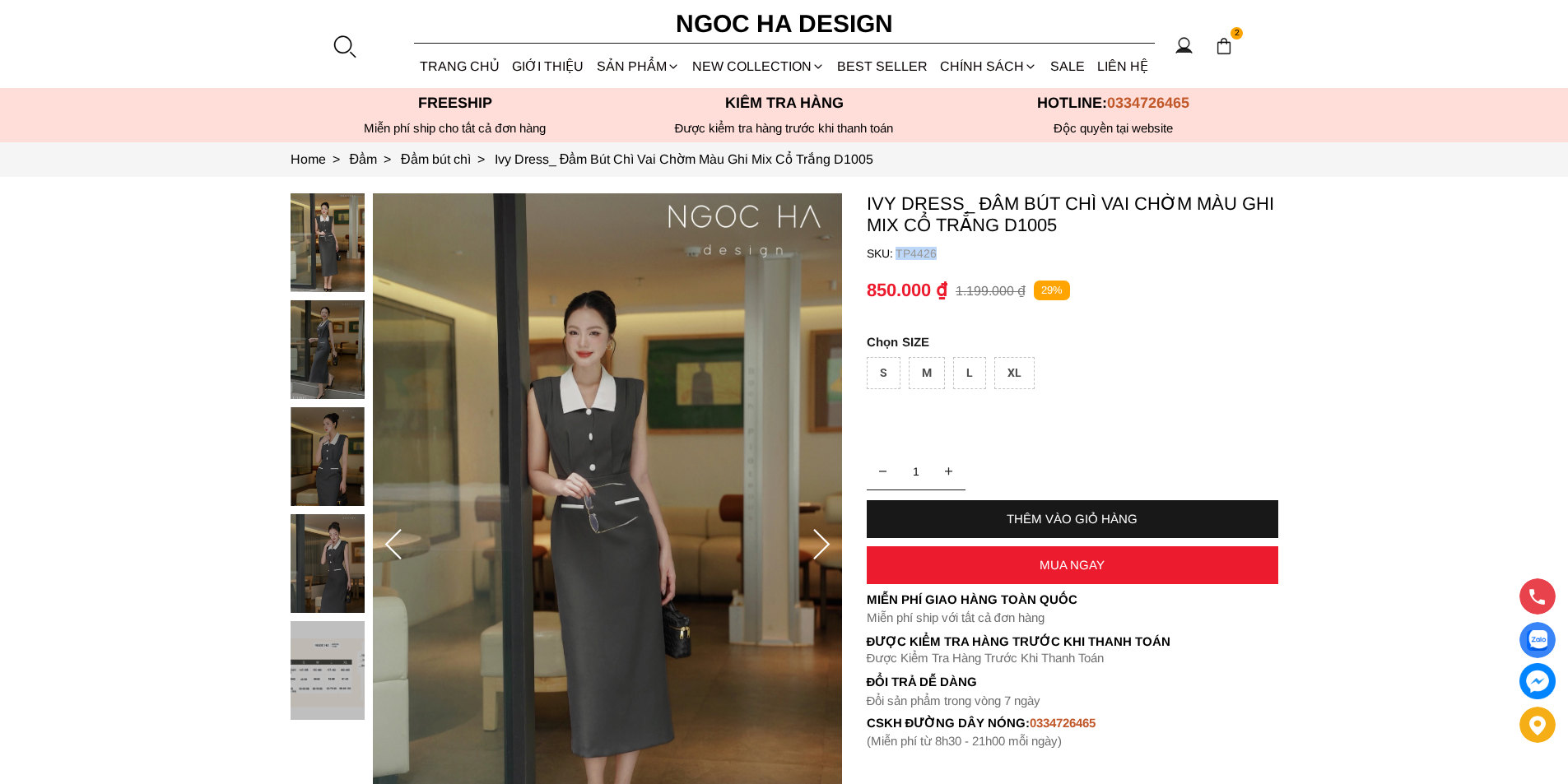
copy p "TP4426"
drag, startPoint x: 958, startPoint y: 261, endPoint x: 895, endPoint y: 256, distance: 63.2
click at [895, 256] on container "Ivy Dress_ Đầm Bút Chì Vai Chờm Màu Ghi Mix Cổ Trắng D1005 SKU: TP4426 1 THÊM V…" at bounding box center [1072, 471] width 411 height 555
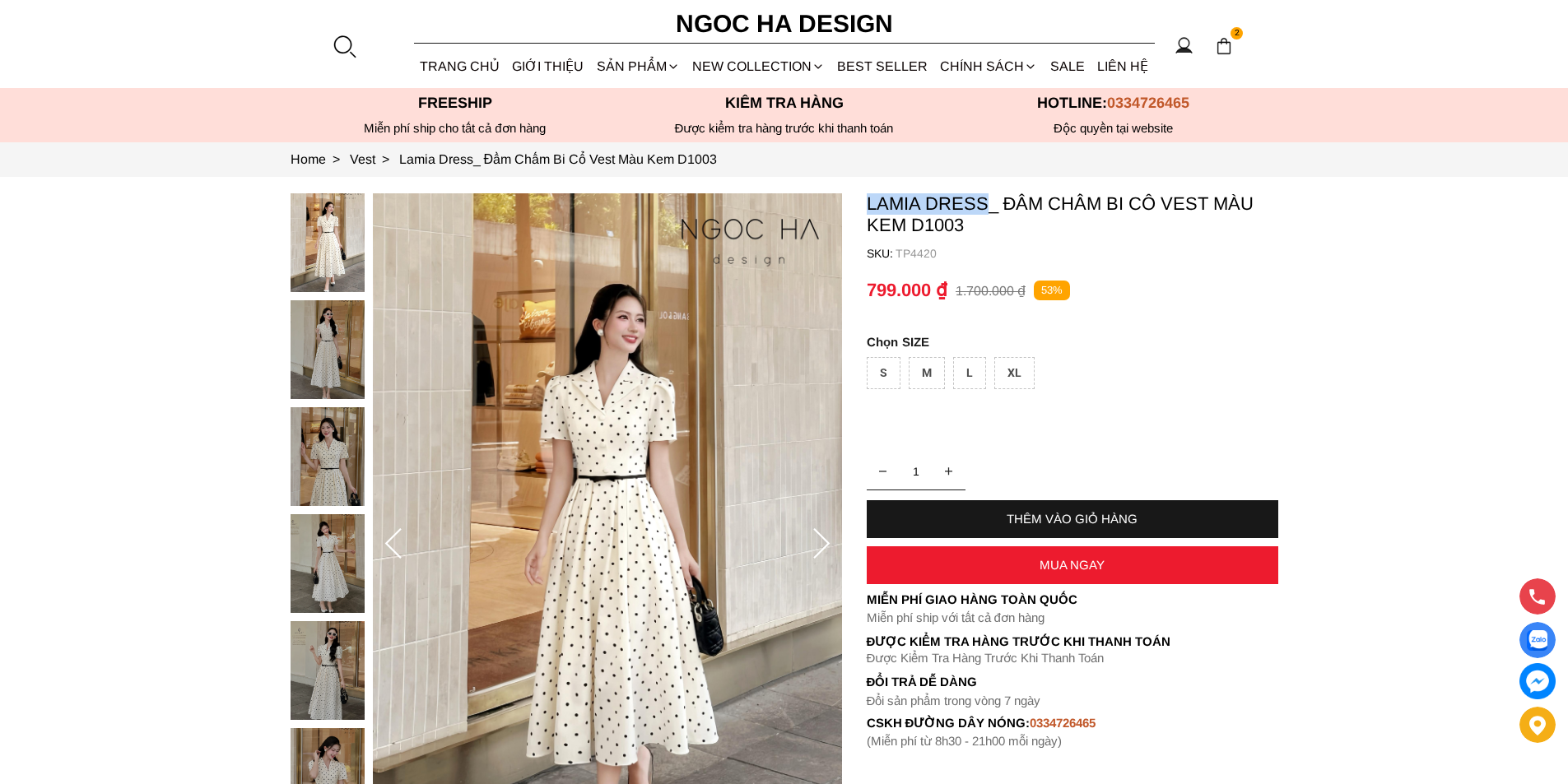
drag, startPoint x: 872, startPoint y: 198, endPoint x: 988, endPoint y: 207, distance: 116.3
click at [988, 207] on section "Lamia Dress_ Đầm Chấm Bi Cổ Vest Màu Kem D1003 SKU: TP4420 1 THÊM VÀO GIỎ HÀNG …" at bounding box center [784, 545] width 1568 height 736
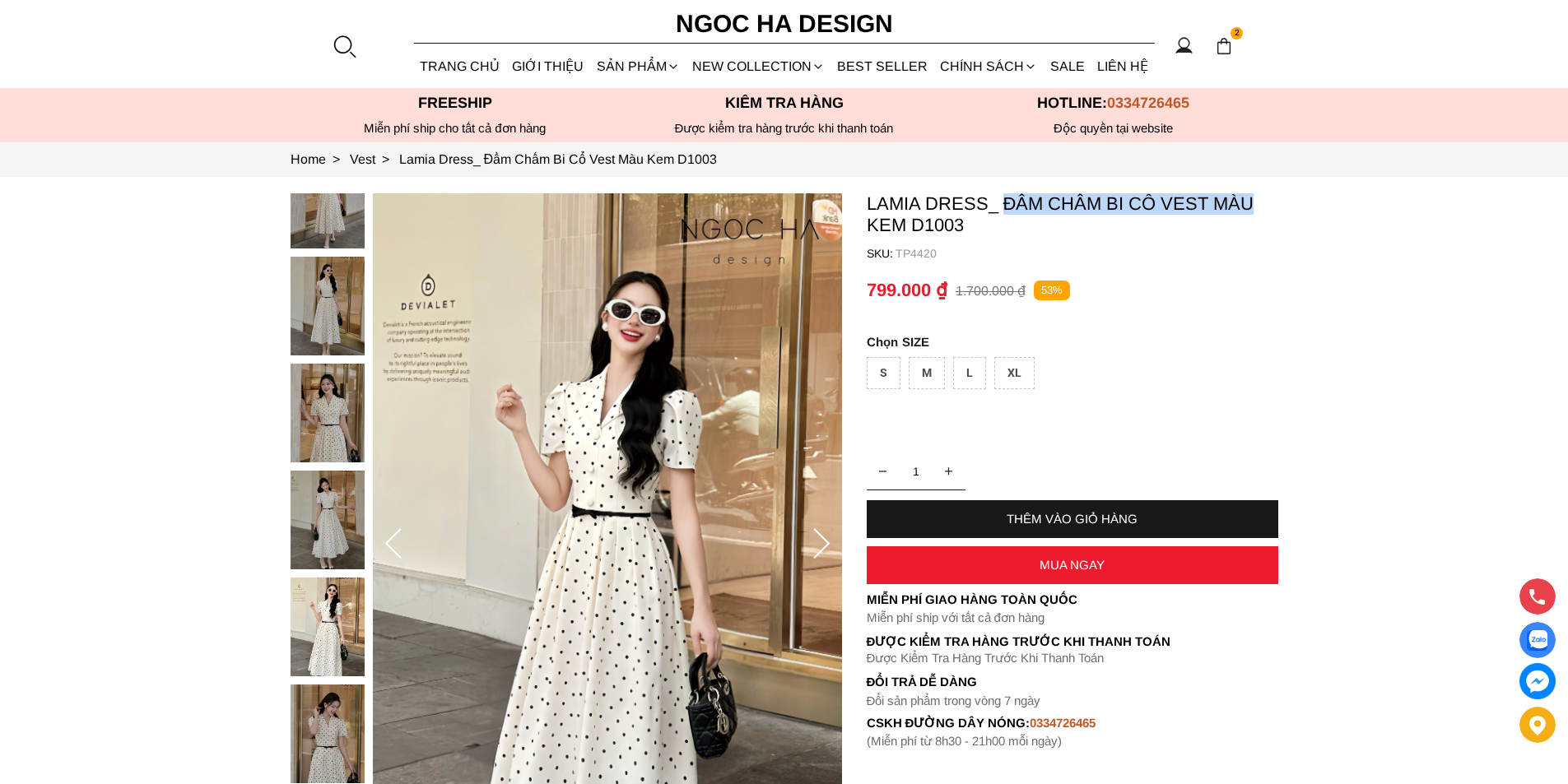
copy p "Đầm Chấm Bi Cổ Vest Màu"
drag, startPoint x: 1006, startPoint y: 194, endPoint x: 1287, endPoint y: 209, distance: 281.4
click at [1287, 209] on section "Lamia Dress_ Đầm Chấm Bi Cổ Vest Màu Kem D1003 SKU: TP4420 1 THÊM VÀO GIỎ HÀNG …" at bounding box center [784, 545] width 1568 height 736
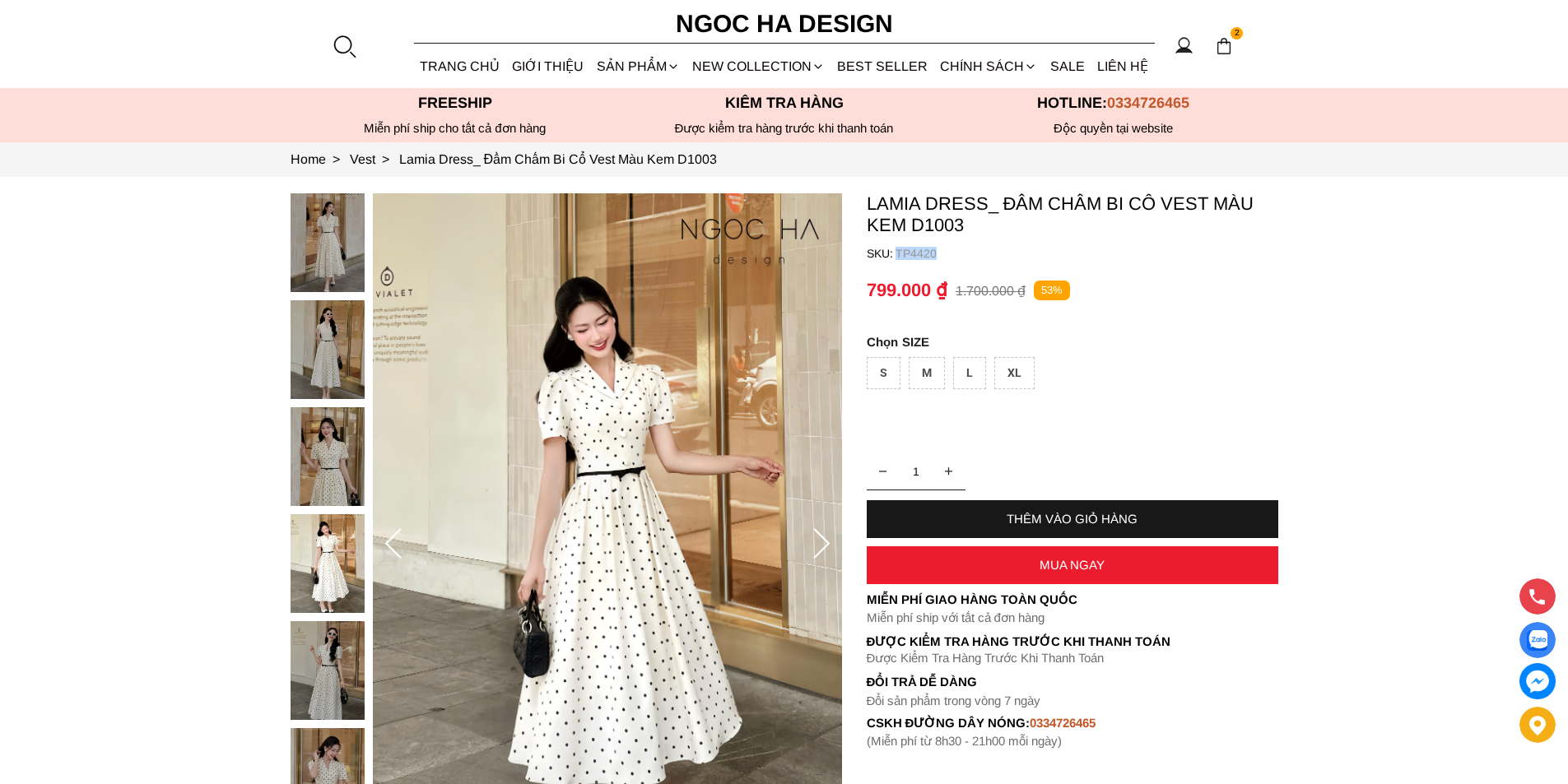
copy container "TP4420"
drag, startPoint x: 952, startPoint y: 261, endPoint x: 893, endPoint y: 253, distance: 59.5
click at [893, 253] on container "Lamia Dress_ Đầm Chấm Bi Cổ Vest Màu Kem D1003 SKU: TP4420 1 THÊM VÀO GIỎ HÀNG …" at bounding box center [1072, 471] width 411 height 555
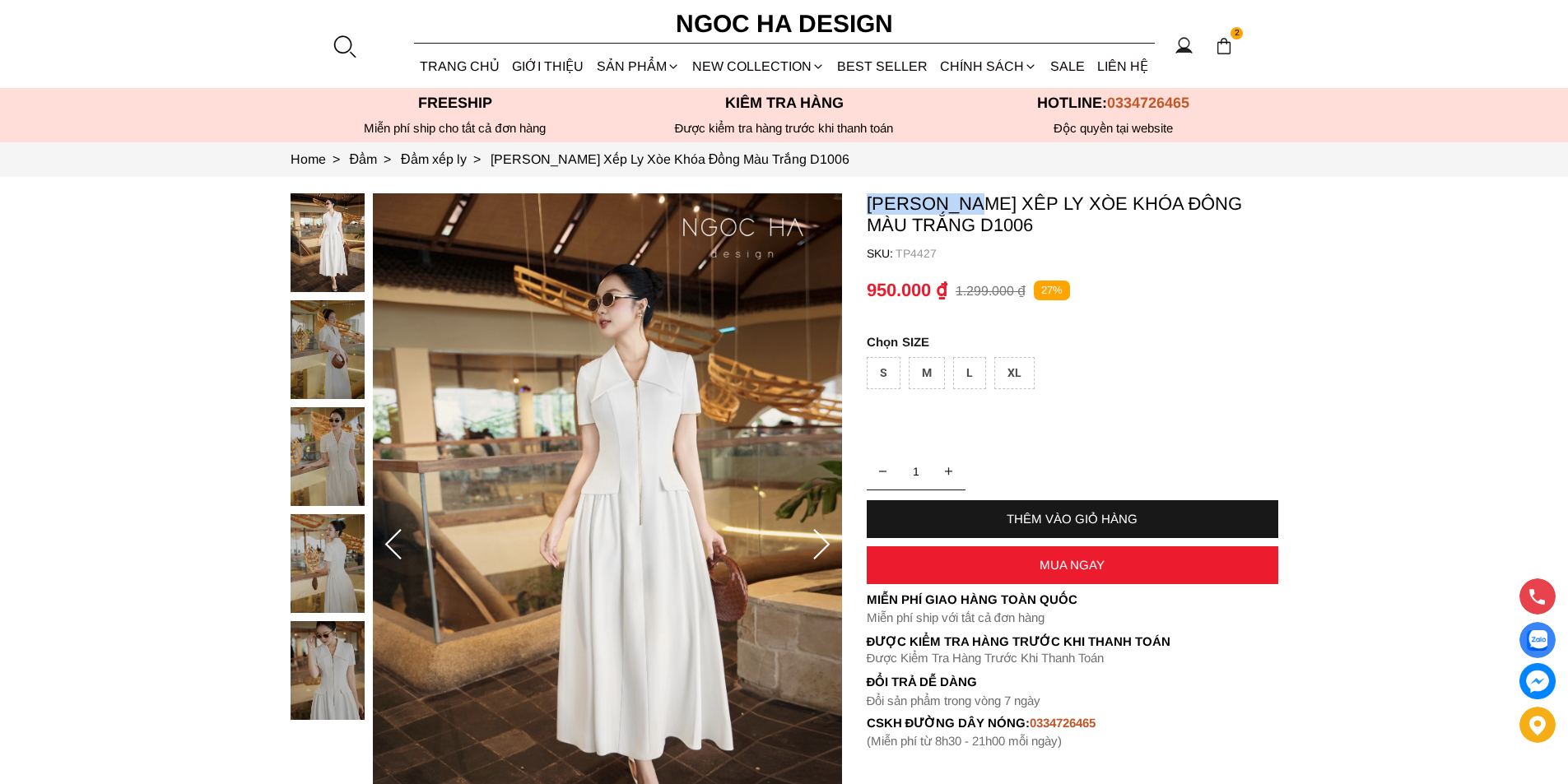
copy p "[PERSON_NAME]"
drag, startPoint x: 863, startPoint y: 198, endPoint x: 976, endPoint y: 206, distance: 113.3
click at [976, 206] on section "[PERSON_NAME] Xếp Ly Xòe Khóa Đồng Màu Trắng D1006 SKU: TP4427 1 THÊM VÀO GIỎ H…" at bounding box center [784, 546] width 1568 height 737
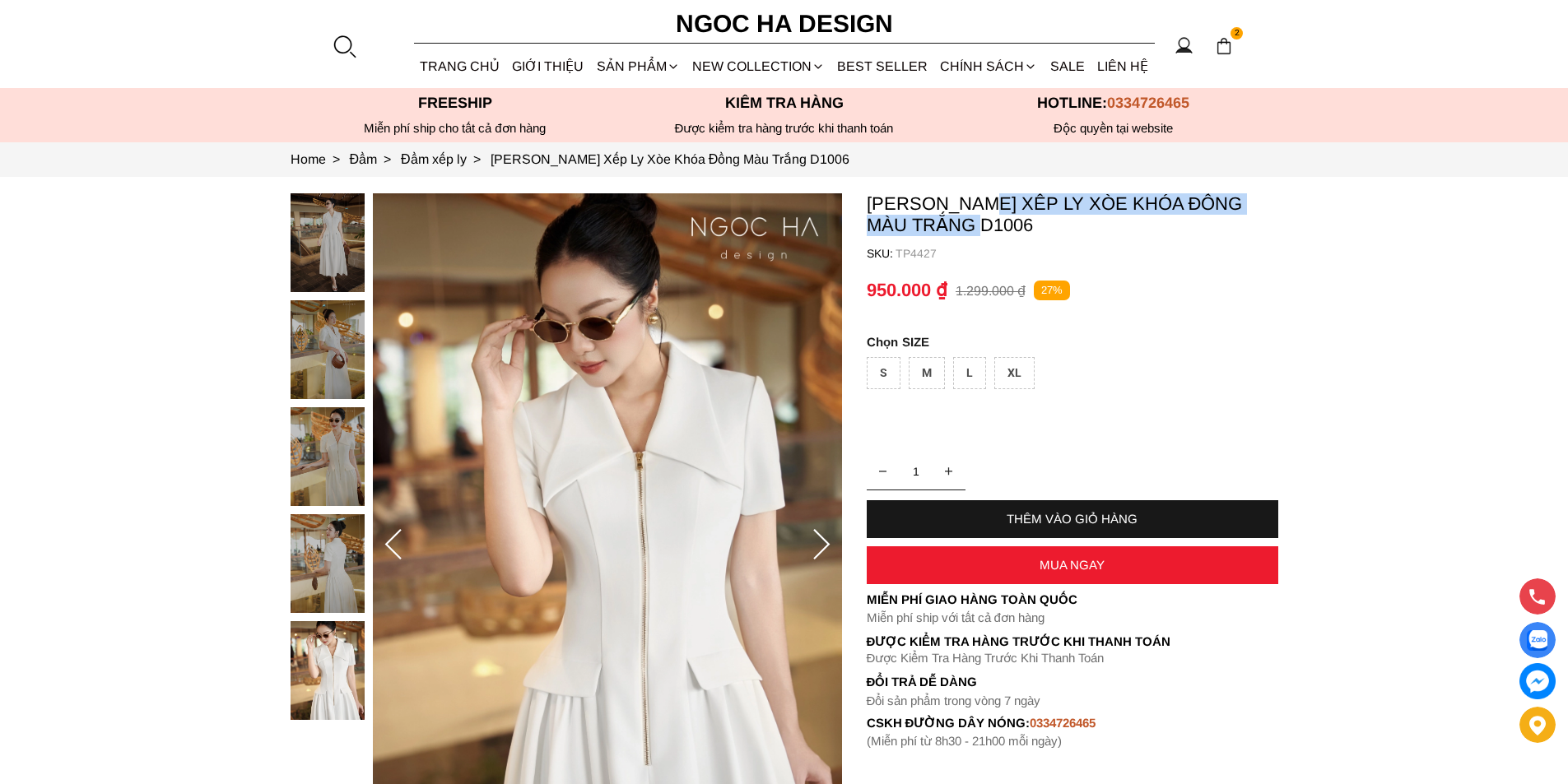
copy p "Đầm Xếp Ly Xòe Khóa Đồng Màu Trắng"
drag, startPoint x: 992, startPoint y: 203, endPoint x: 973, endPoint y: 232, distance: 34.7
click at [973, 232] on p "[PERSON_NAME] Xếp Ly Xòe Khóa Đồng Màu Trắng D1006" at bounding box center [1072, 214] width 411 height 43
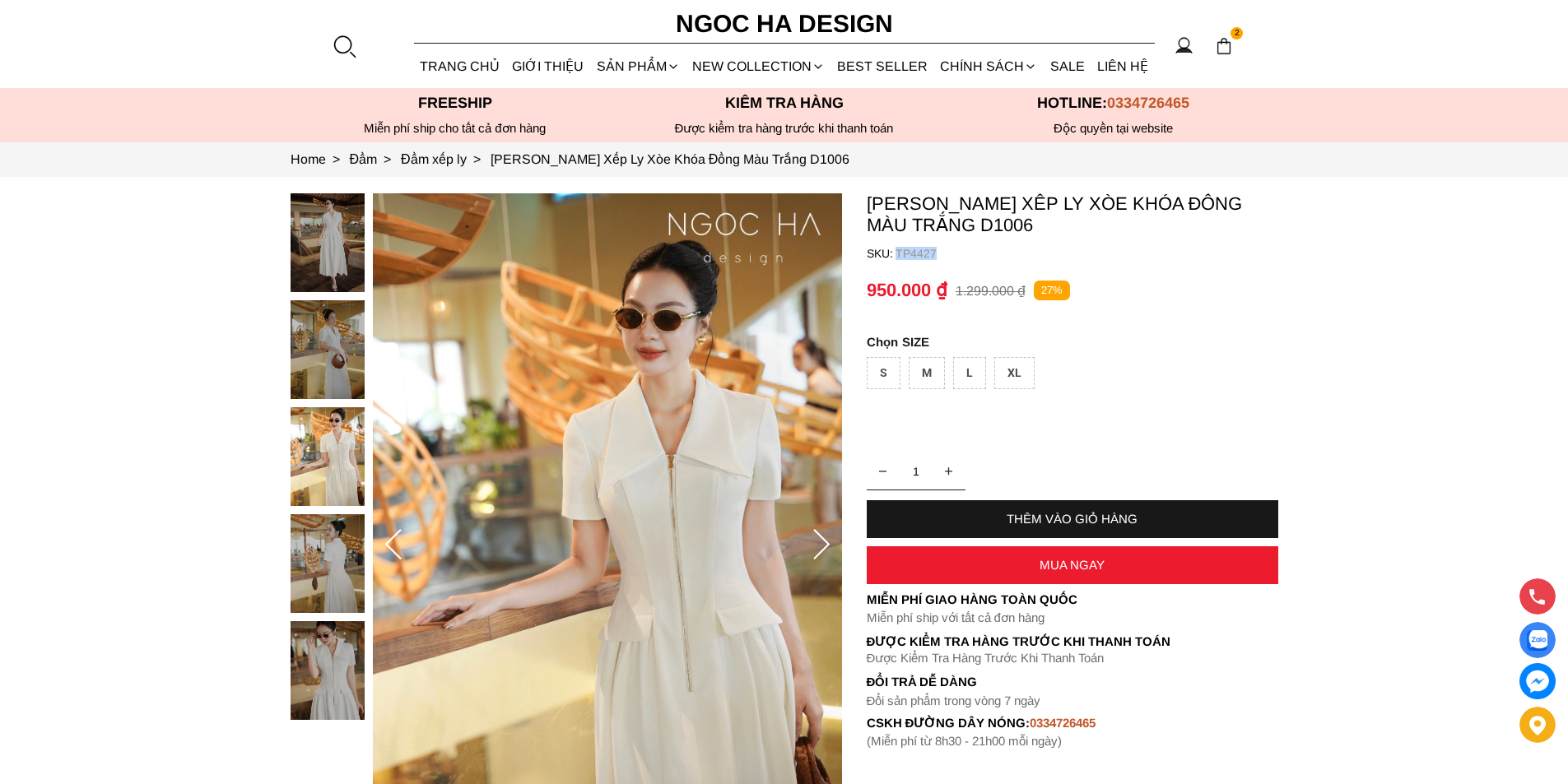
copy p "TP4427"
drag, startPoint x: 939, startPoint y: 248, endPoint x: 897, endPoint y: 254, distance: 42.4
click at [897, 254] on p "TP4427" at bounding box center [1087, 253] width 383 height 13
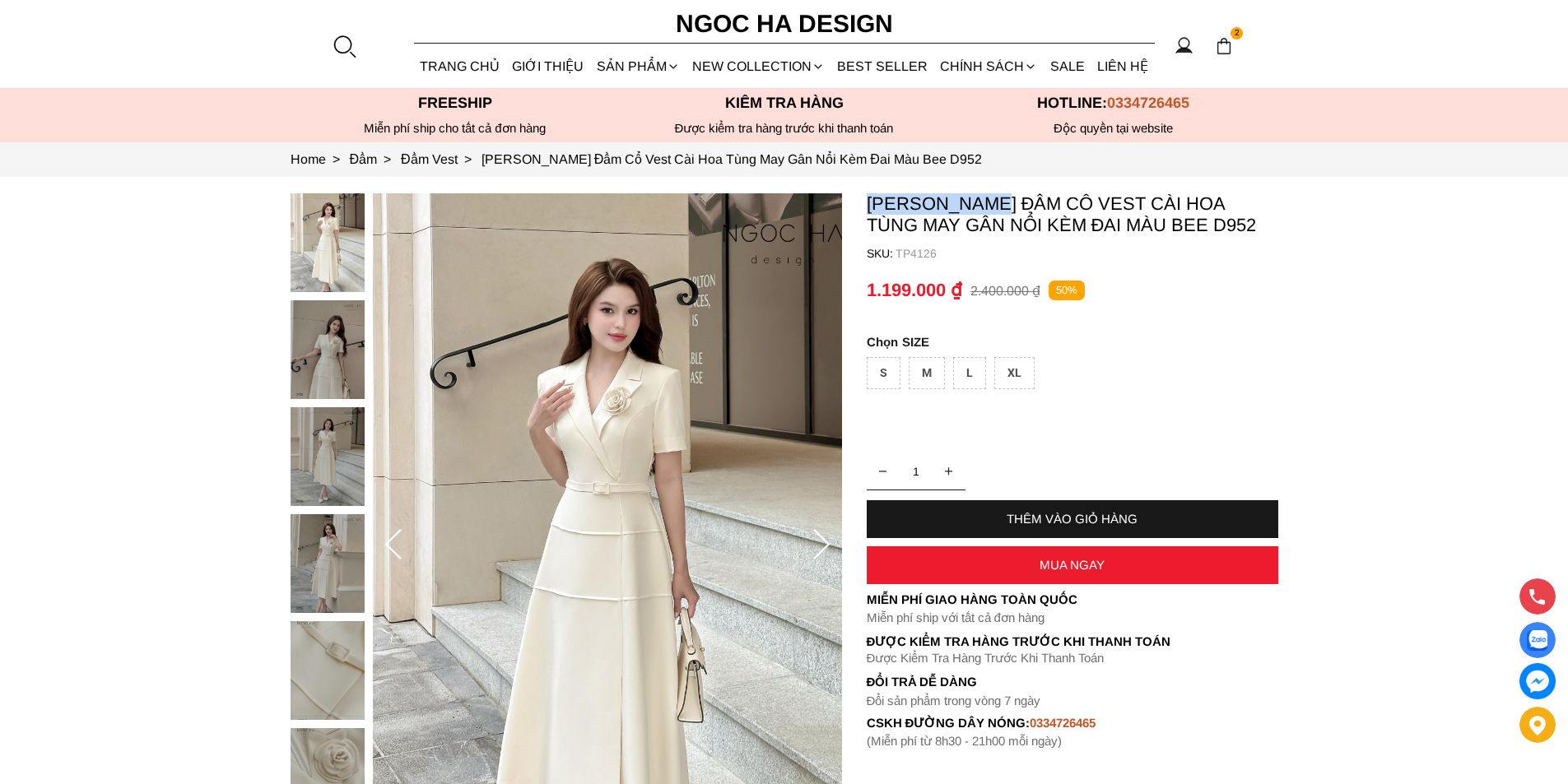
copy p "[PERSON_NAME]"
drag, startPoint x: 861, startPoint y: 199, endPoint x: 999, endPoint y: 202, distance: 138.0
click at [999, 202] on section "[PERSON_NAME] Đầm Cổ Vest Cài Hoa Tùng May Gân Nổi Kèm Đai Màu Bee D952 SKU: TP…" at bounding box center [784, 546] width 1568 height 737
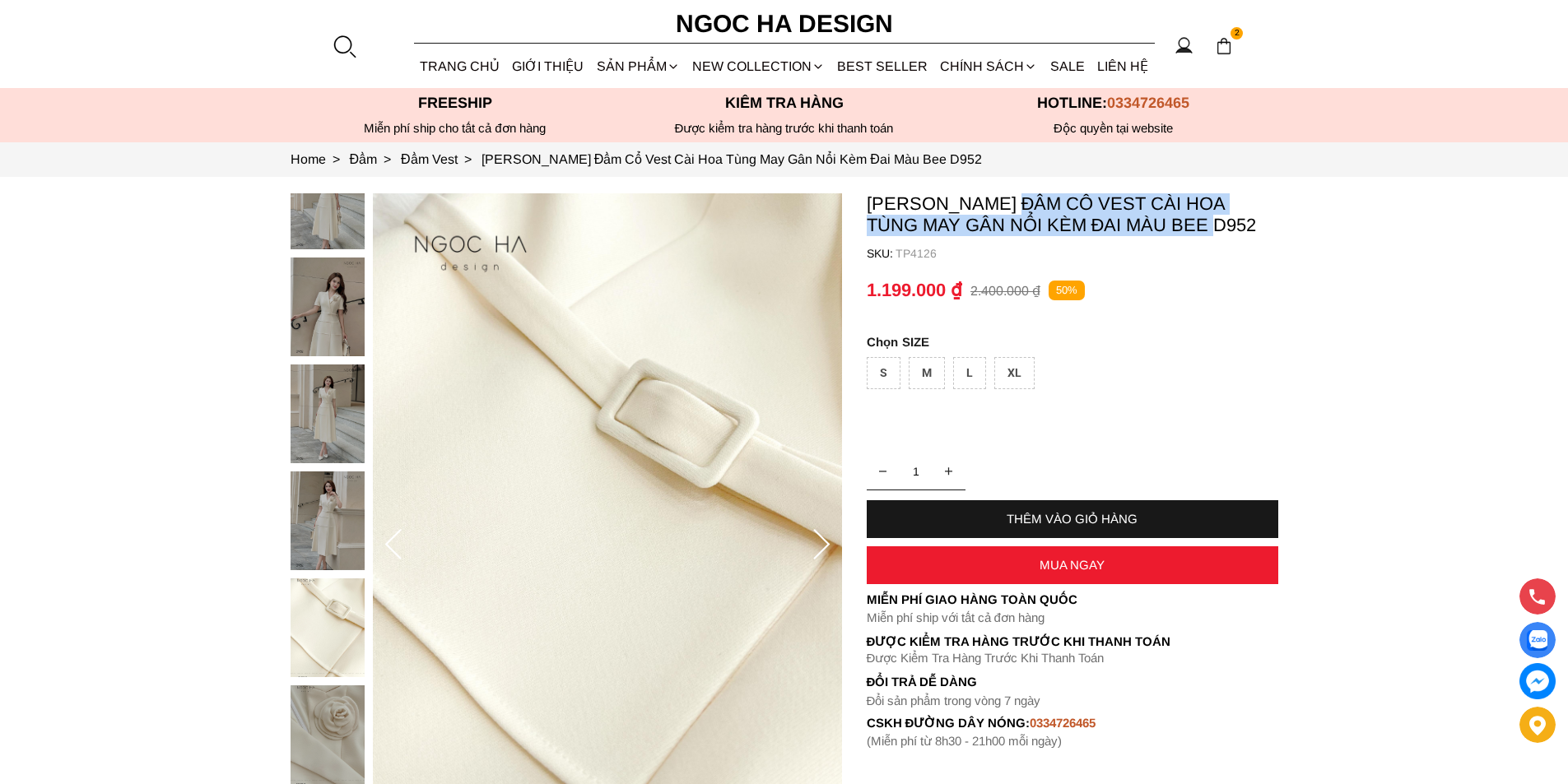
copy p "Đầm Cổ Vest Cài Hoa Tùng May Gân Nổi Kèm Đai Màu Bee"
drag, startPoint x: 1014, startPoint y: 192, endPoint x: 1151, endPoint y: 230, distance: 142.2
click at [1151, 230] on section "[PERSON_NAME] Đầm Cổ Vest Cài Hoa Tùng May Gân Nổi Kèm Đai Màu Bee D952 SKU: TP…" at bounding box center [784, 546] width 1568 height 737
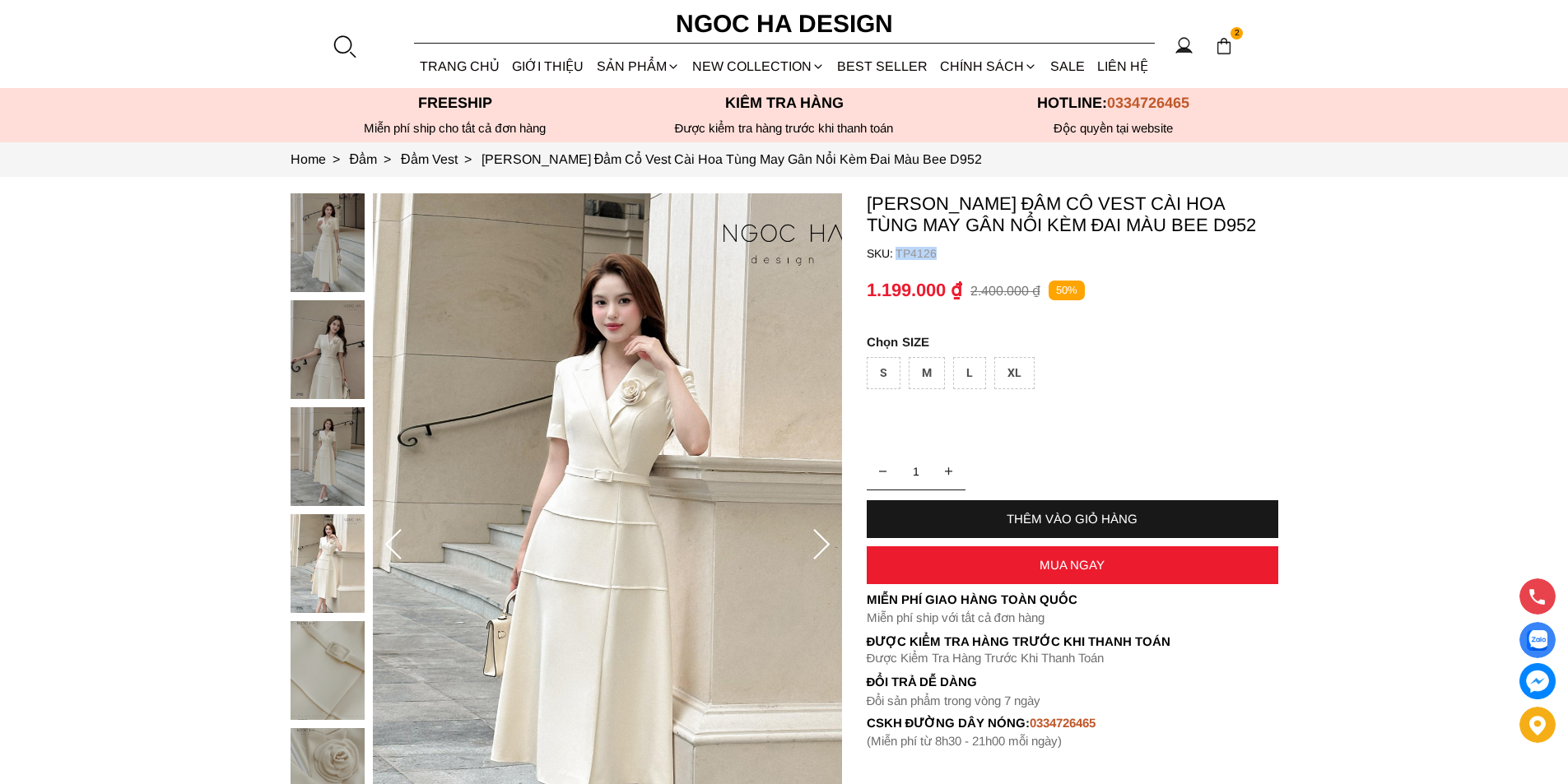
copy p "TP4126"
drag, startPoint x: 962, startPoint y: 258, endPoint x: 433, endPoint y: 668, distance: 669.3
click at [895, 260] on container "Louisa Dress_ Đầm Cổ Vest Cài Hoa Tùng May Gân Nổi Kèm Đai Màu Bee D952 SKU: TP…" at bounding box center [1072, 471] width 411 height 555
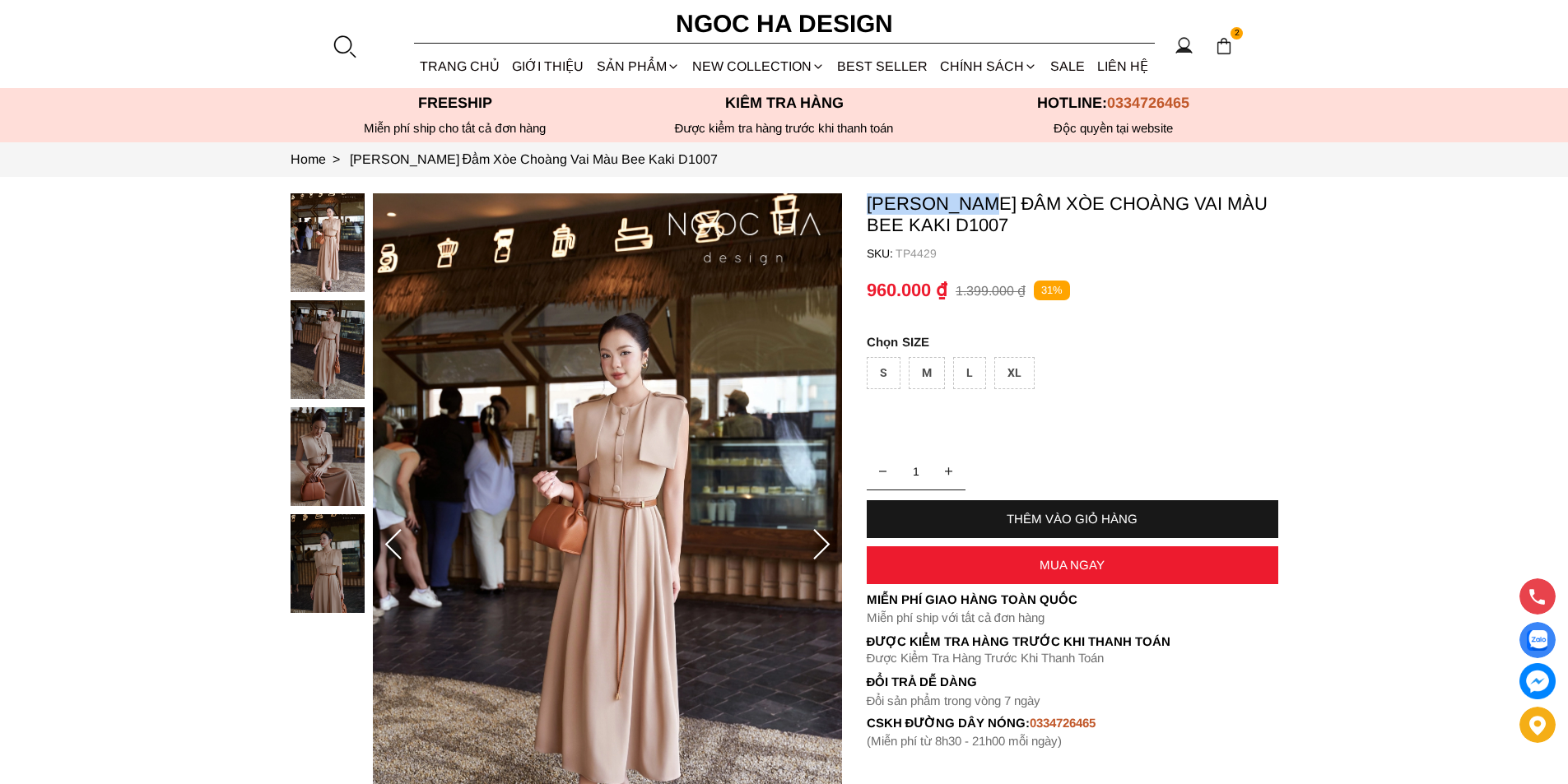
copy p "[PERSON_NAME]"
drag, startPoint x: 992, startPoint y: 192, endPoint x: 869, endPoint y: 192, distance: 123.0
click at [869, 192] on section "[PERSON_NAME] Đầm Xòe Choàng Vai Màu Bee Kaki D1007 SKU: TP4429 1 THÊM VÀO GIỎ …" at bounding box center [784, 546] width 1568 height 737
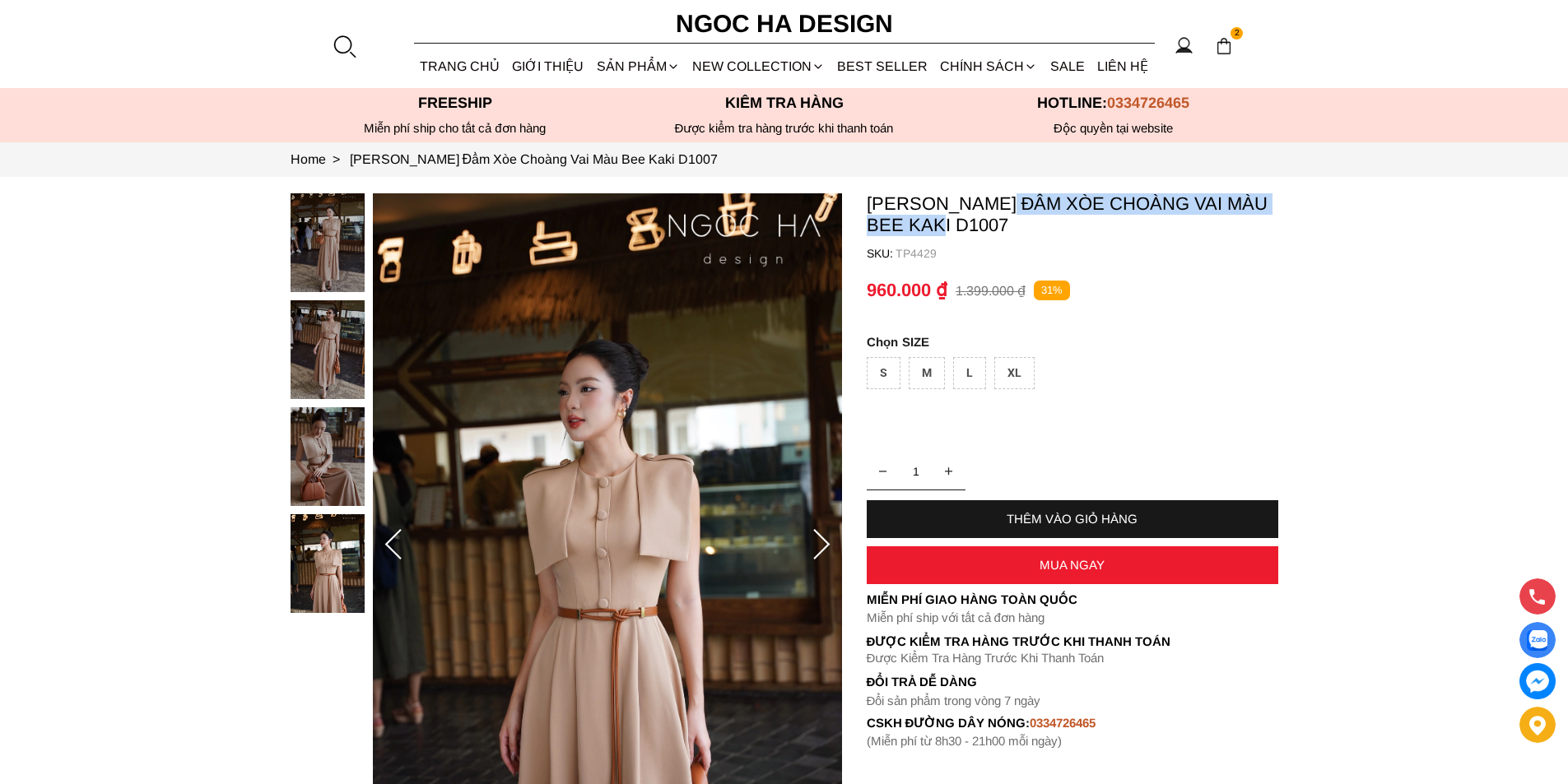
copy p "Đầm Xòe Choàng Vai Màu Bee Kaki"
drag, startPoint x: 1010, startPoint y: 190, endPoint x: 947, endPoint y: 241, distance: 81.1
click at [947, 241] on section "Helen Dress_ Đầm Xòe Choàng Vai Màu Bee Kaki D1007 SKU: TP4429 1 THÊM VÀO GIỎ H…" at bounding box center [784, 546] width 1568 height 737
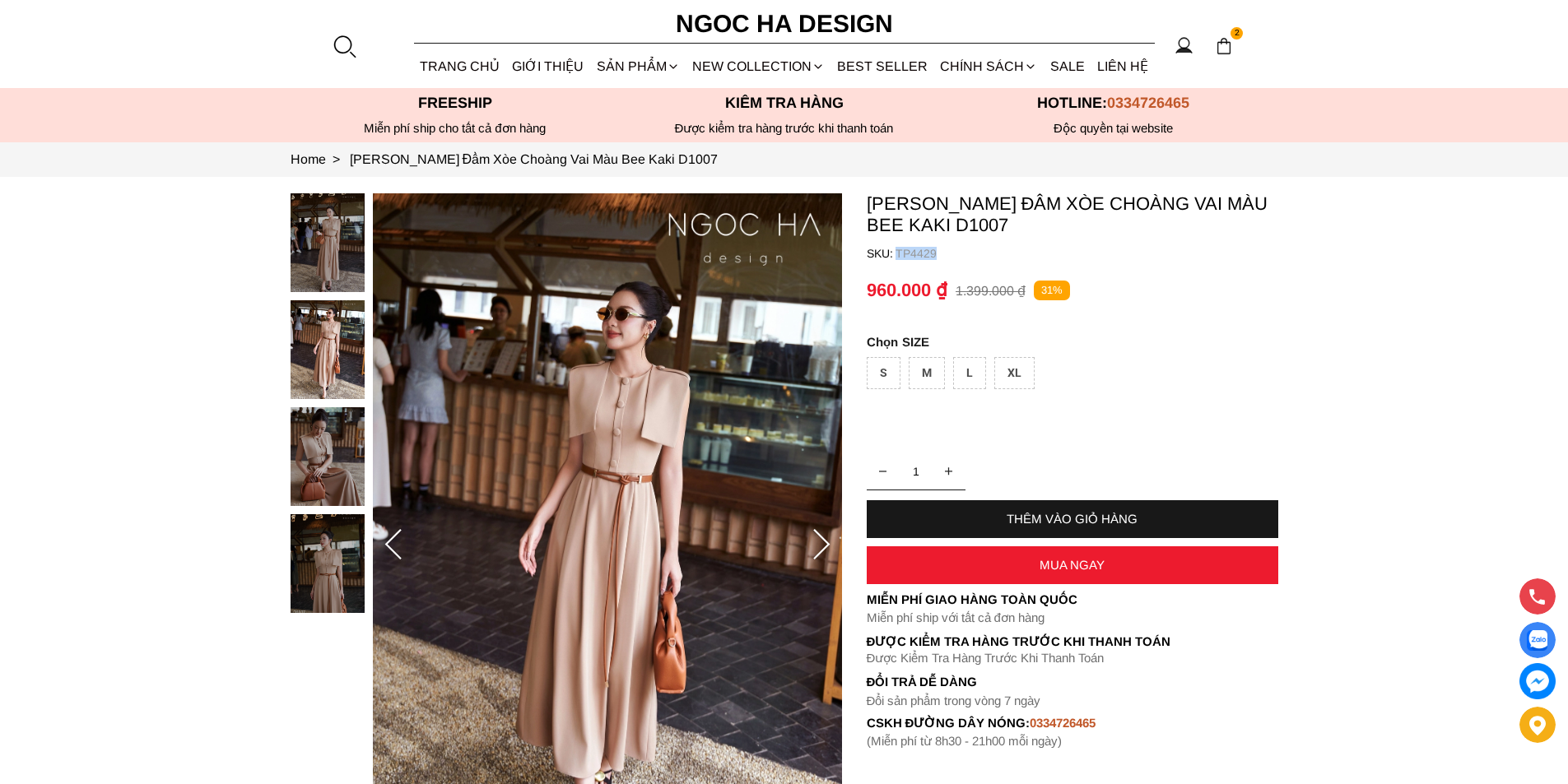
copy p "TP4429"
drag, startPoint x: 925, startPoint y: 255, endPoint x: 895, endPoint y: 262, distance: 30.8
click at [895, 262] on container "Helen Dress_ Đầm Xòe Choàng Vai Màu Bee Kaki D1007 SKU: TP4429 1 THÊM VÀO GIỎ H…" at bounding box center [1072, 471] width 411 height 555
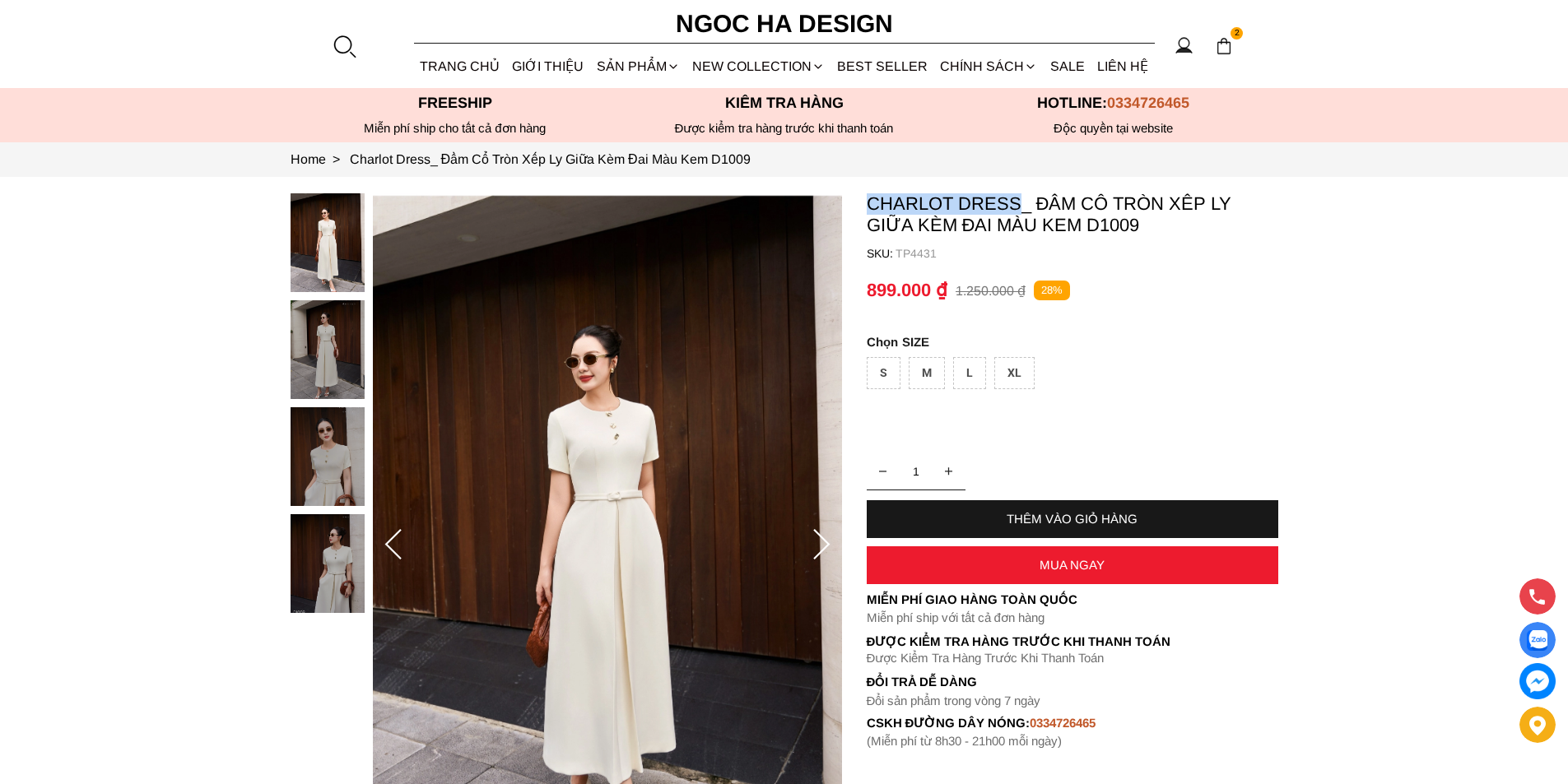
copy p "Charlot Dress"
drag, startPoint x: 867, startPoint y: 198, endPoint x: 1020, endPoint y: 198, distance: 153.0
click at [1020, 198] on p "Charlot Dress_ Đầm Cổ Tròn Xếp Ly Giữa Kèm Đai Màu Kem D1009" at bounding box center [1072, 214] width 411 height 43
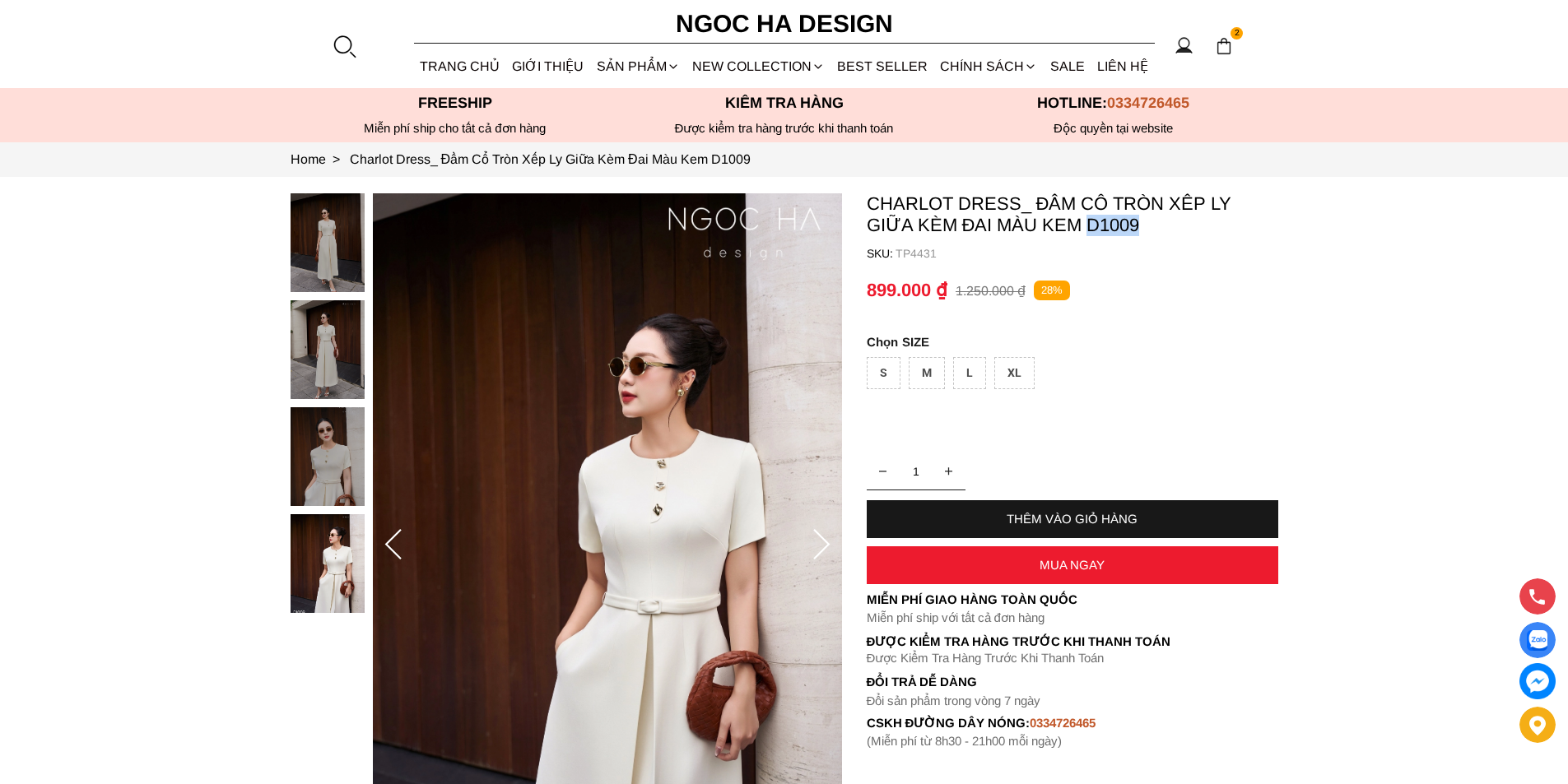
copy p "D1009"
drag, startPoint x: 1152, startPoint y: 223, endPoint x: 486, endPoint y: 529, distance: 732.9
click at [1090, 223] on p "Charlot Dress_ Đầm Cổ Tròn Xếp Ly Giữa Kèm Đai Màu Kem D1009" at bounding box center [1072, 214] width 411 height 43
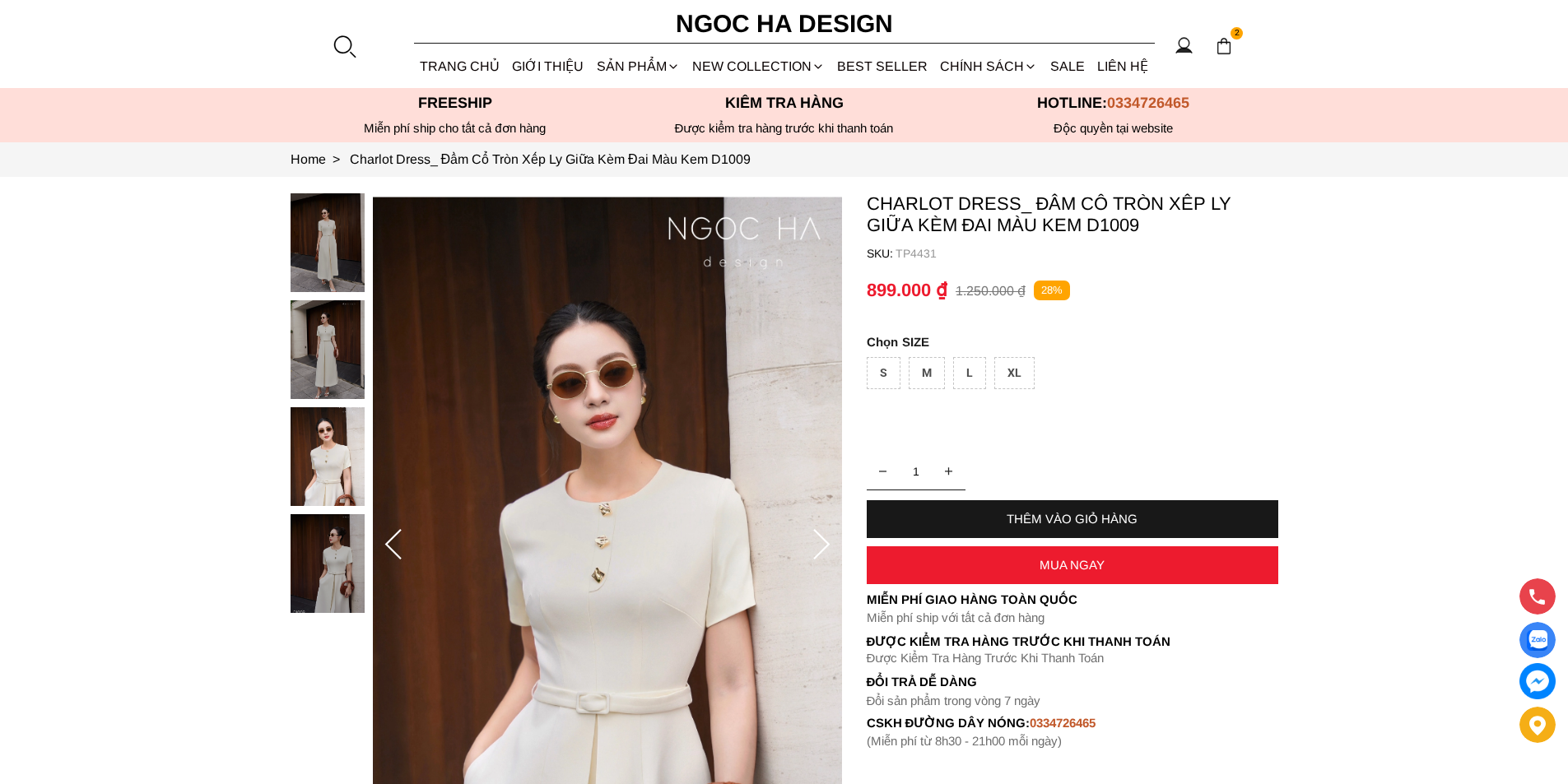
drag, startPoint x: 864, startPoint y: 195, endPoint x: 872, endPoint y: 199, distance: 8.9
click at [872, 199] on section "Charlot Dress_ Đầm Cổ Tròn Xếp Ly Giữa Kèm Đai Màu Kem D1009 SKU: TP4431 1 THÊM…" at bounding box center [784, 546] width 1568 height 737
copy p "Đầm Cổ Tròn Xếp Ly Giữa Kèm Đai Màu Kem"
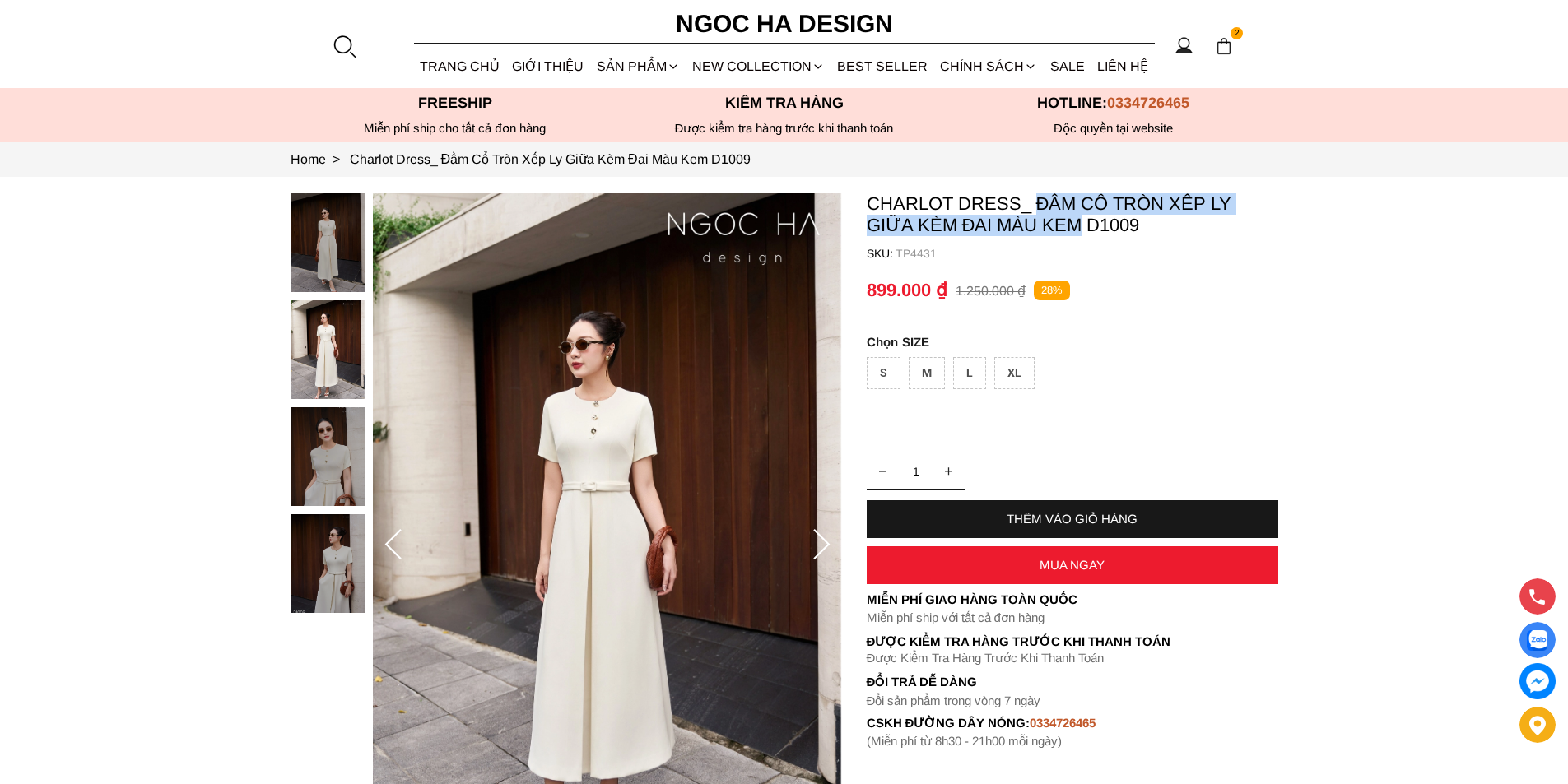
drag, startPoint x: 1037, startPoint y: 196, endPoint x: 1079, endPoint y: 238, distance: 59.4
click at [1079, 238] on container "Charlot Dress_ Đầm Cổ Tròn Xếp Ly Giữa Kèm Đai Màu Kem D1009 SKU: TP4431 1 THÊM…" at bounding box center [1072, 471] width 411 height 555
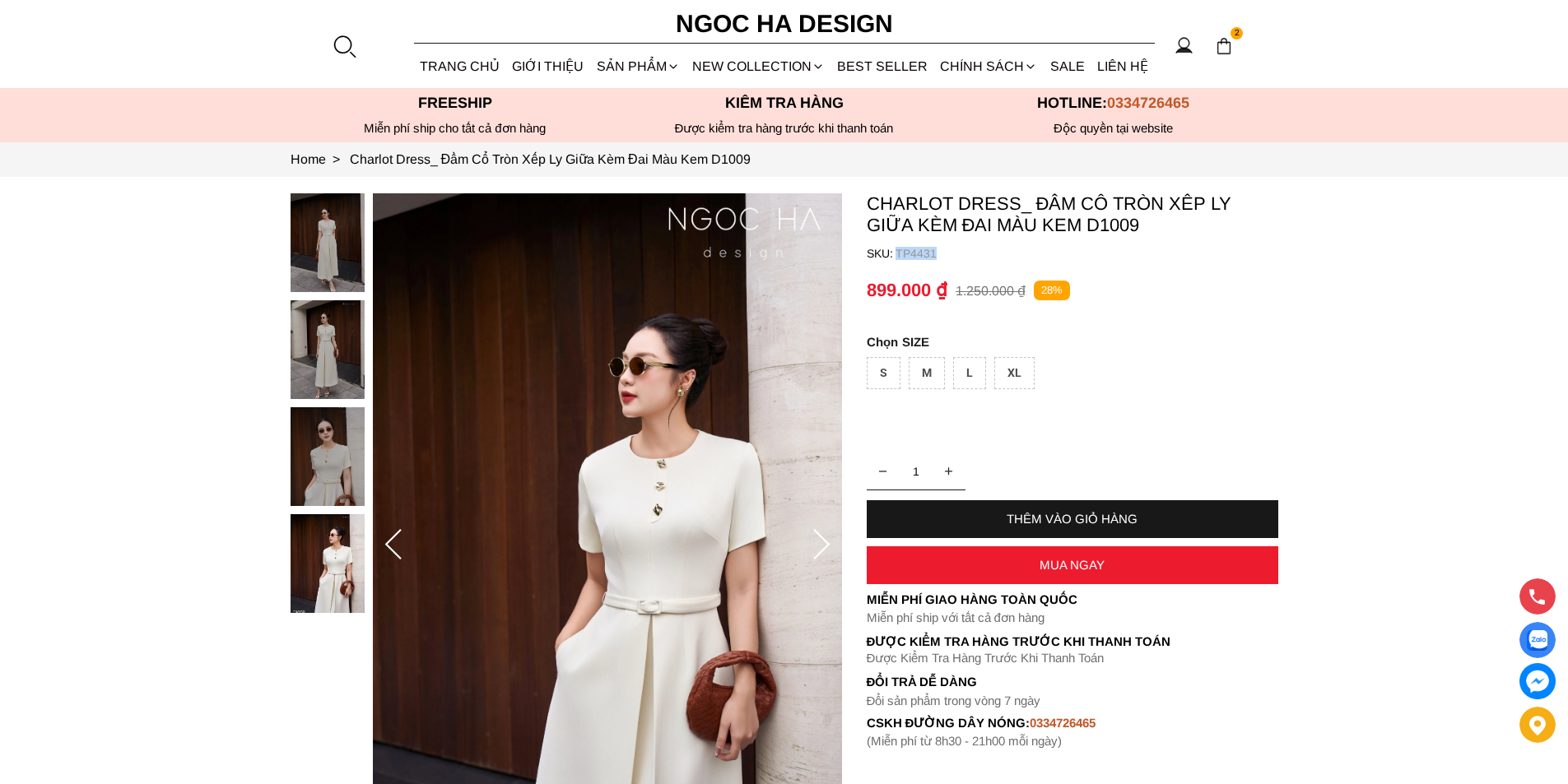
copy container "TP4431"
drag, startPoint x: 949, startPoint y: 244, endPoint x: 893, endPoint y: 256, distance: 57.3
click at [893, 256] on container "Charlot Dress_ Đầm Cổ Tròn Xếp Ly Giữa Kèm Đai Màu Kem D1009 SKU: TP4431 1 THÊM…" at bounding box center [1072, 471] width 411 height 555
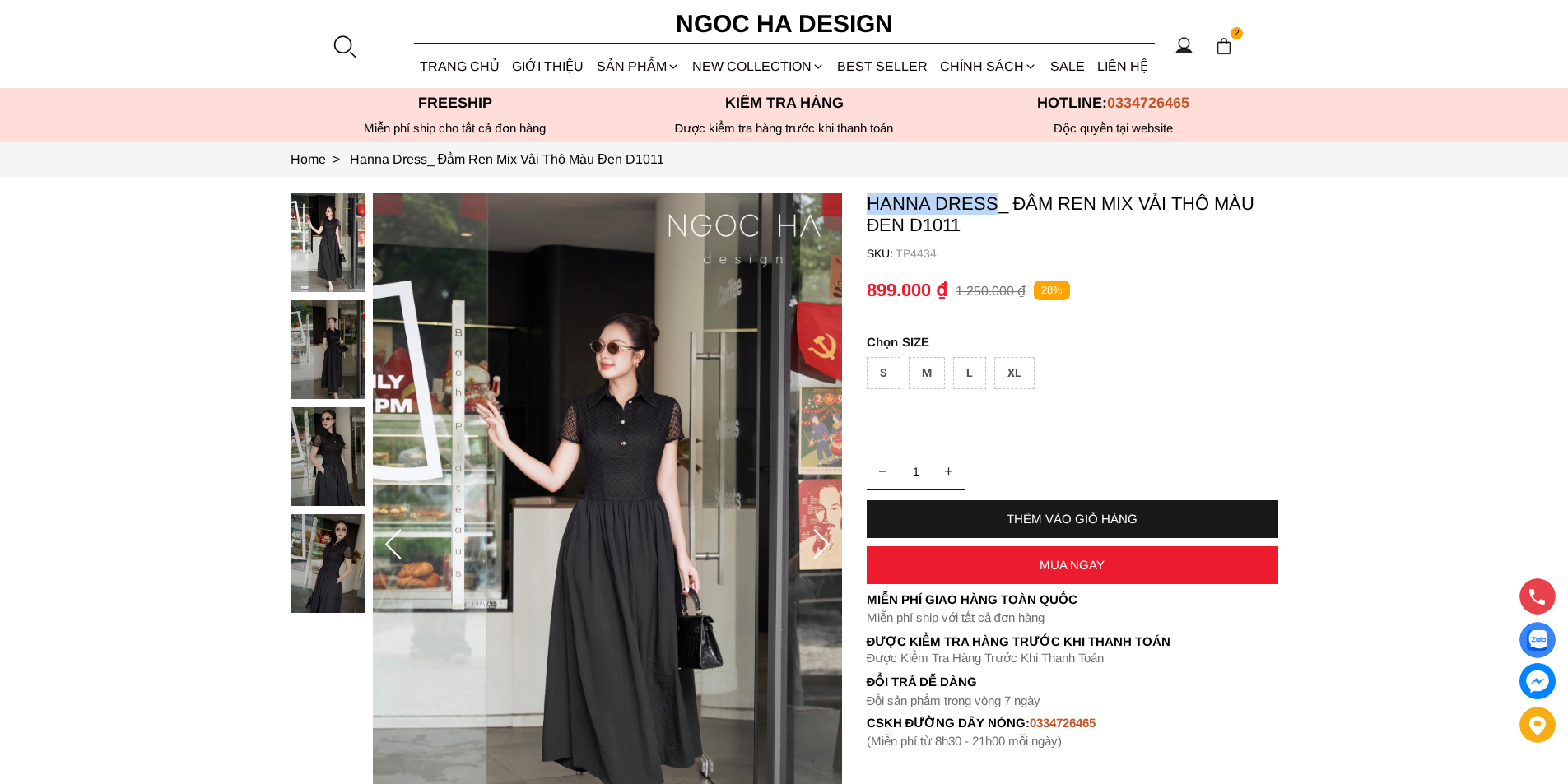
copy p "[PERSON_NAME]"
drag, startPoint x: 865, startPoint y: 201, endPoint x: 990, endPoint y: 198, distance: 125.0
click at [990, 198] on section "Hanna Dress_ Đầm Ren Mix Vải Thô Màu Đen D1011 SKU: TP4434 1 THÊM VÀO GIỎ HÀNG …" at bounding box center [784, 546] width 1568 height 737
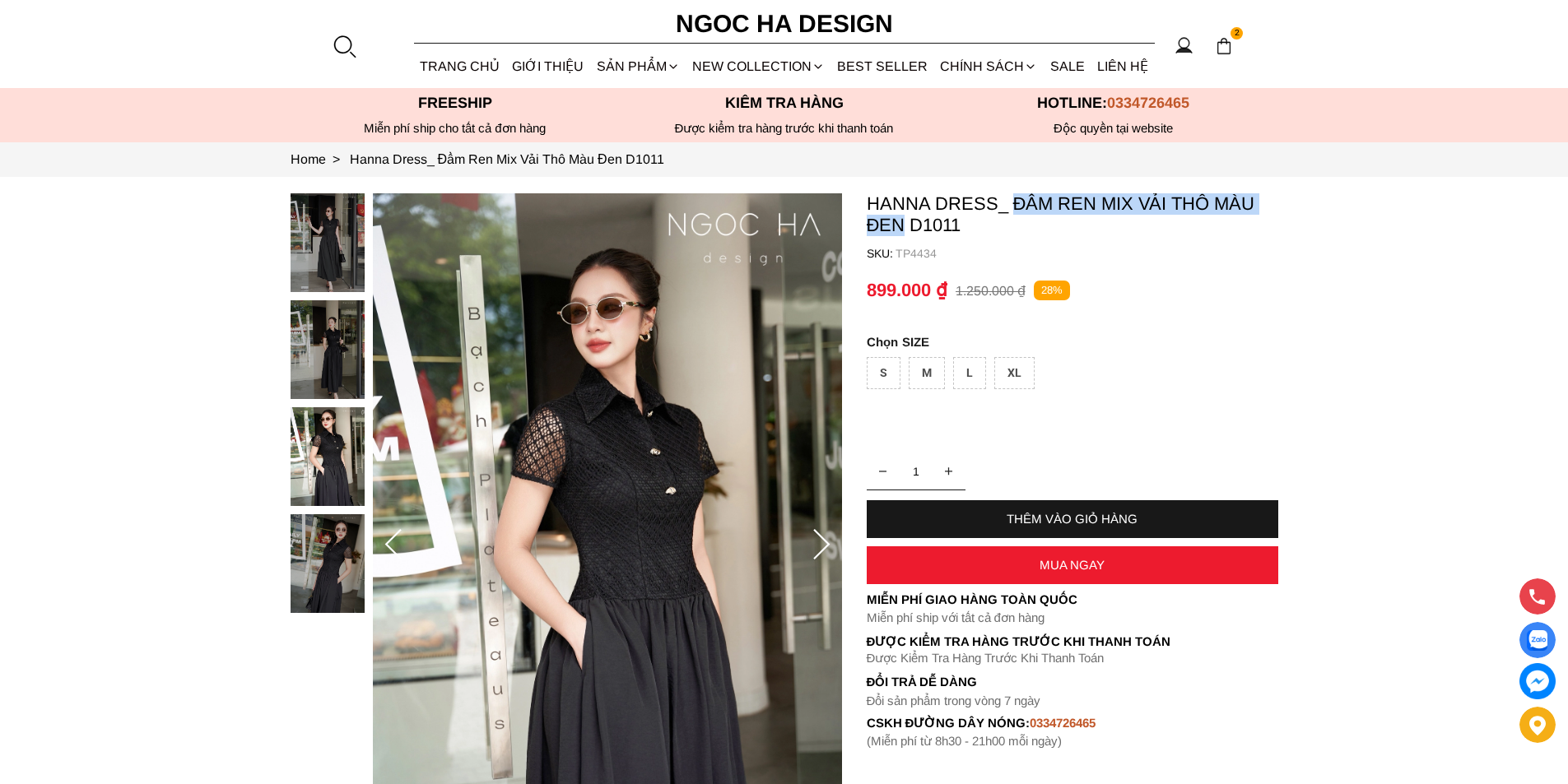
copy p "Đầm Ren Mix Vải Thô Màu Đen"
drag, startPoint x: 1016, startPoint y: 201, endPoint x: 907, endPoint y: 235, distance: 114.2
click at [907, 235] on p "Hanna Dress_ Đầm Ren Mix Vải Thô Màu Đen D1011" at bounding box center [1072, 214] width 411 height 43
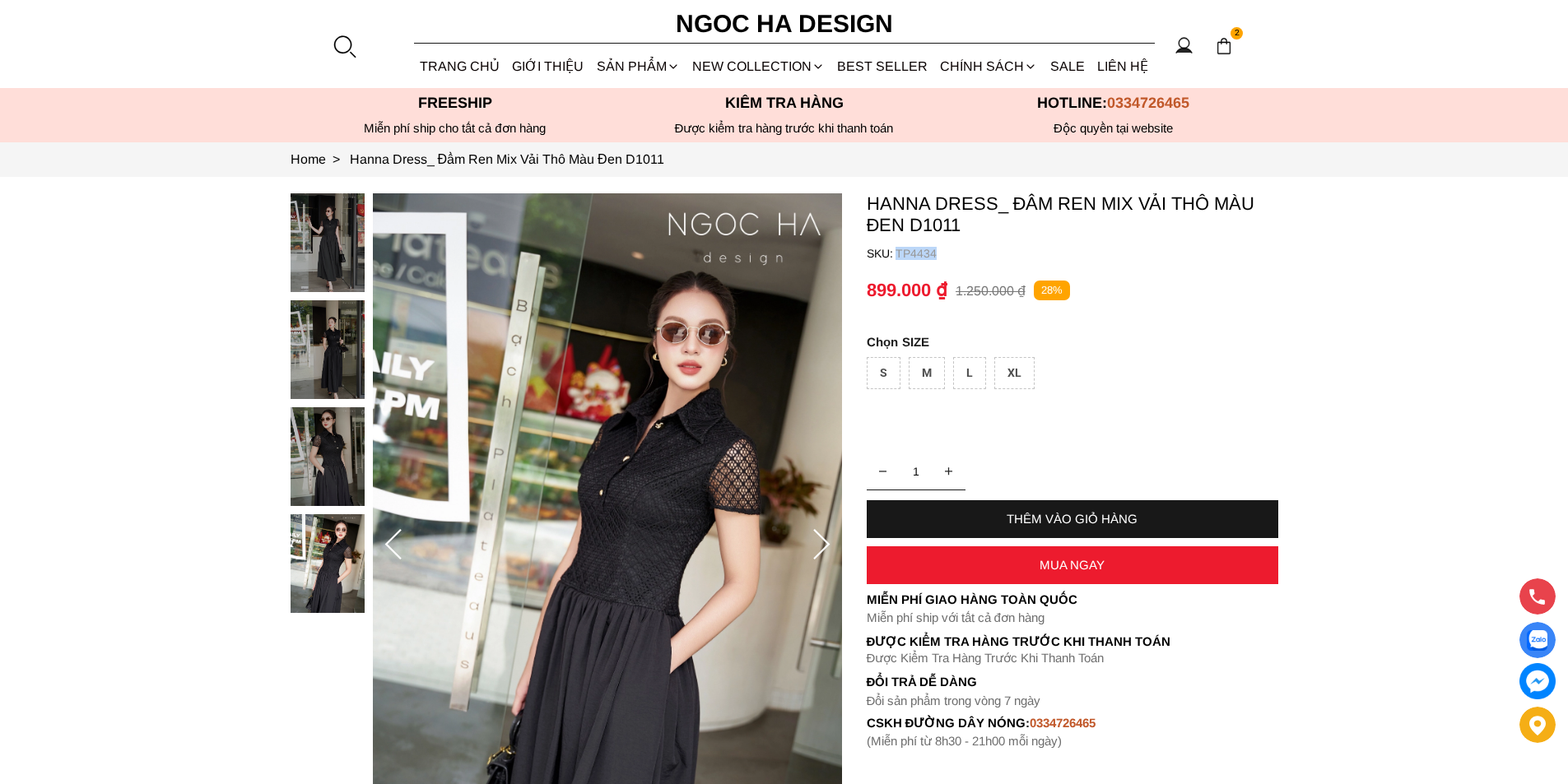
copy container "TP4434"
drag, startPoint x: 968, startPoint y: 252, endPoint x: 892, endPoint y: 260, distance: 76.4
click at [892, 260] on container "Hanna Dress_ Đầm Ren Mix Vải Thô Màu Đen D1011 SKU: TP4434 1 THÊM VÀO GIỎ HÀNG …" at bounding box center [1072, 471] width 411 height 555
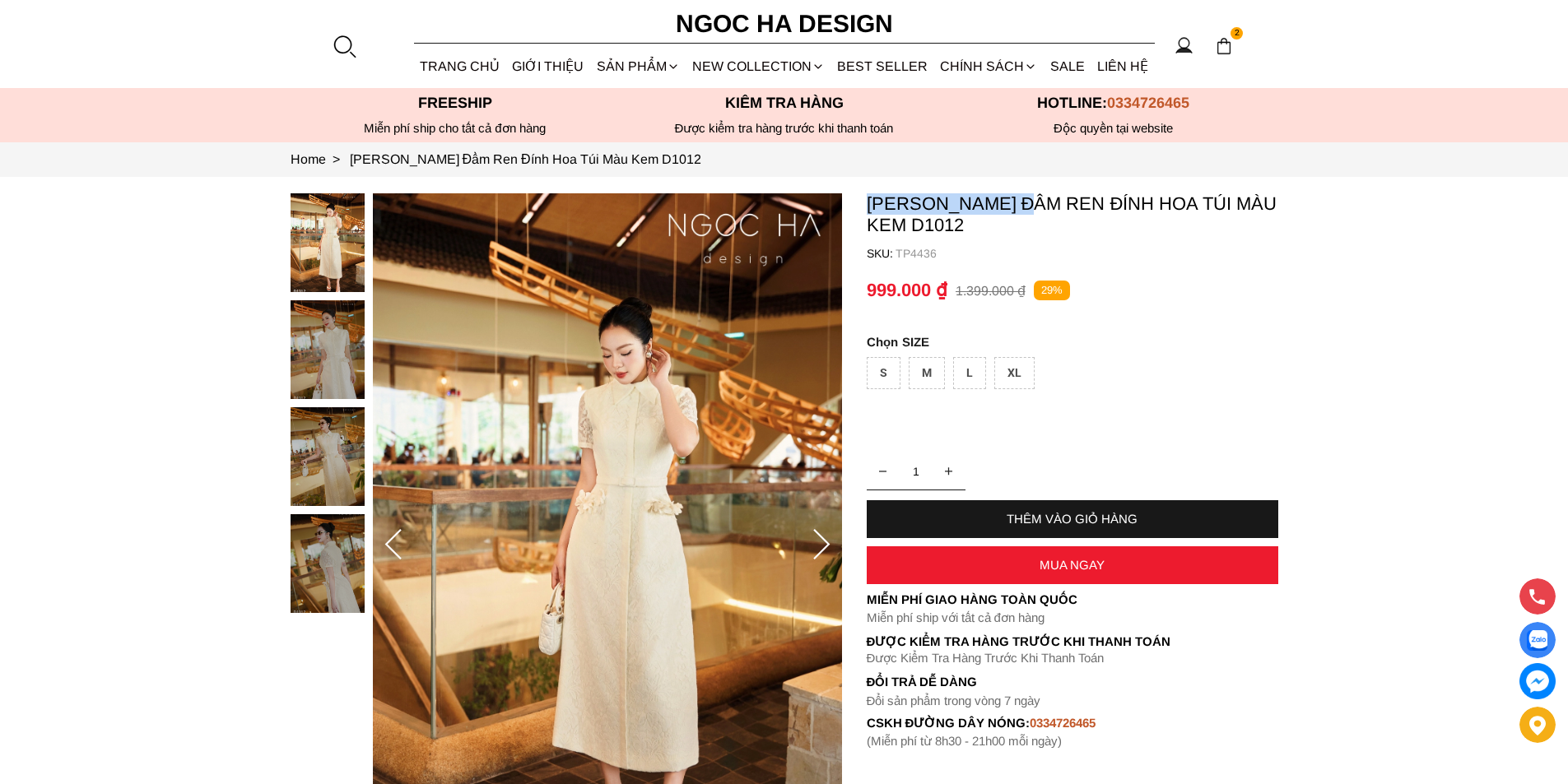
copy p "[PERSON_NAME]"
drag, startPoint x: 872, startPoint y: 198, endPoint x: 1036, endPoint y: 200, distance: 164.0
click at [1036, 200] on p "[PERSON_NAME] Đầm Ren Đính Hoa Túi Màu Kem D1012" at bounding box center [1072, 214] width 411 height 43
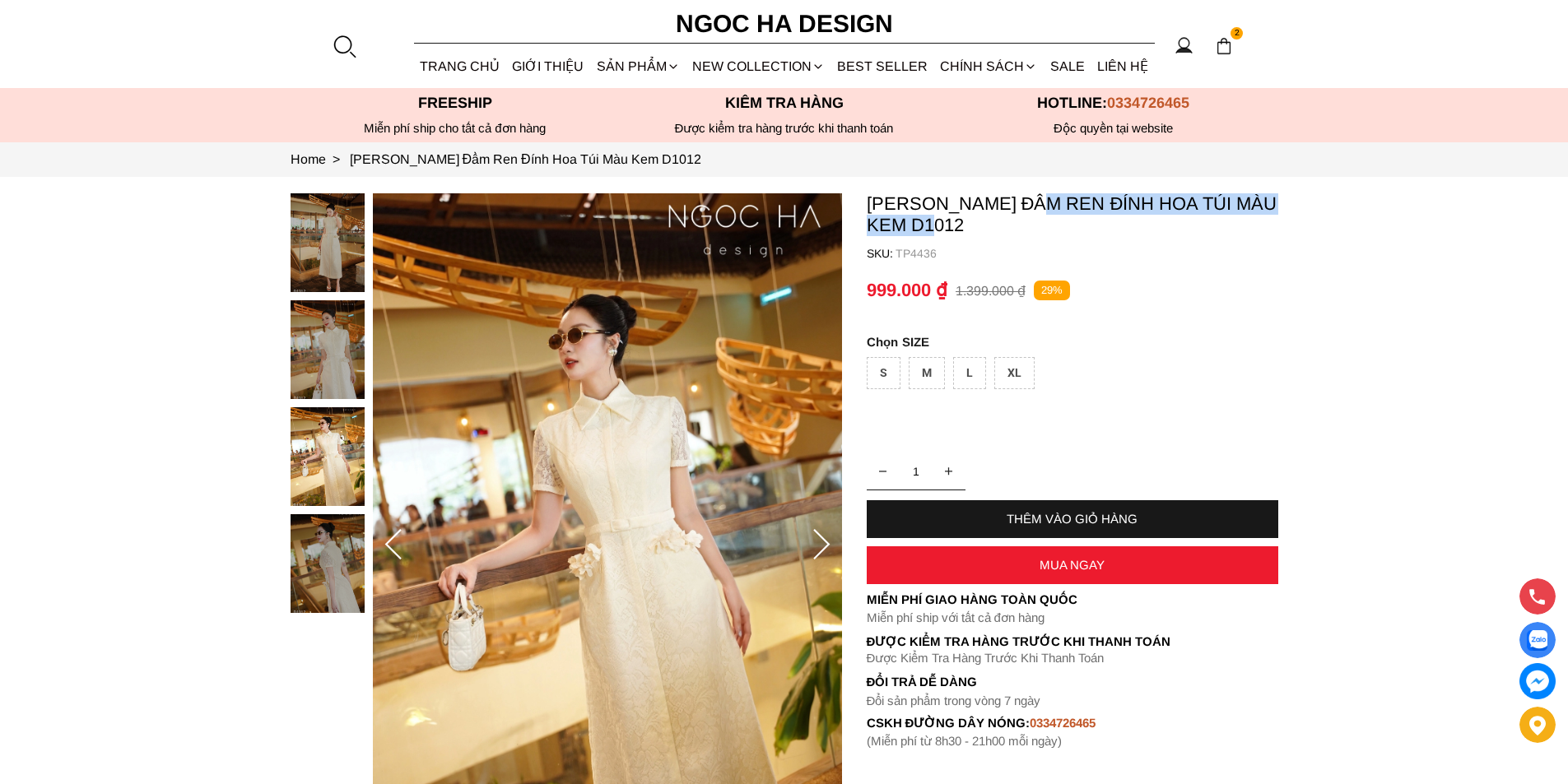
copy p "Đầm Ren Đính Hoa Túi Màu Kem"
drag, startPoint x: 1049, startPoint y: 194, endPoint x: 951, endPoint y: 228, distance: 103.7
click at [951, 228] on p "[PERSON_NAME] Đầm Ren Đính Hoa Túi Màu Kem D1012" at bounding box center [1072, 214] width 411 height 43
copy container "TP4436"
drag, startPoint x: 950, startPoint y: 258, endPoint x: 887, endPoint y: 260, distance: 63.0
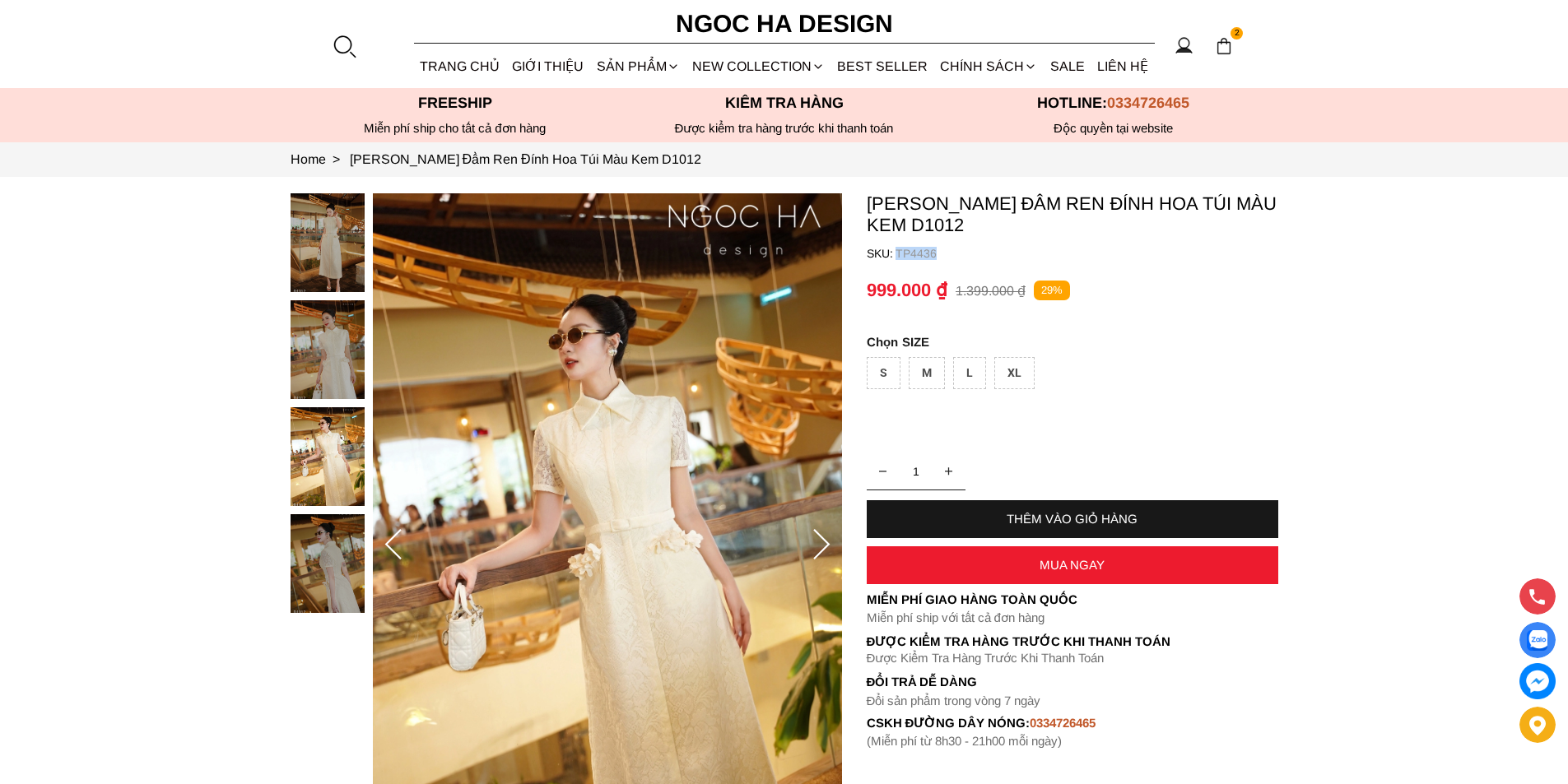
click at [887, 260] on container "Catherine Dress_ Đầm Ren Đính Hoa Túi Màu Kem D1012 SKU: TP4436 1 THÊM VÀO GIỎ …" at bounding box center [1072, 471] width 411 height 555
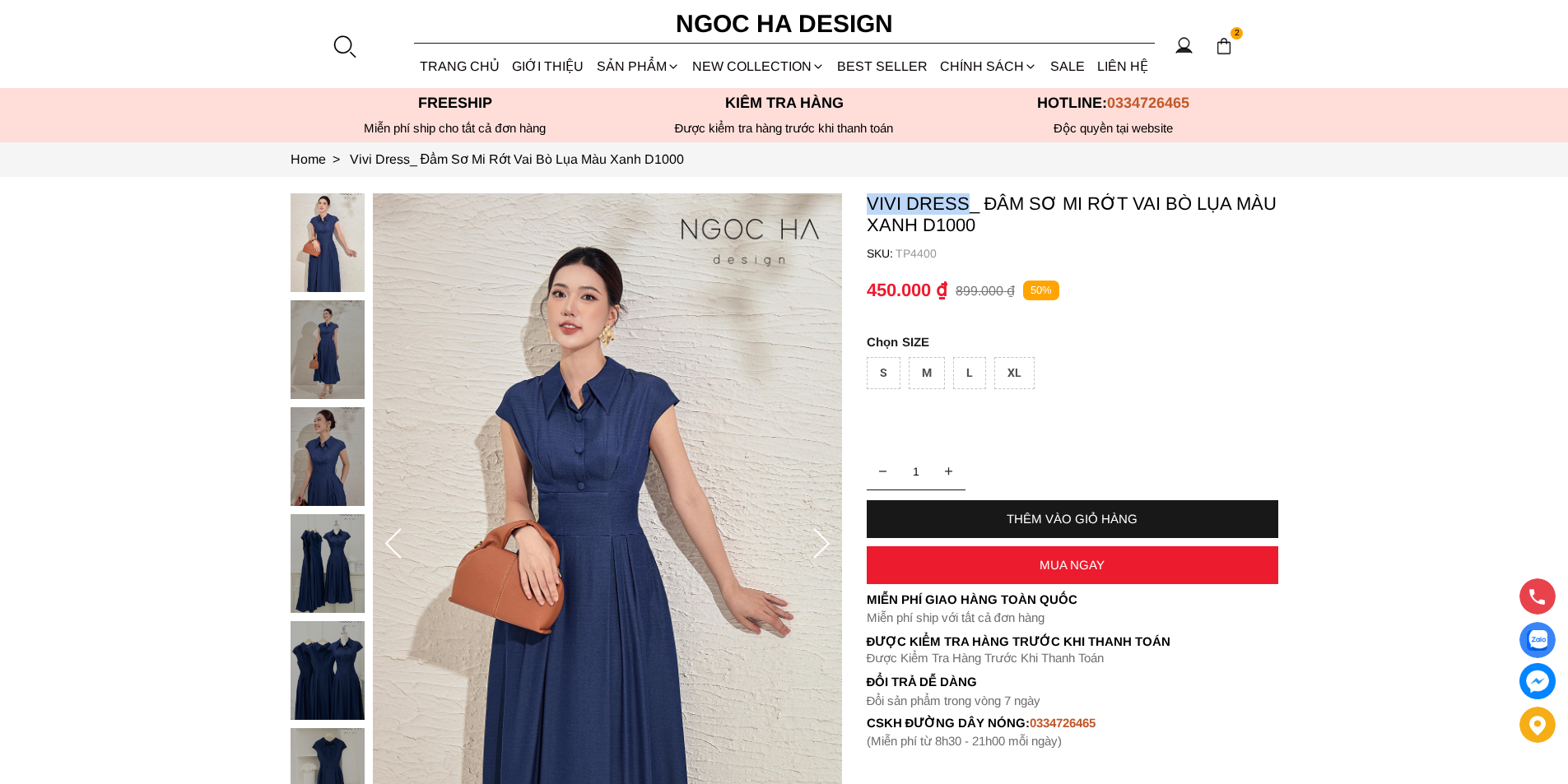
copy p "Vivi Dress"
drag, startPoint x: 0, startPoint y: 0, endPoint x: 966, endPoint y: 205, distance: 987.5
click at [966, 205] on p "Vivi Dress_ Đầm Sơ Mi Rớt Vai Bò Lụa Màu Xanh D1000" at bounding box center [1072, 214] width 411 height 43
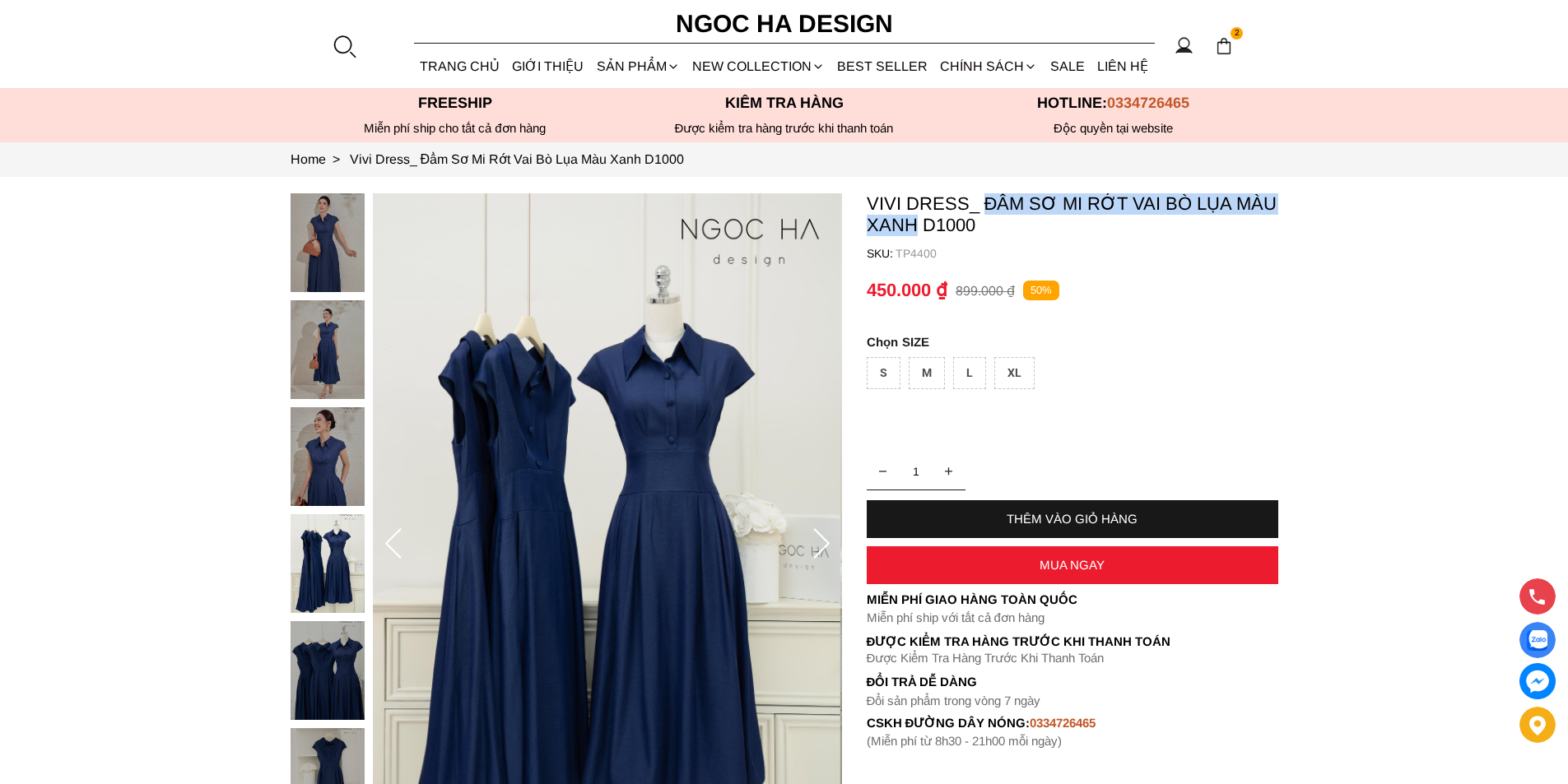
copy p "Đầm Sơ Mi Rớt Vai Bò Lụa Màu Xanh"
drag, startPoint x: 984, startPoint y: 197, endPoint x: 916, endPoint y: 235, distance: 77.9
click at [916, 235] on p "Vivi Dress_ Đầm Sơ Mi Rớt Vai Bò Lụa Màu Xanh D1000" at bounding box center [1072, 214] width 411 height 43
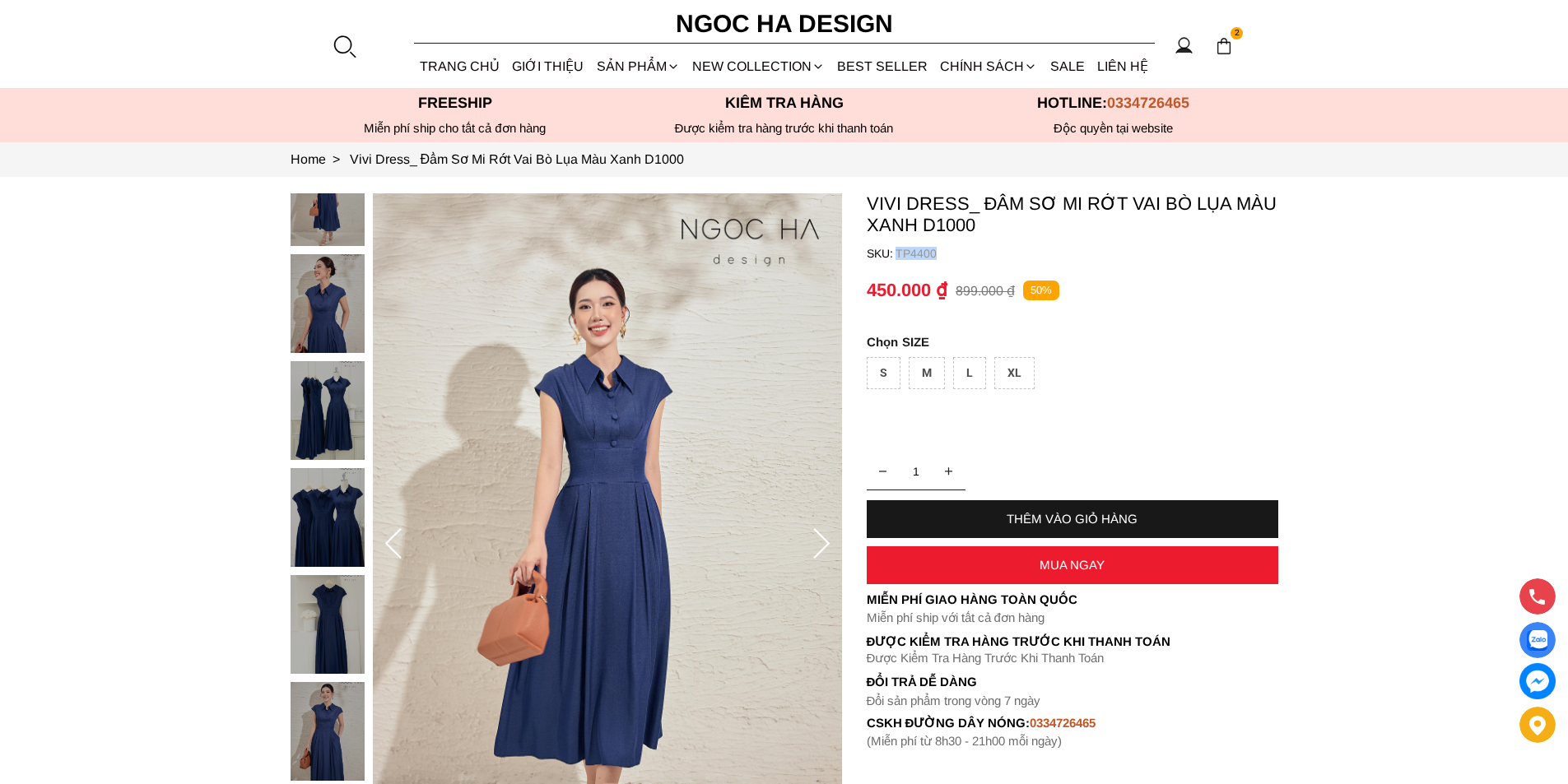
copy p "TP4400"
drag, startPoint x: 957, startPoint y: 251, endPoint x: 896, endPoint y: 257, distance: 61.3
click at [896, 257] on p "TP4400" at bounding box center [1087, 253] width 383 height 13
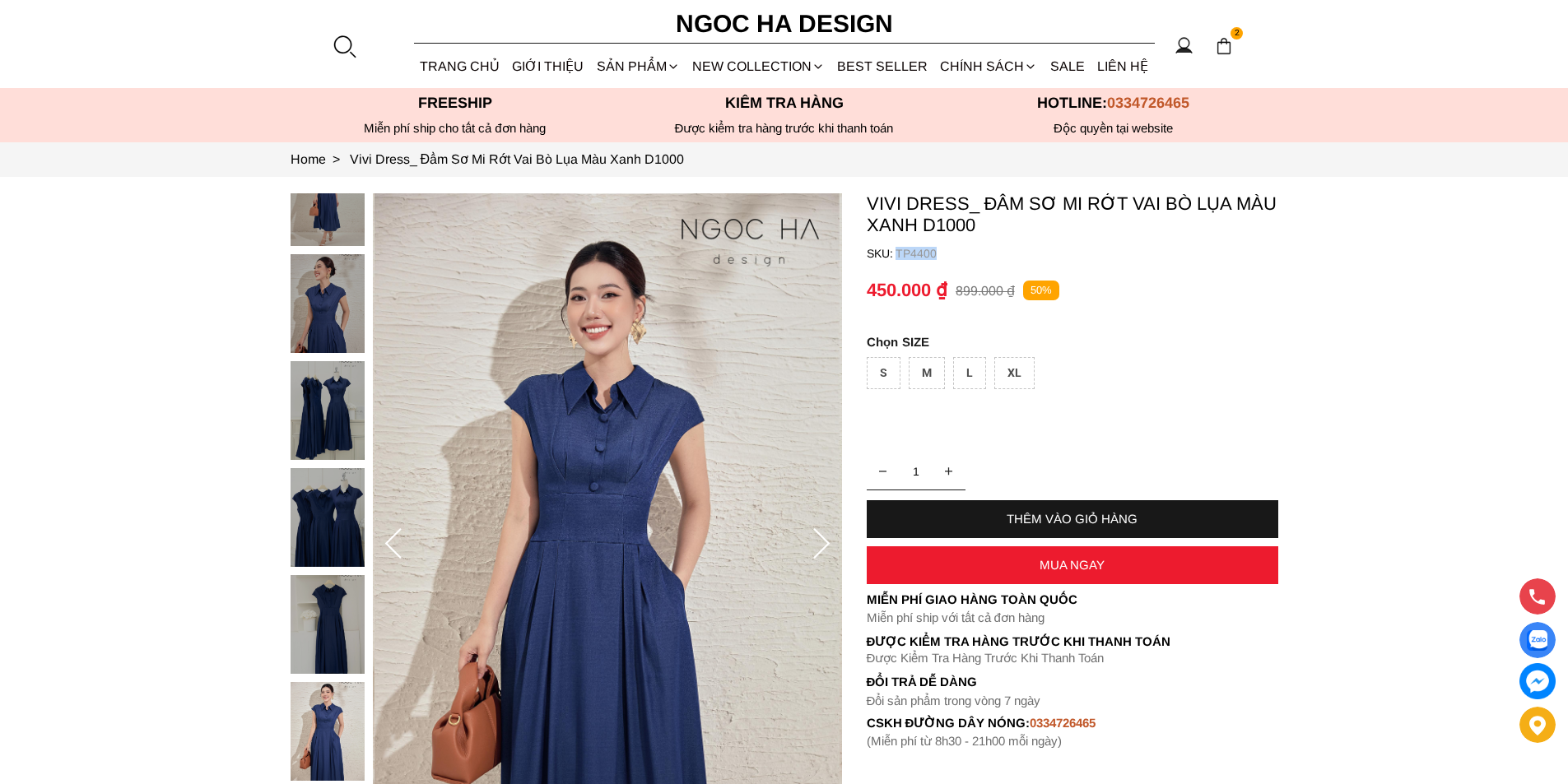
copy p "TP4400"
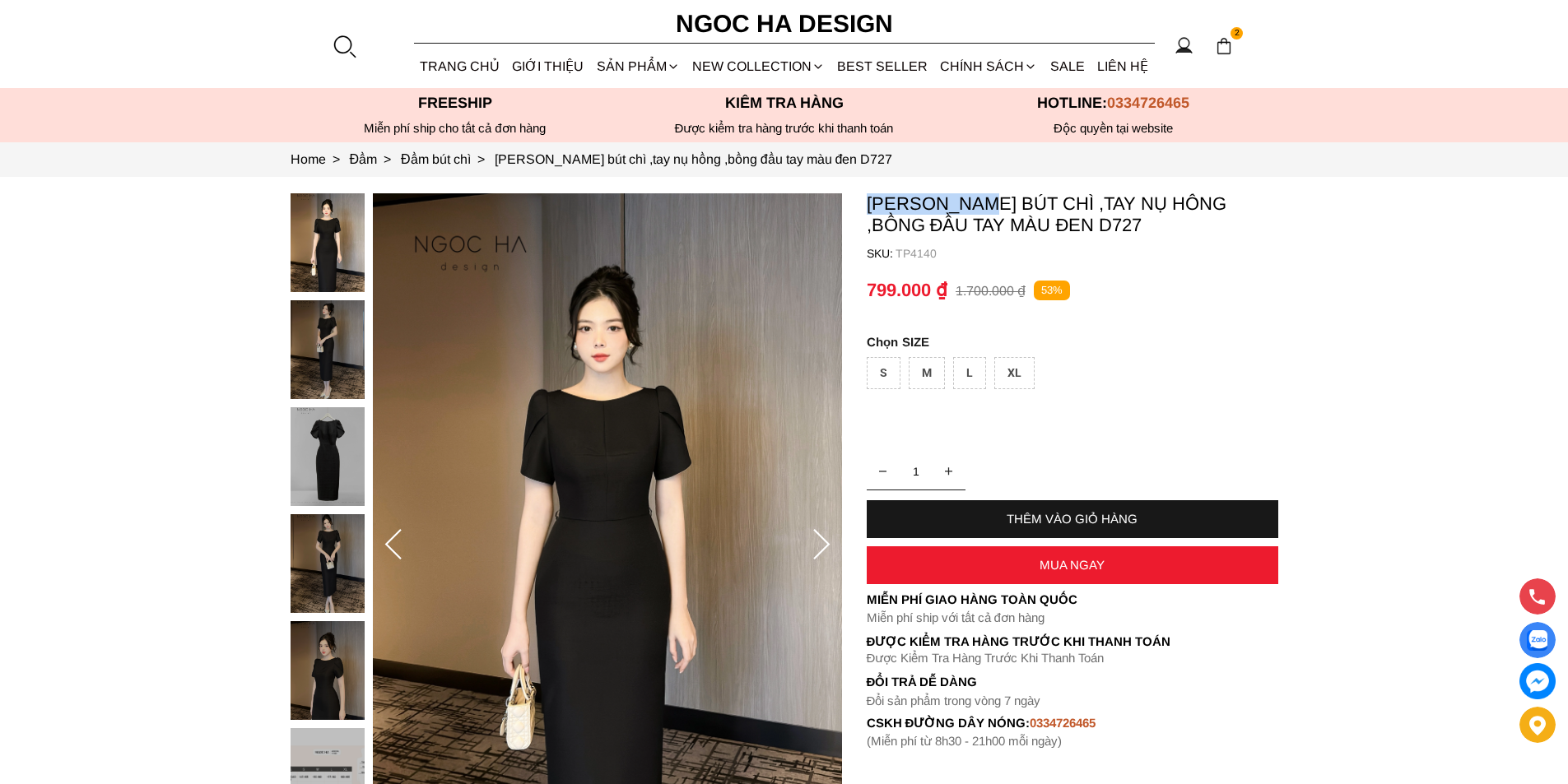
copy p "[PERSON_NAME]"
drag, startPoint x: 856, startPoint y: 203, endPoint x: 985, endPoint y: 206, distance: 129.0
click at [985, 206] on section "[PERSON_NAME] bút chì ,tay nụ hồng ,bồng đầu tay màu đen D727 SKU: TP4140 1 THÊ…" at bounding box center [784, 546] width 1568 height 737
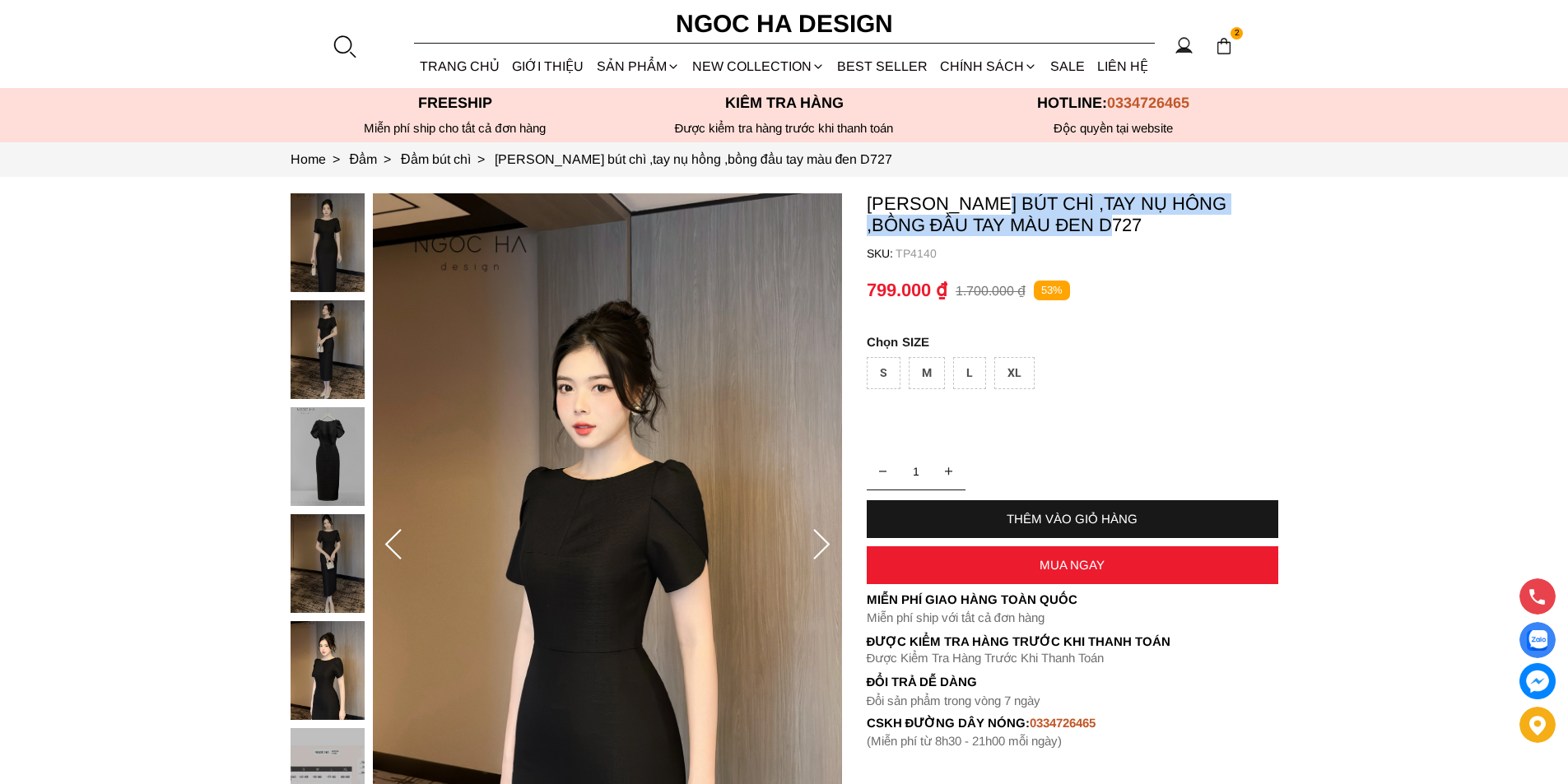
copy p "Đầm bút chì ,tay nụ hồng ,bồng đầu tay màu đen"
drag, startPoint x: 1024, startPoint y: 206, endPoint x: 1092, endPoint y: 236, distance: 74.3
click at [1092, 236] on container "[PERSON_NAME] bút chì ,tay nụ hồng ,bồng đầu tay màu đen D727 SKU: TP4140 1 THÊ…" at bounding box center [1072, 471] width 411 height 555
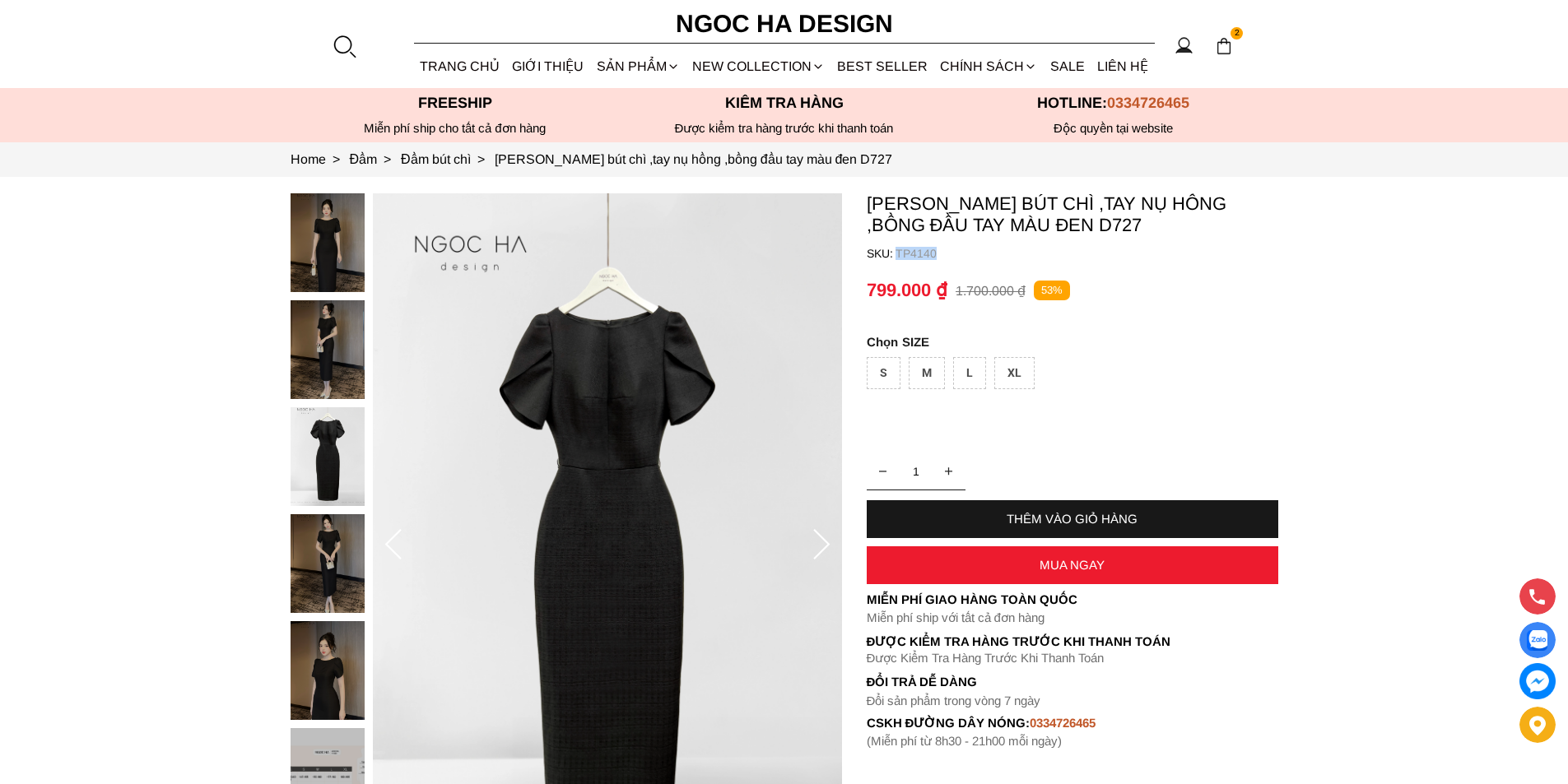
copy p "TP4140"
drag, startPoint x: 983, startPoint y: 249, endPoint x: 894, endPoint y: 247, distance: 89.0
click at [895, 247] on p "TP4140" at bounding box center [1087, 253] width 383 height 13
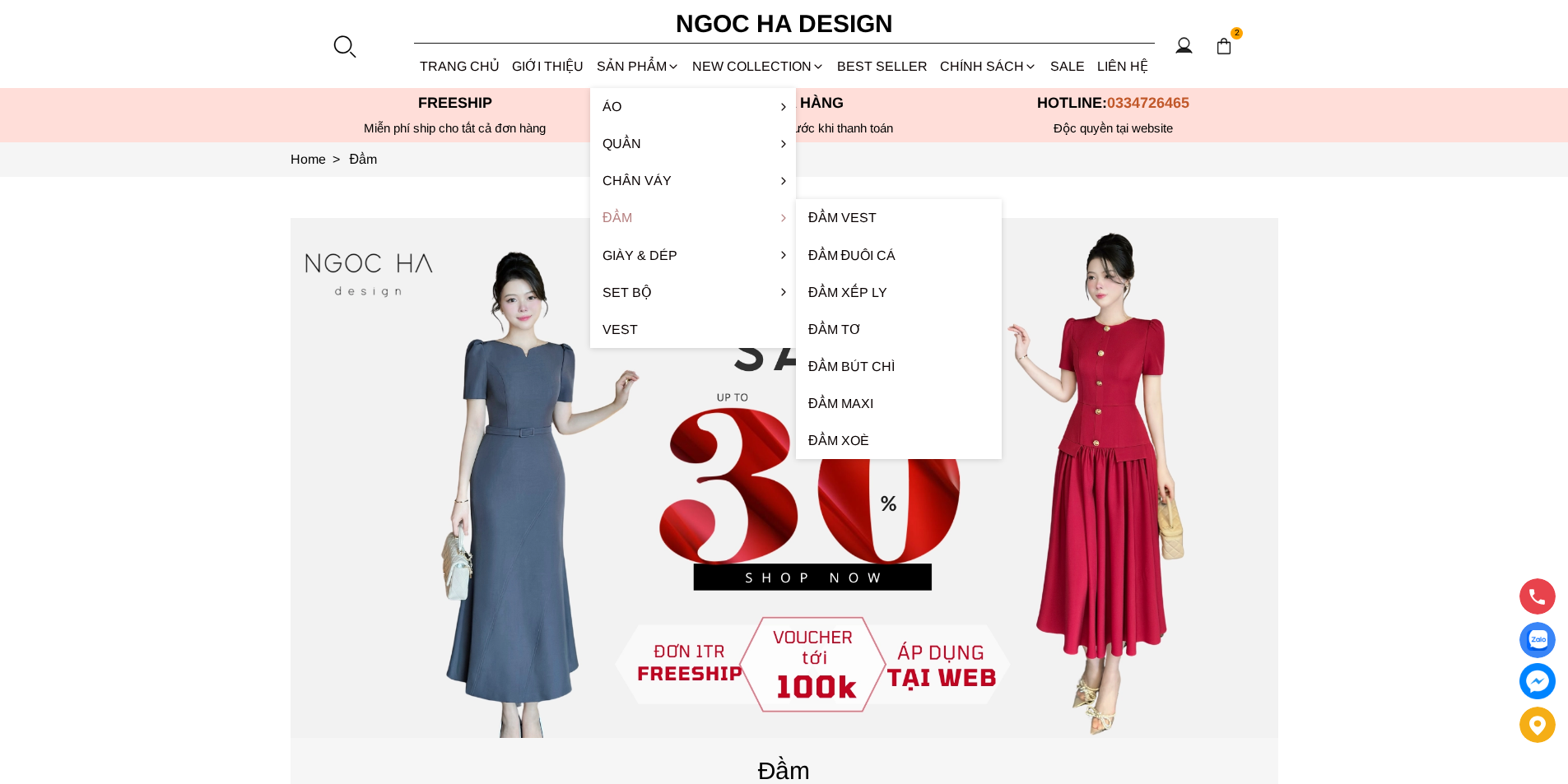
click at [631, 217] on link "Đầm" at bounding box center [692, 218] width 206 height 37
